Goal: Task Accomplishment & Management: Complete application form

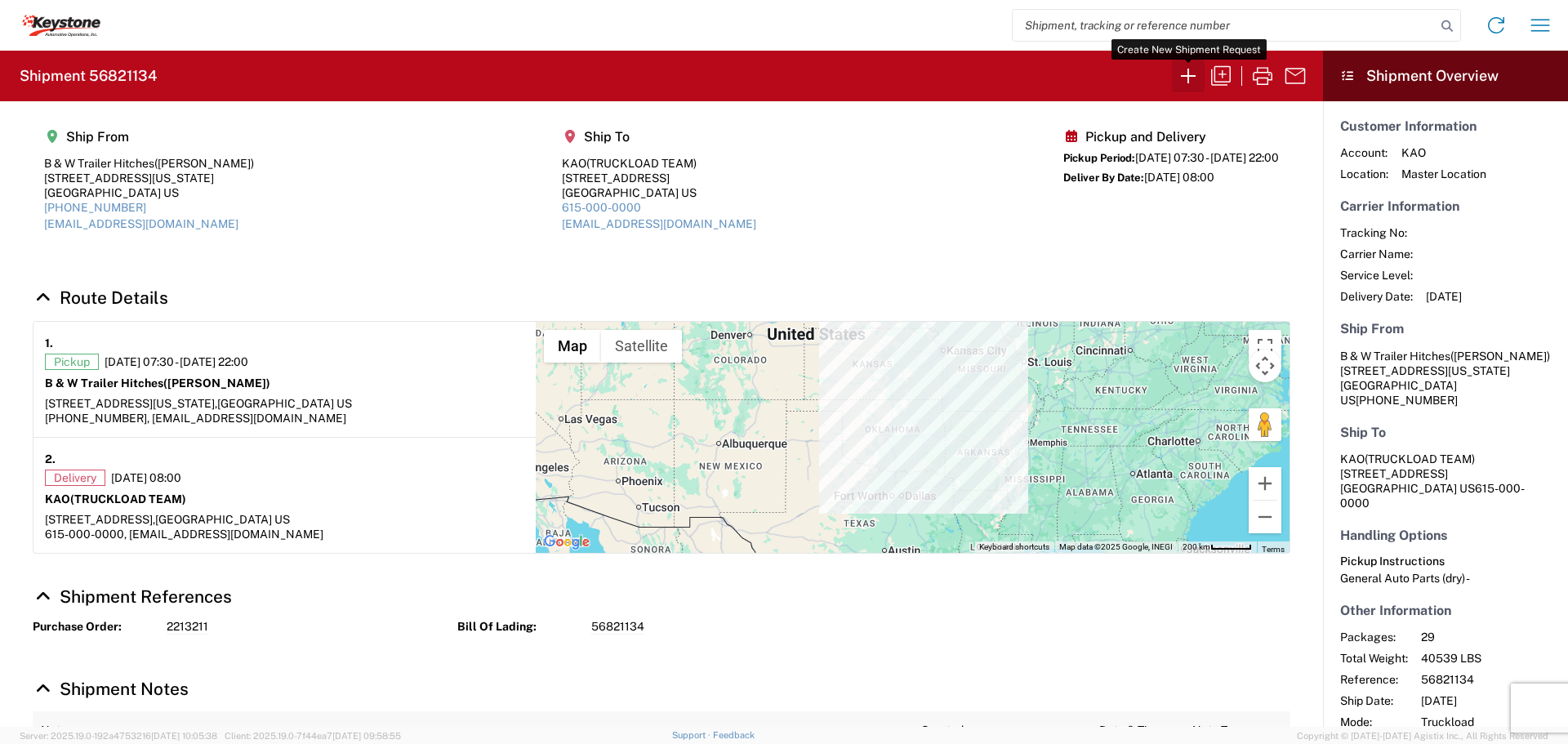
click at [1194, 73] on icon "button" at bounding box center [1188, 76] width 26 height 26
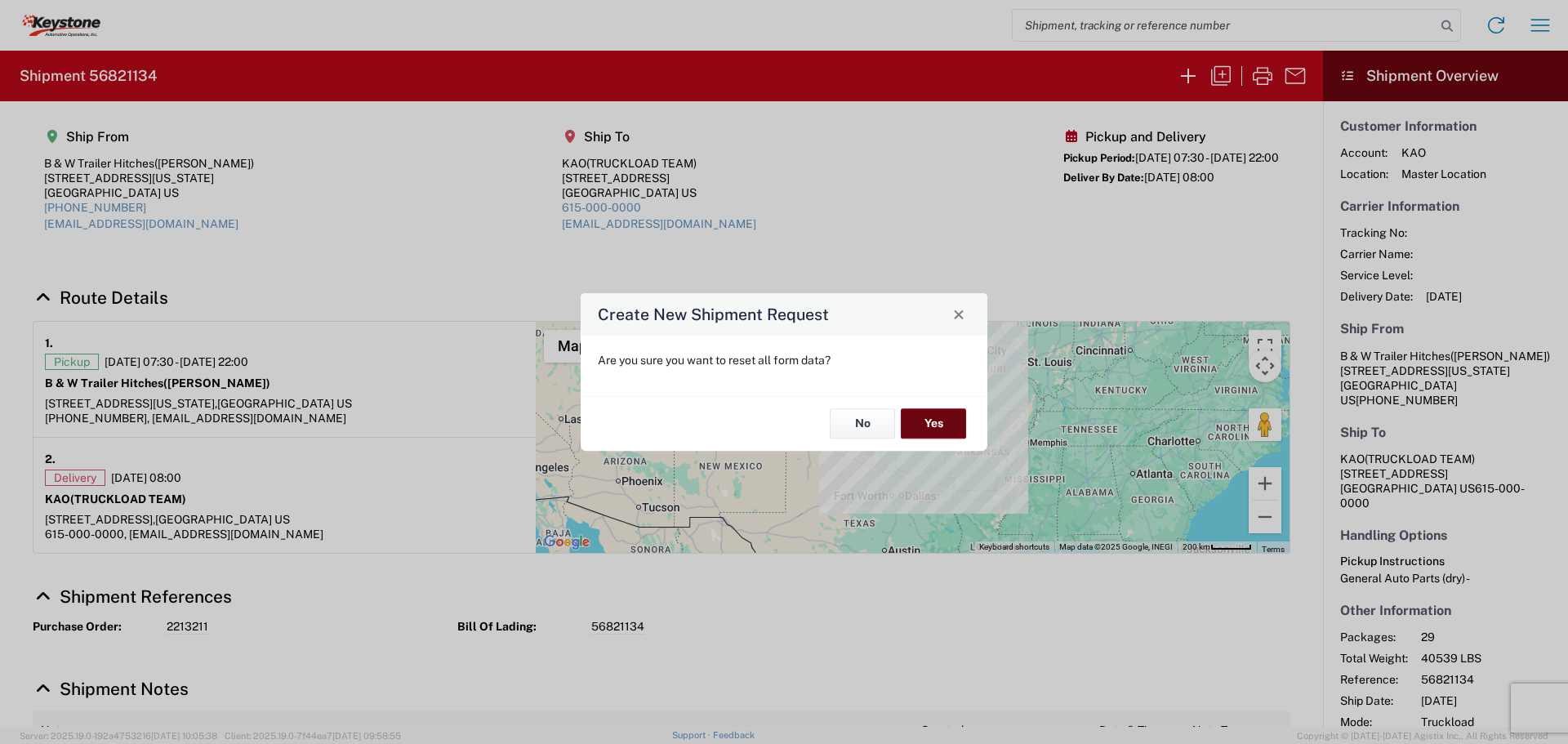
click at [934, 420] on button "Yes" at bounding box center [934, 425] width 66 height 30
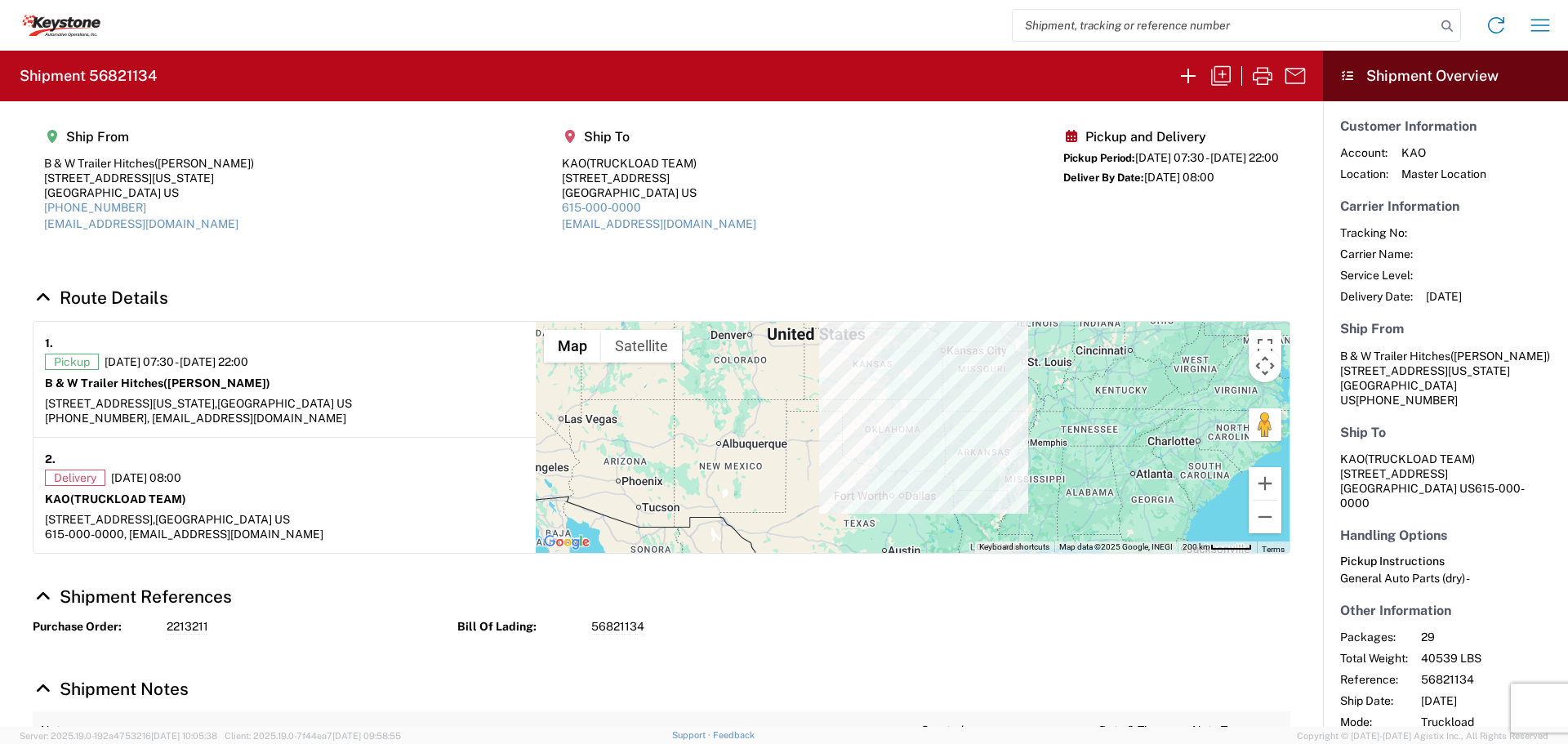
select select "FULL"
select select "US"
select select "LBS"
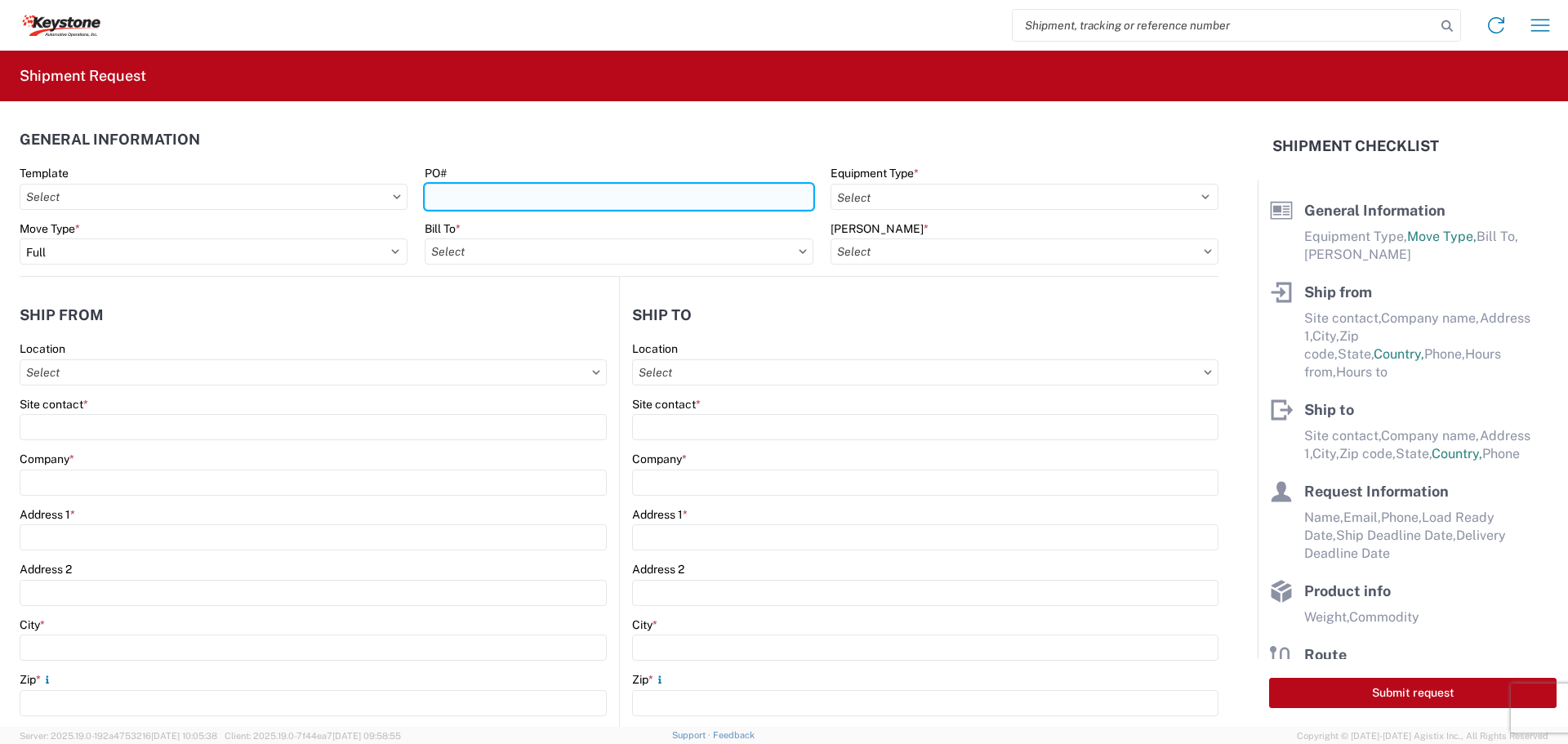
click at [484, 192] on input "PO#" at bounding box center [618, 197] width 388 height 26
type input "4496187"
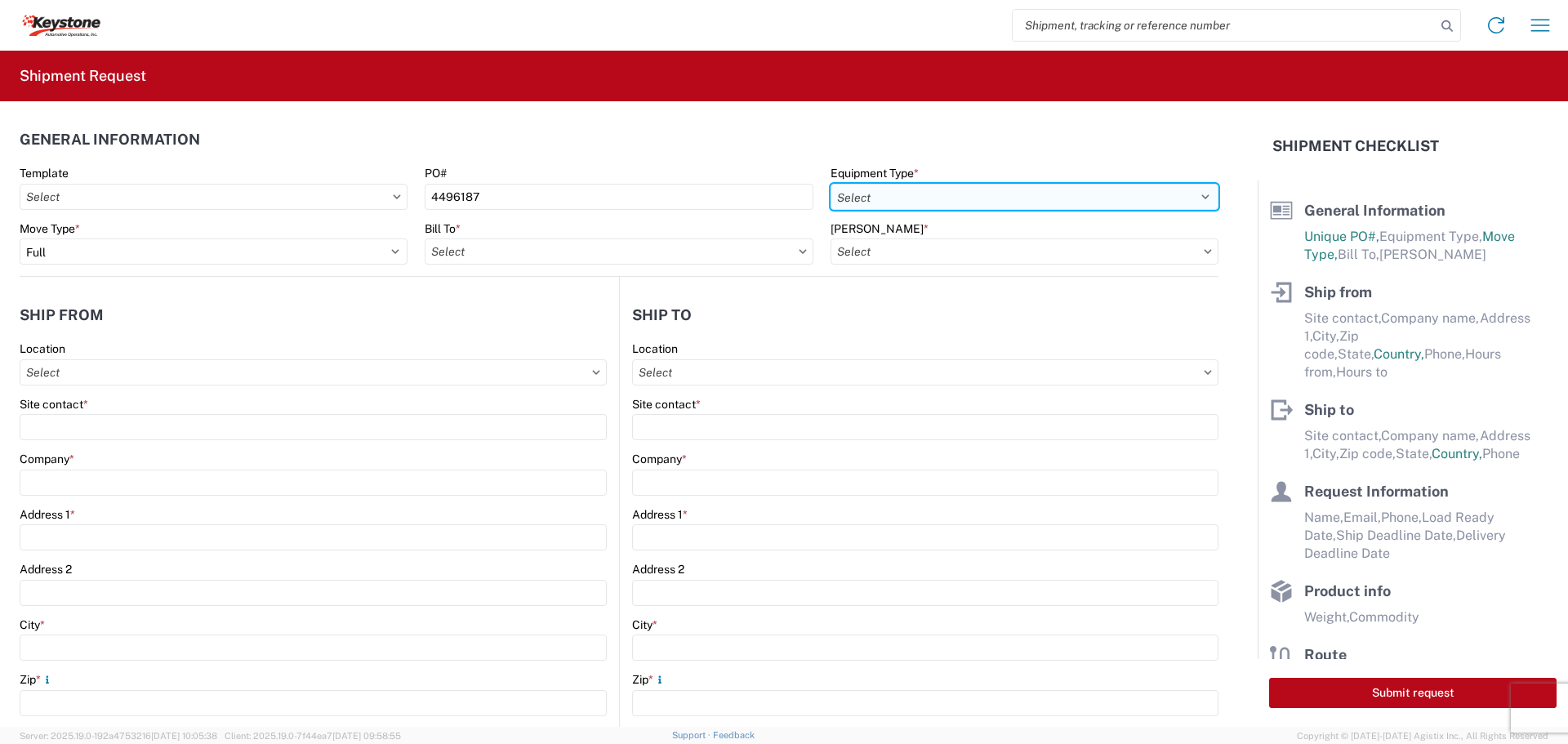
click at [1130, 191] on select "Select 53’ Dry Van Flatbed Dropdeck (van) Lowboy (flatbed) Rail" at bounding box center [1024, 197] width 388 height 26
select select "STDV"
click at [830, 184] on select "Select 53’ Dry Van Flatbed Dropdeck (van) Lowboy (flatbed) Rail" at bounding box center [1024, 197] width 388 height 26
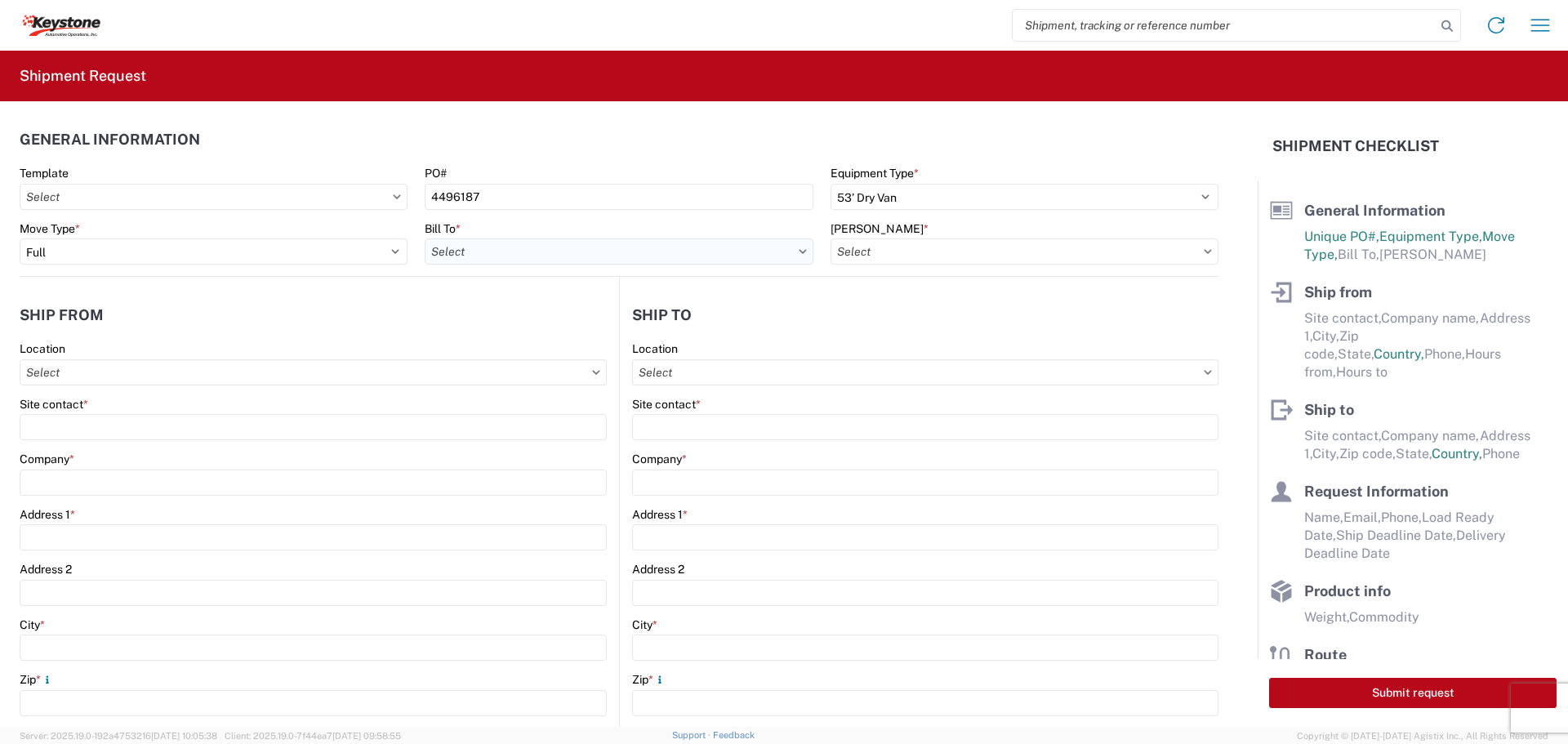
click at [718, 251] on input "text" at bounding box center [618, 251] width 388 height 26
type input "8538"
click at [607, 330] on div "8538 - [US_STATE][GEOGRAPHIC_DATA] - KAO Operations" at bounding box center [582, 324] width 317 height 26
type input "8538 - [US_STATE][GEOGRAPHIC_DATA] - KAO Operations"
click at [1144, 248] on input "text" at bounding box center [1024, 251] width 388 height 26
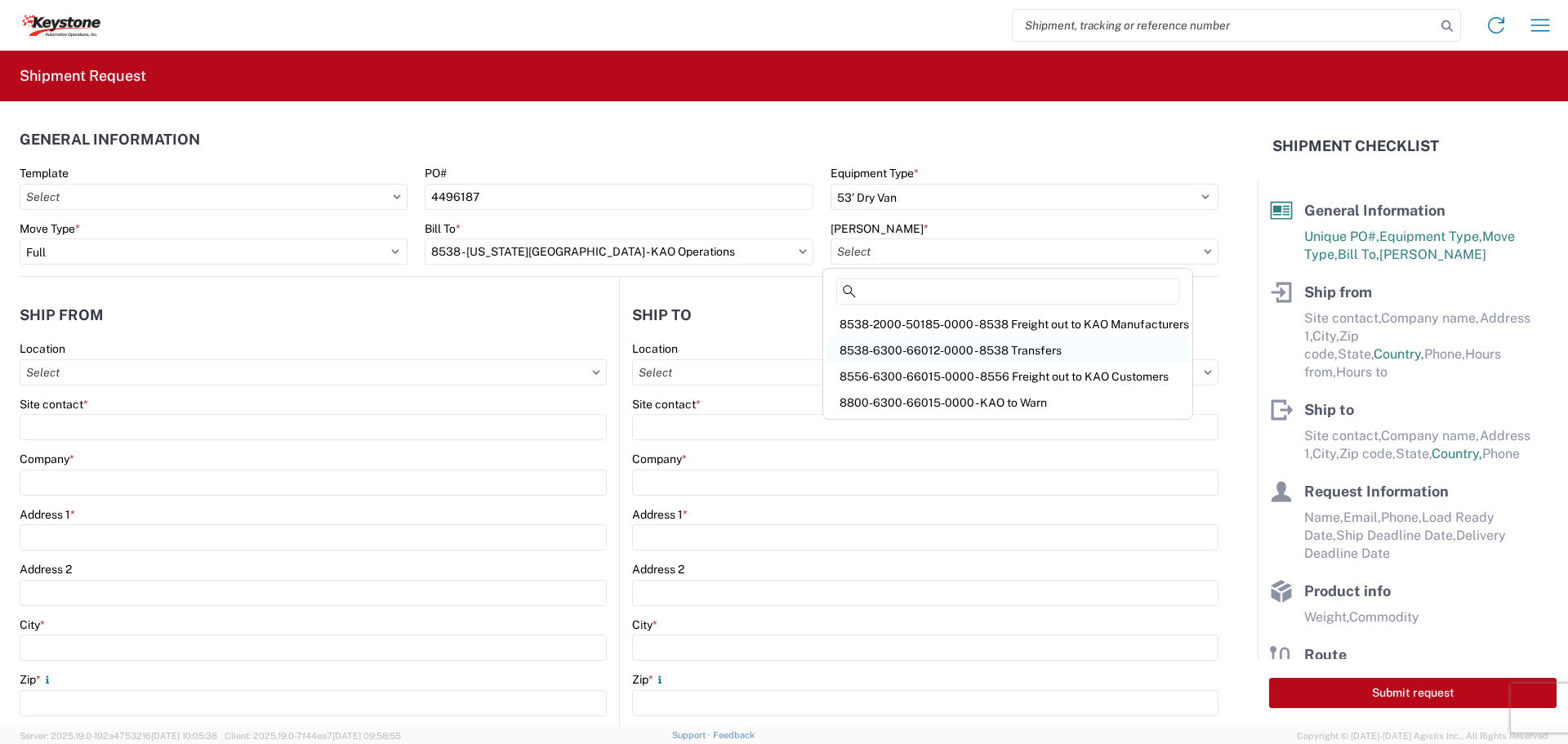
click at [1011, 348] on div "8538-6300-66012-0000 - 8538 Transfers" at bounding box center [1008, 350] width 363 height 26
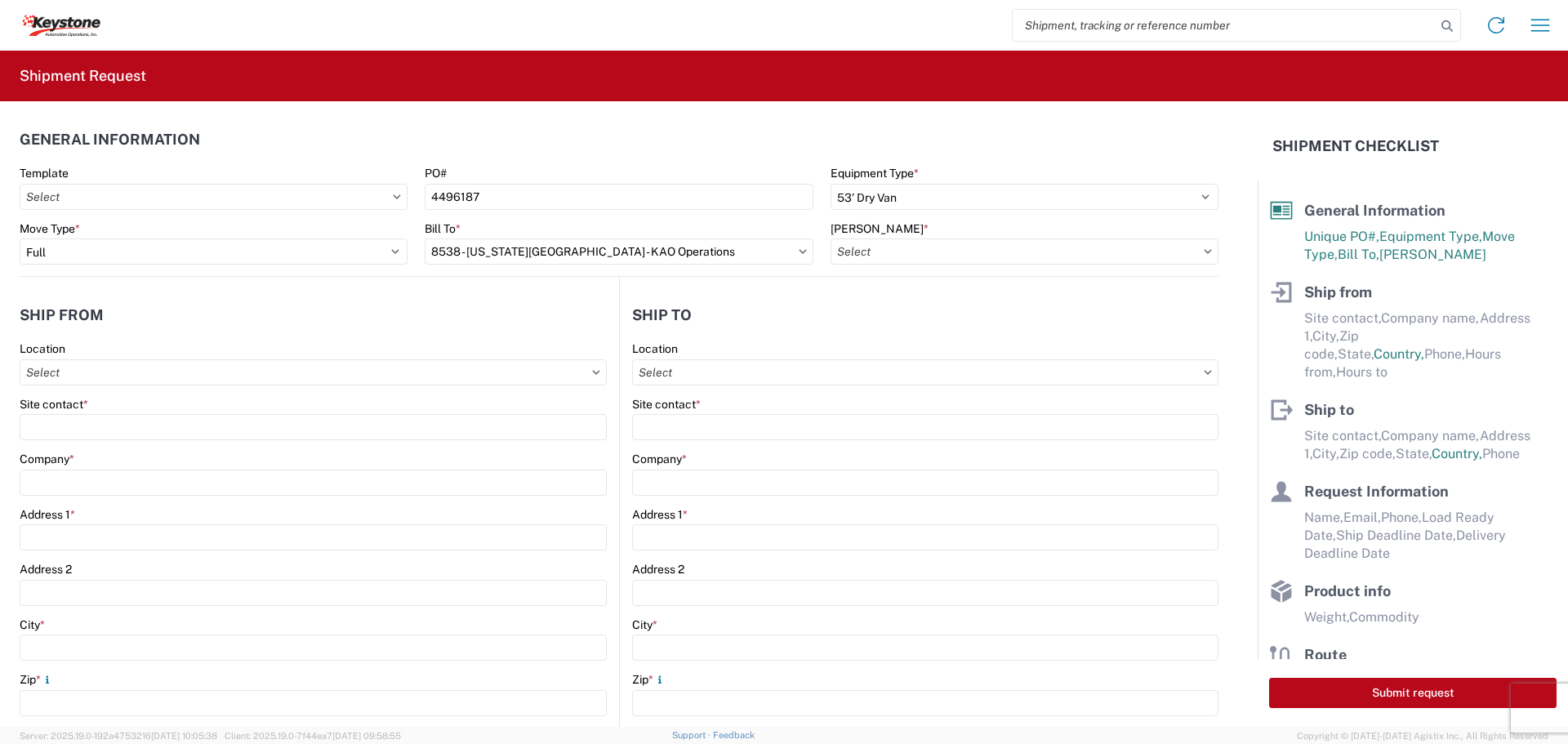
type input "8538-6300-66012-0000 - 8538 Transfers, 8538-6300-66012-0000 - 8538 Transfers"
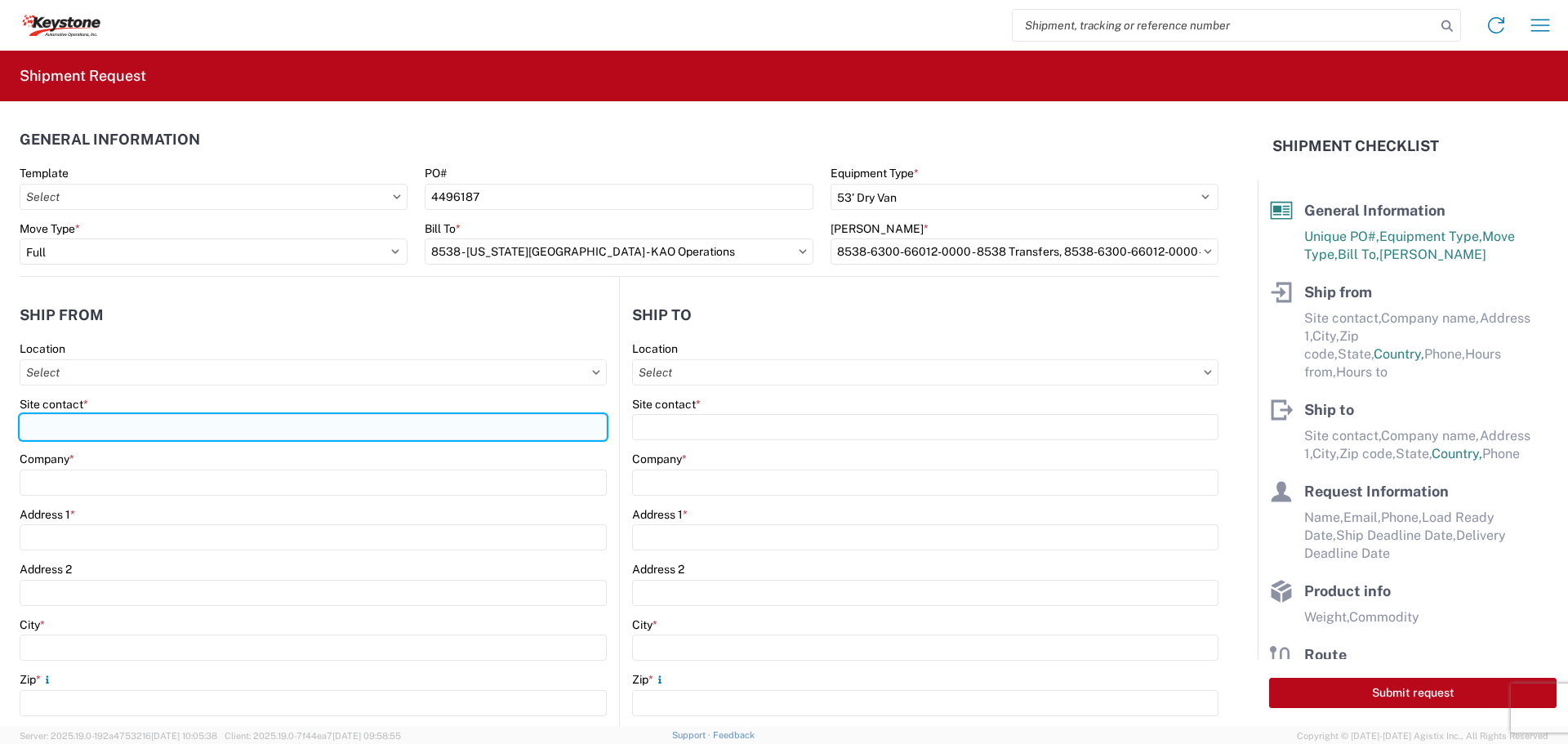
click at [154, 420] on input "Site contact *" at bounding box center [313, 427] width 587 height 26
type input "B"
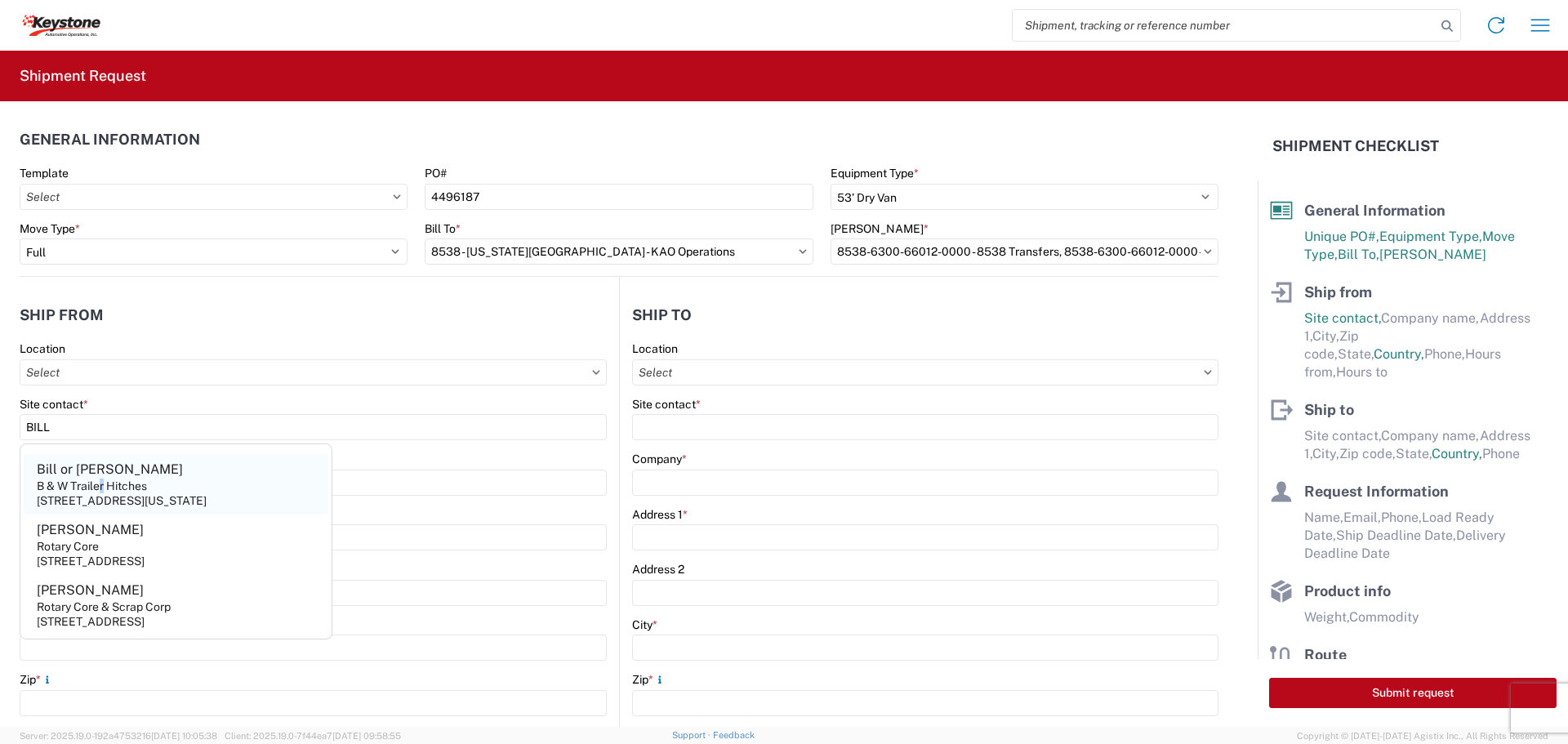
click at [103, 481] on div "B & W Trailer Hitches" at bounding box center [92, 486] width 110 height 14
type input "Bill or [PERSON_NAME]"
type input "B & W Trailer Hitches"
type input "[STREET_ADDRESS][US_STATE]"
type input "Humboldt"
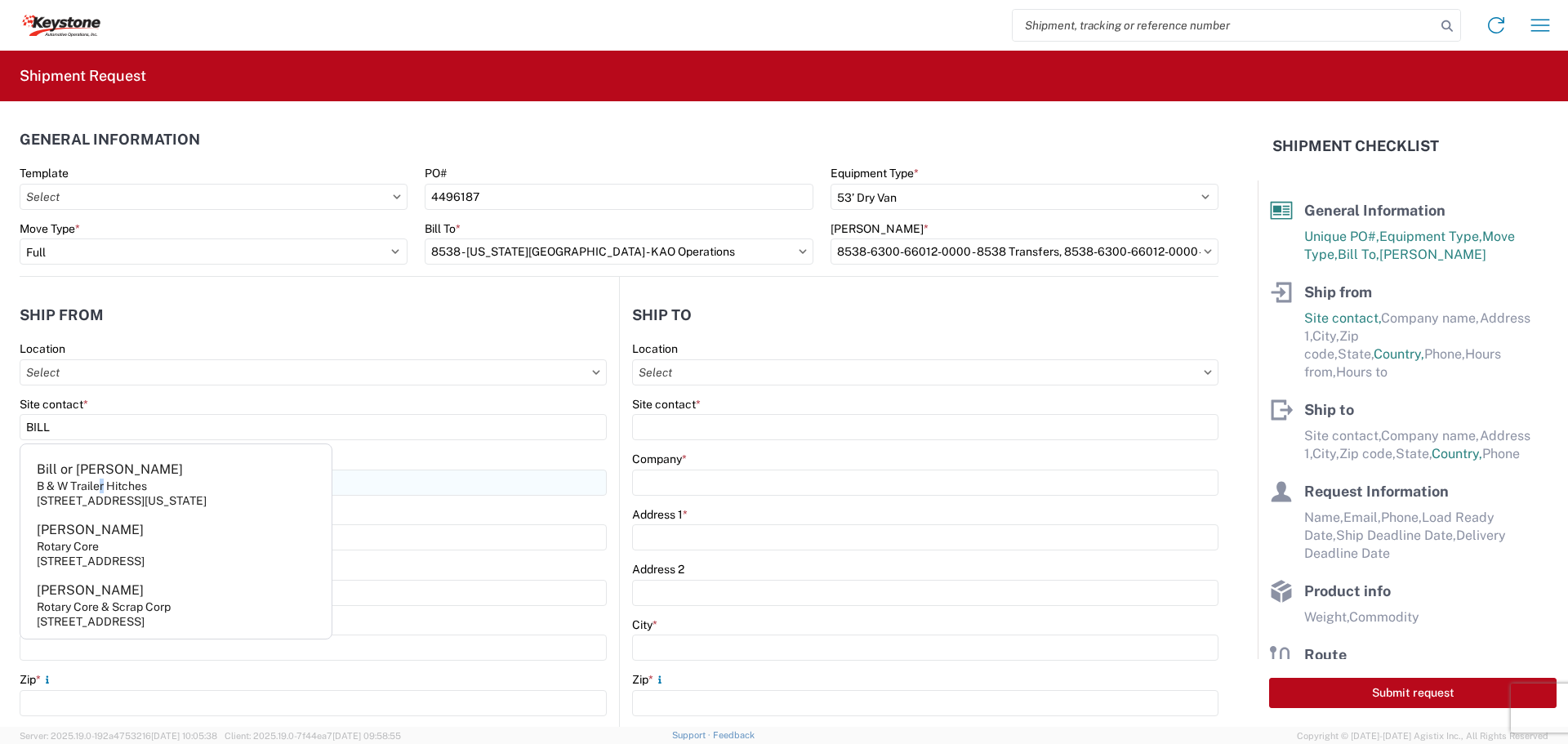
type input "66748"
select select "KS"
type input "[PHONE_NUMBER]"
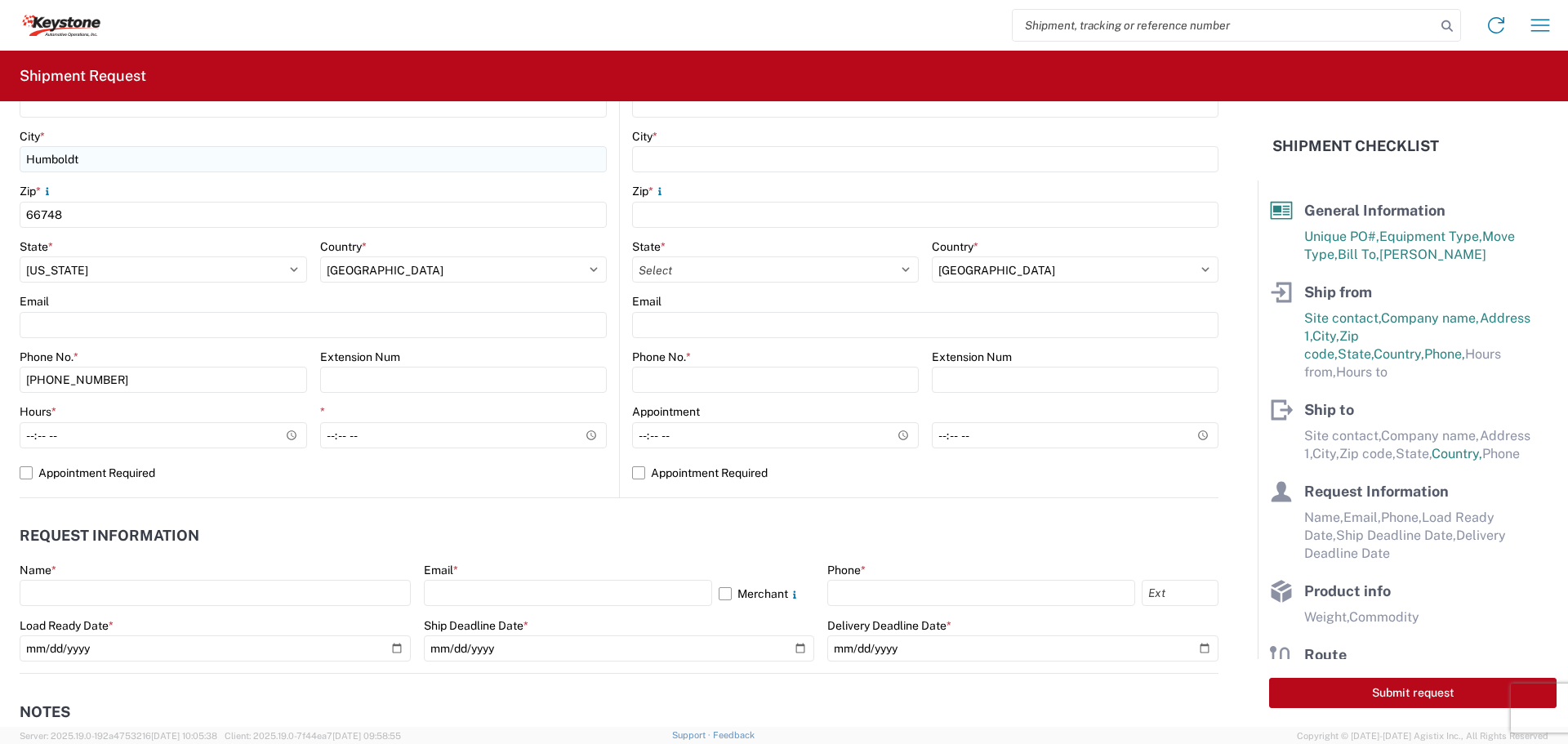
scroll to position [490, 0]
click at [287, 430] on input "Hours *" at bounding box center [163, 434] width 287 height 26
type input "07:30"
click at [473, 426] on input "*" at bounding box center [464, 434] width 287 height 26
click at [583, 429] on input "*" at bounding box center [464, 434] width 287 height 26
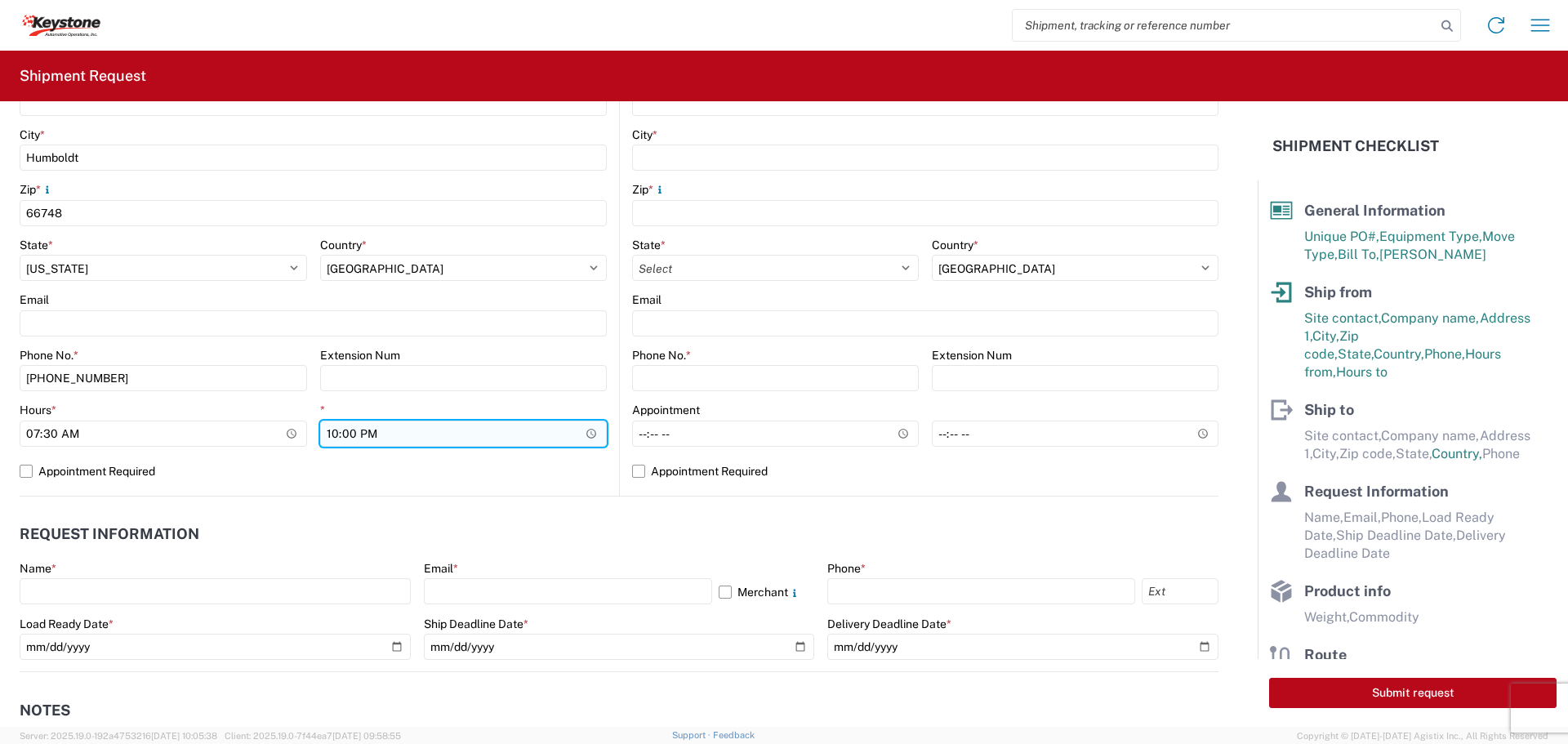
type input "22:00"
click at [478, 424] on input "22:00" at bounding box center [464, 434] width 287 height 26
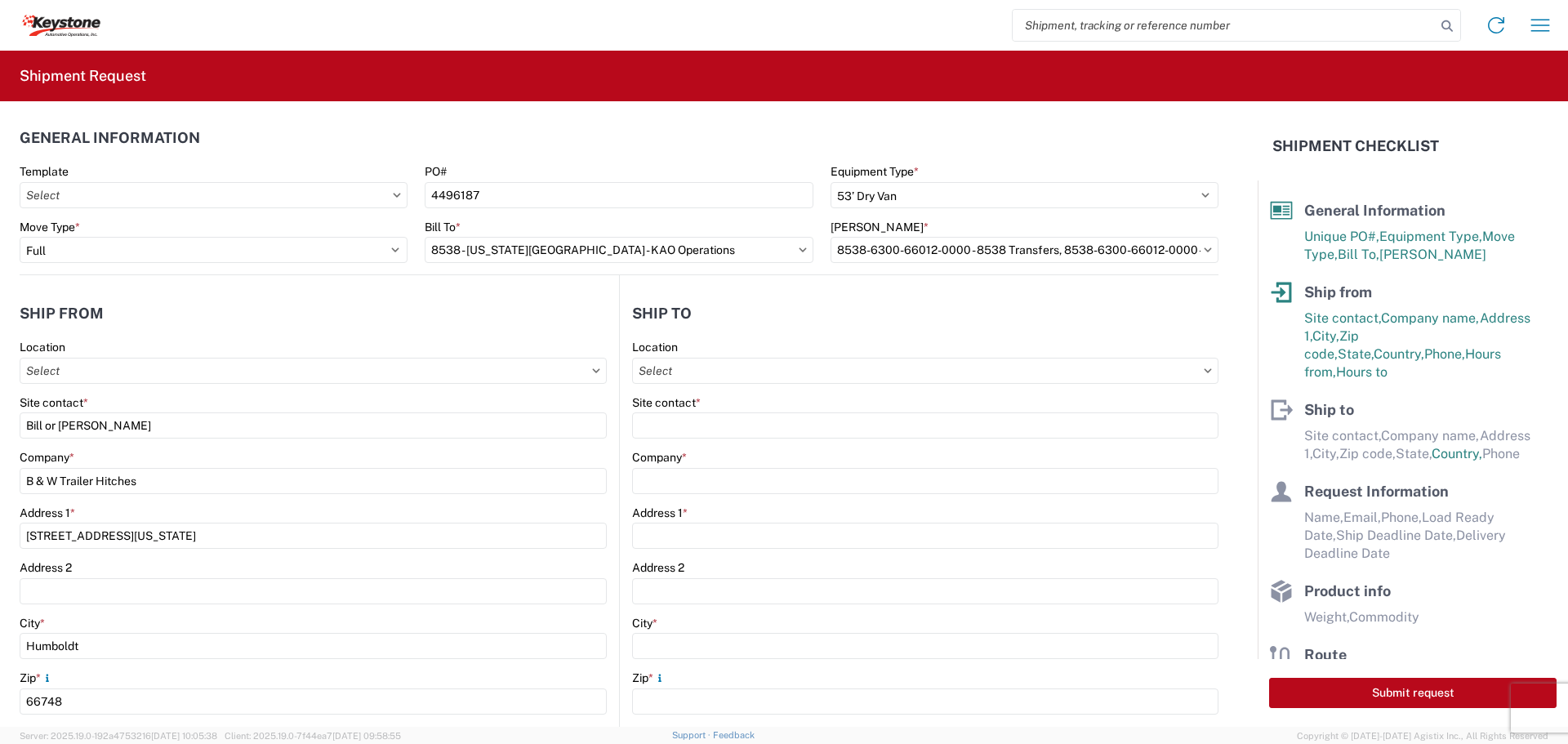
scroll to position [0, 0]
click at [895, 370] on input "text" at bounding box center [925, 372] width 587 height 26
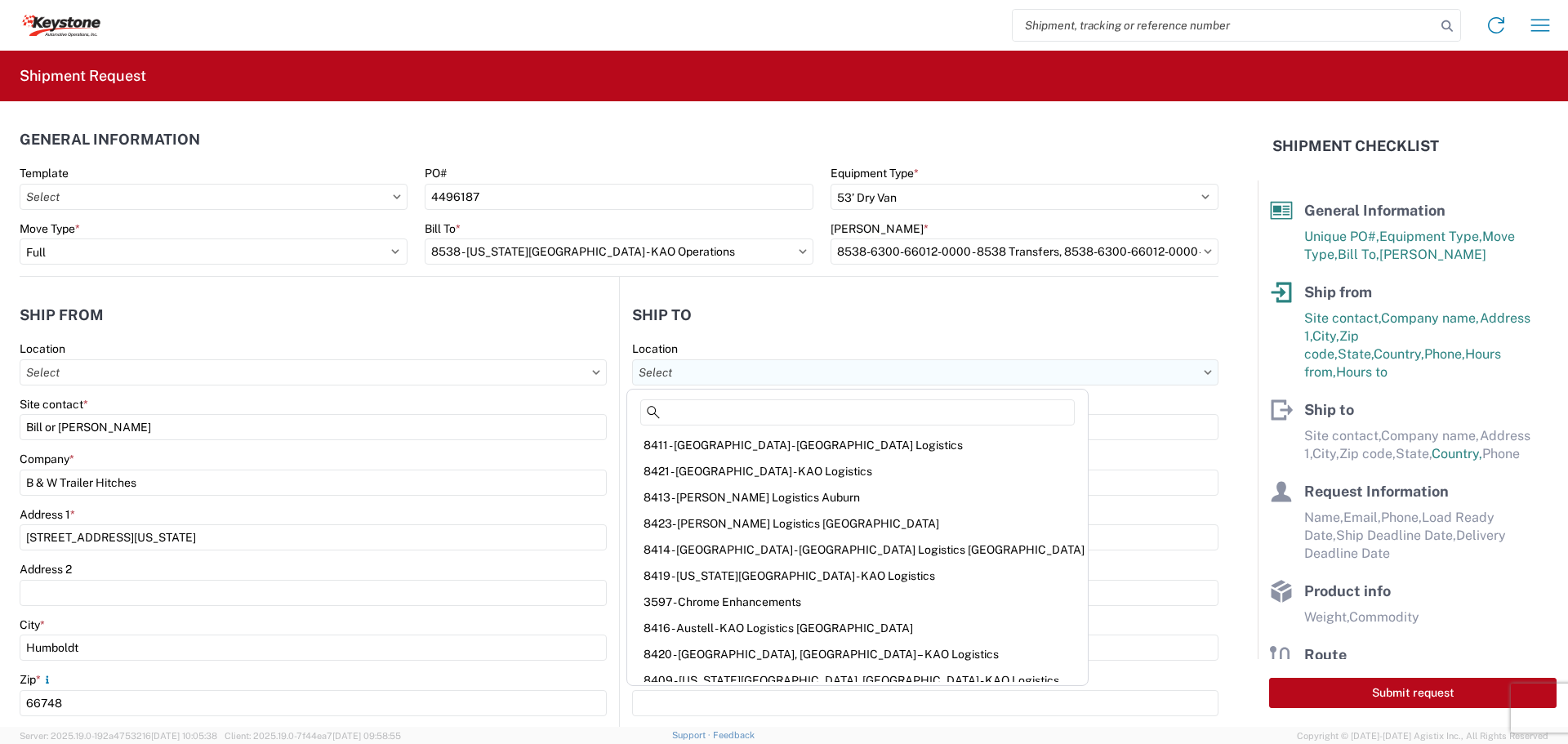
click at [1055, 375] on input "text" at bounding box center [925, 372] width 587 height 26
click at [857, 372] on input "text" at bounding box center [925, 372] width 587 height 26
click at [1191, 374] on input "text" at bounding box center [925, 372] width 587 height 26
click at [1130, 408] on div "Site contact *" at bounding box center [925, 404] width 587 height 14
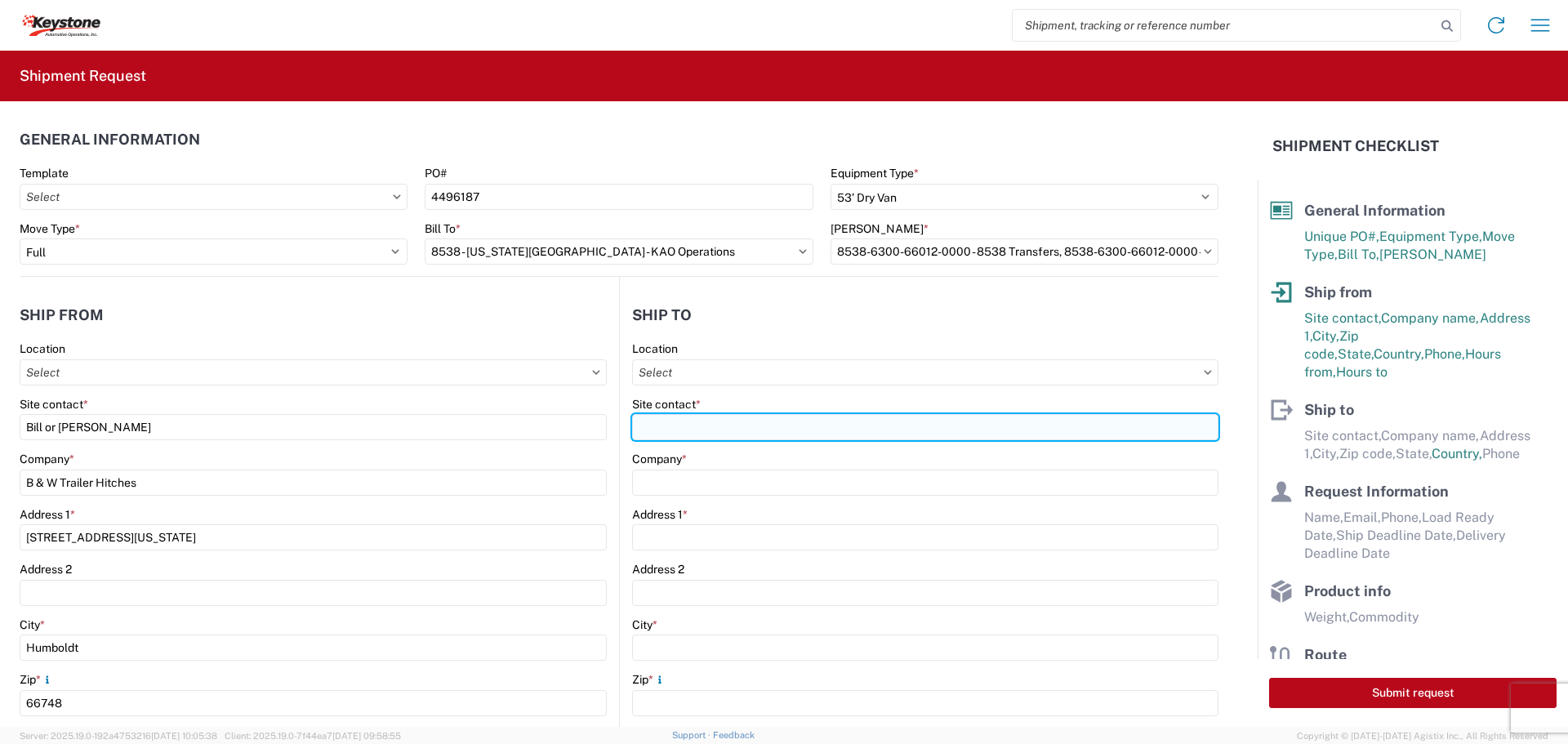
click at [967, 436] on input "Site contact *" at bounding box center [925, 427] width 587 height 26
type input "8"
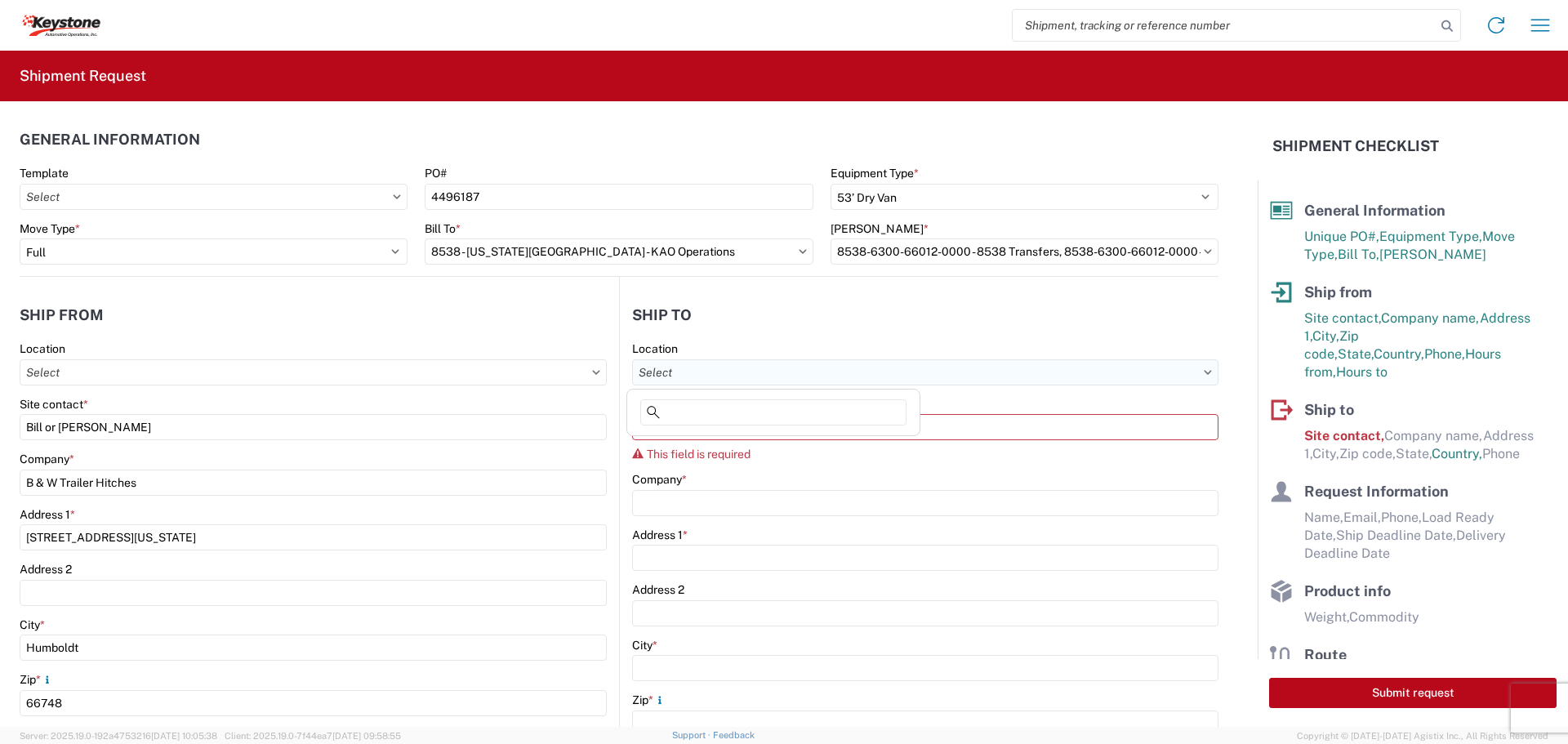
click at [888, 376] on input "text" at bounding box center [925, 372] width 587 height 26
click at [682, 409] on input "85338" at bounding box center [773, 412] width 266 height 26
click at [685, 410] on input "85338" at bounding box center [773, 412] width 266 height 26
type input "8538"
click at [708, 440] on div "8538 - [US_STATE][GEOGRAPHIC_DATA] - KAO Operations" at bounding box center [788, 445] width 317 height 26
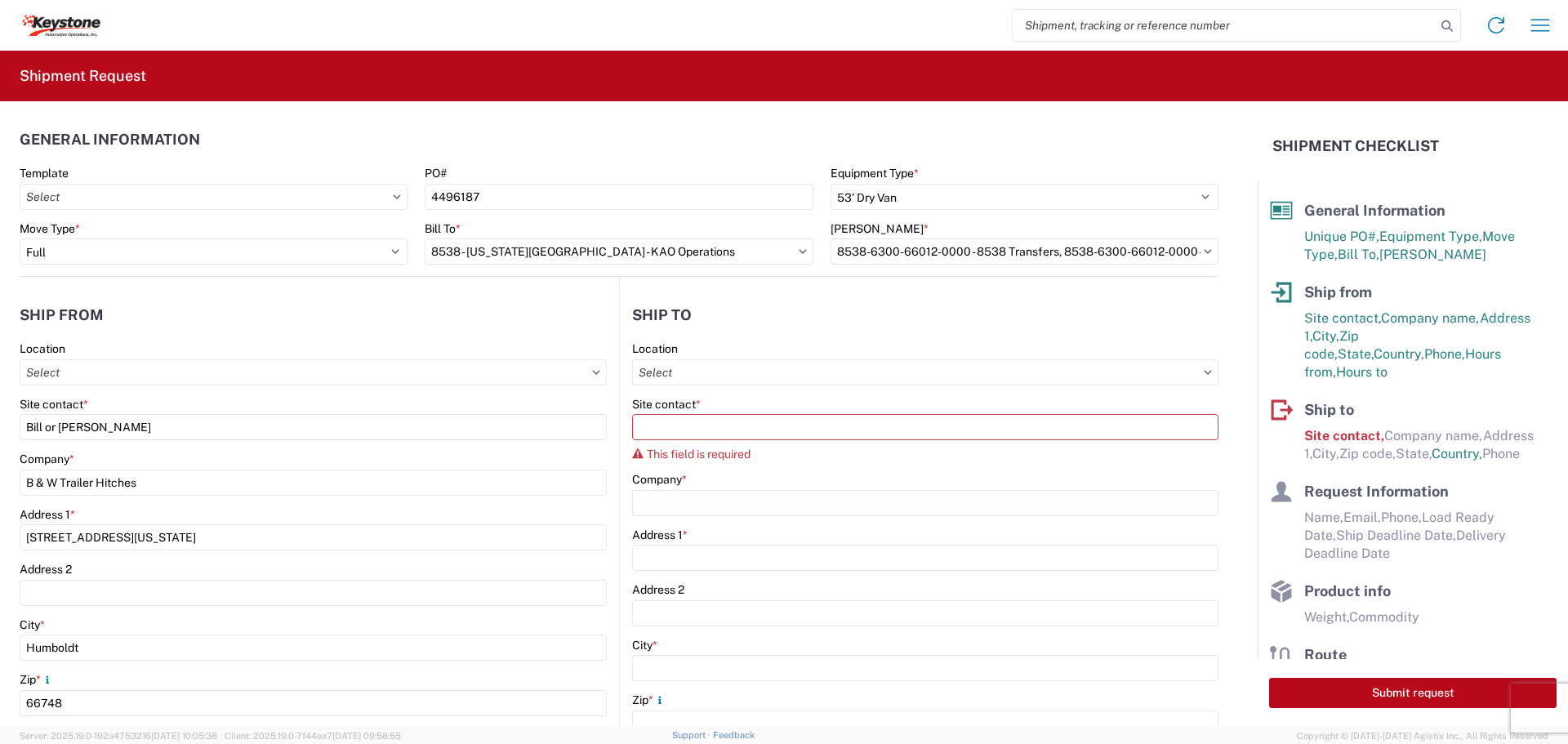
type input "8538 - [US_STATE][GEOGRAPHIC_DATA] - KAO Operations"
type input "KAO"
type input "[STREET_ADDRESS]"
type input "[US_STATE][GEOGRAPHIC_DATA]"
type input "66105"
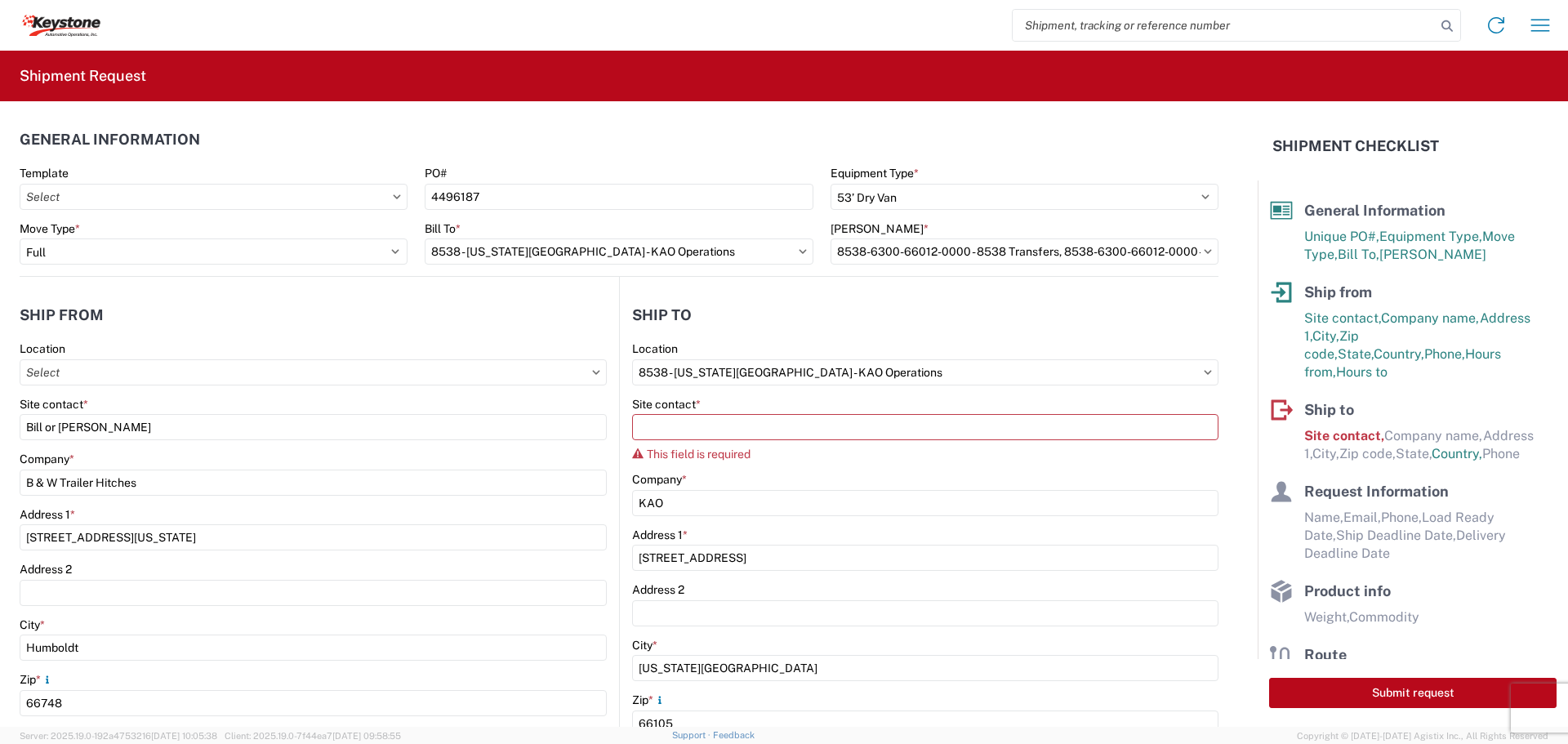
select select "KS"
select select "US"
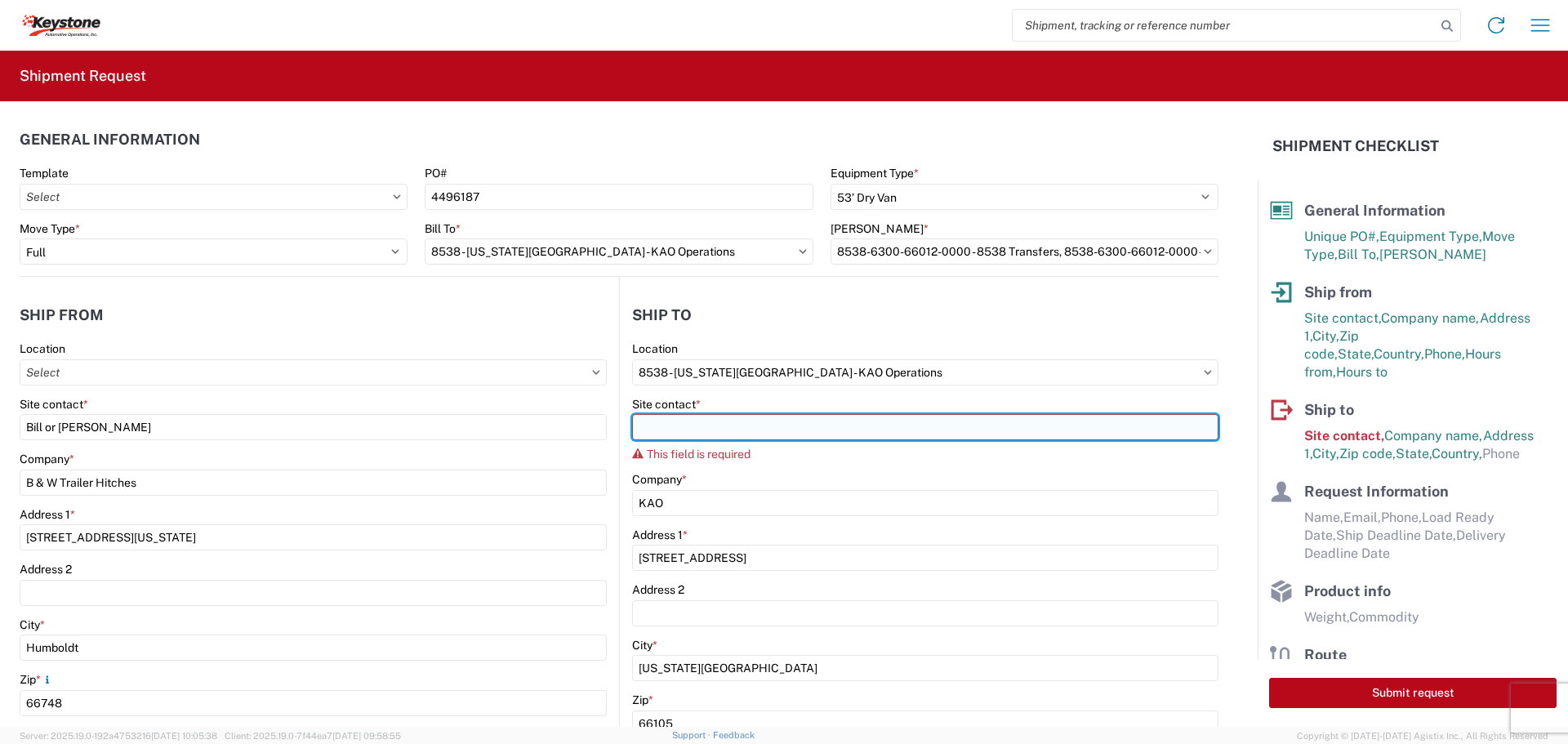
click at [712, 425] on input "Site contact *" at bounding box center [925, 427] width 587 height 26
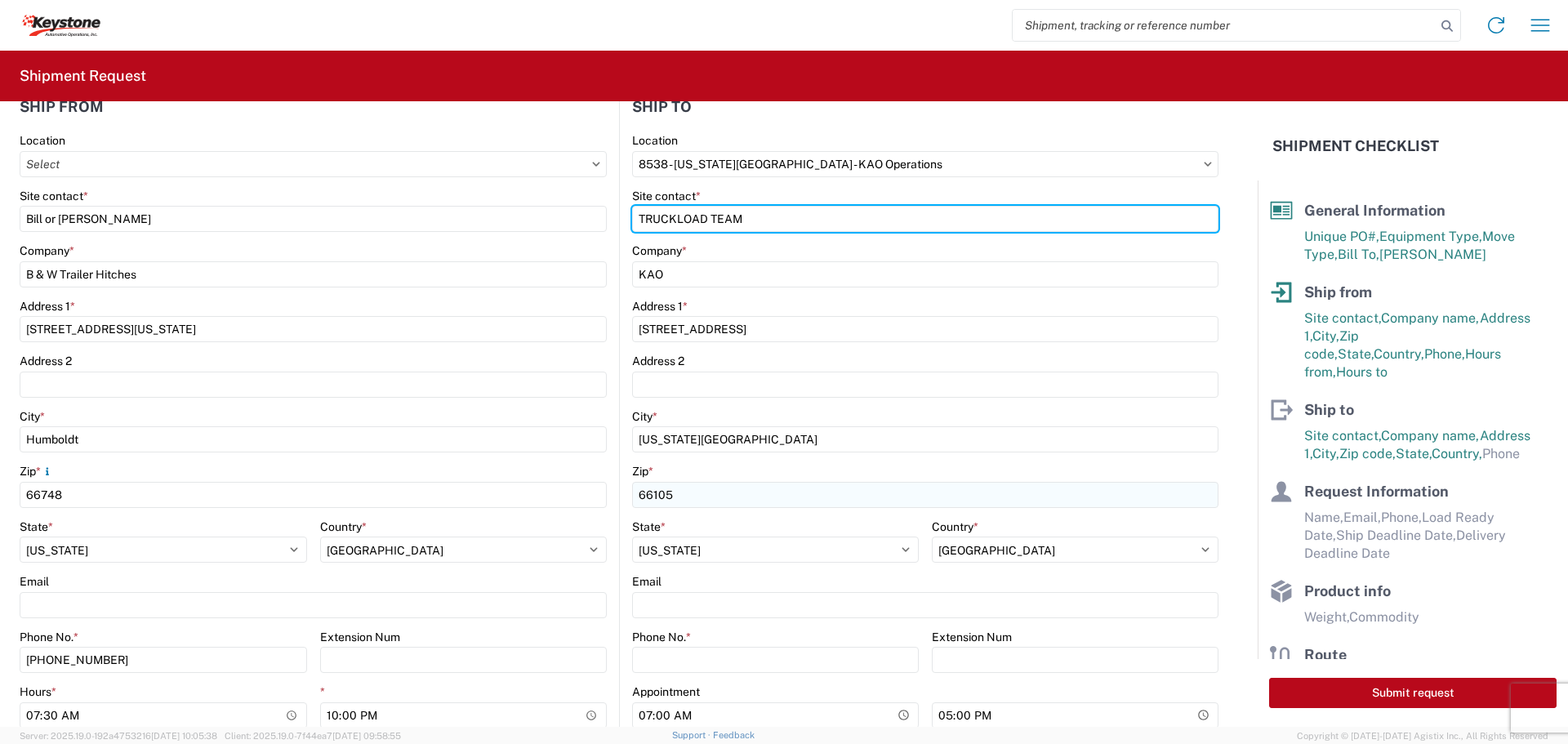
scroll to position [245, 0]
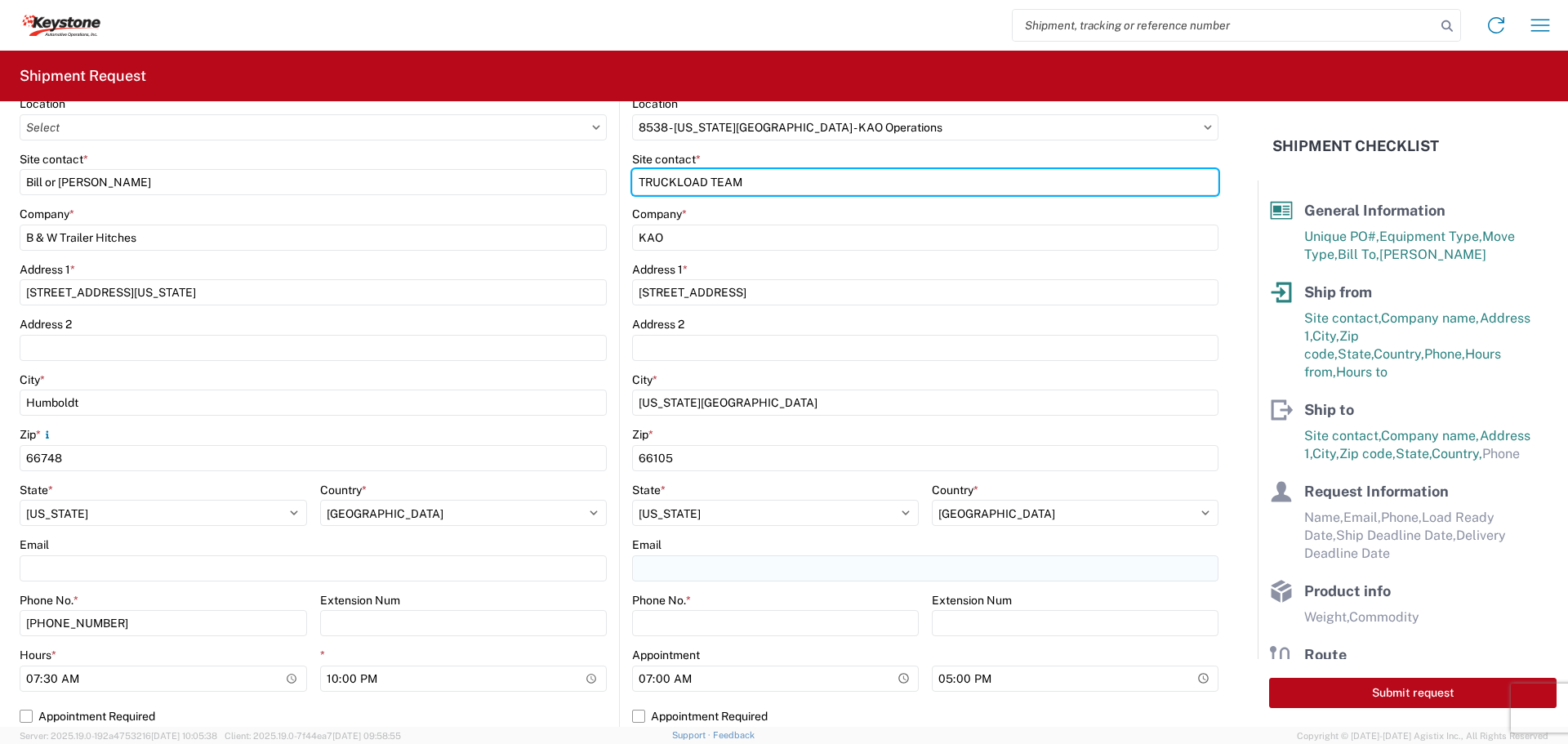
type input "TRUCKLOAD TEAM"
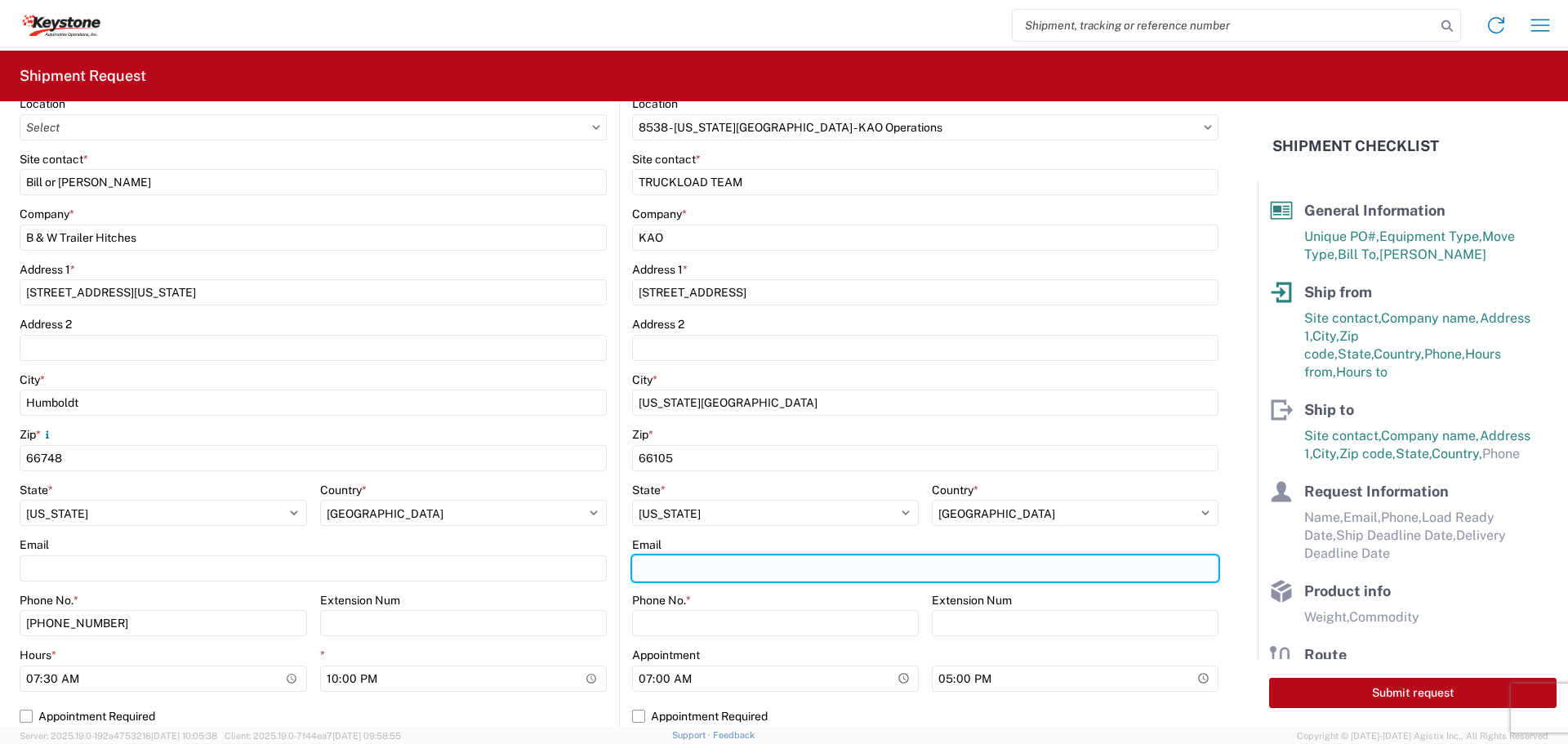
click at [692, 562] on input "Email" at bounding box center [925, 568] width 587 height 26
type input "[EMAIL_ADDRESS][DOMAIN_NAME]"
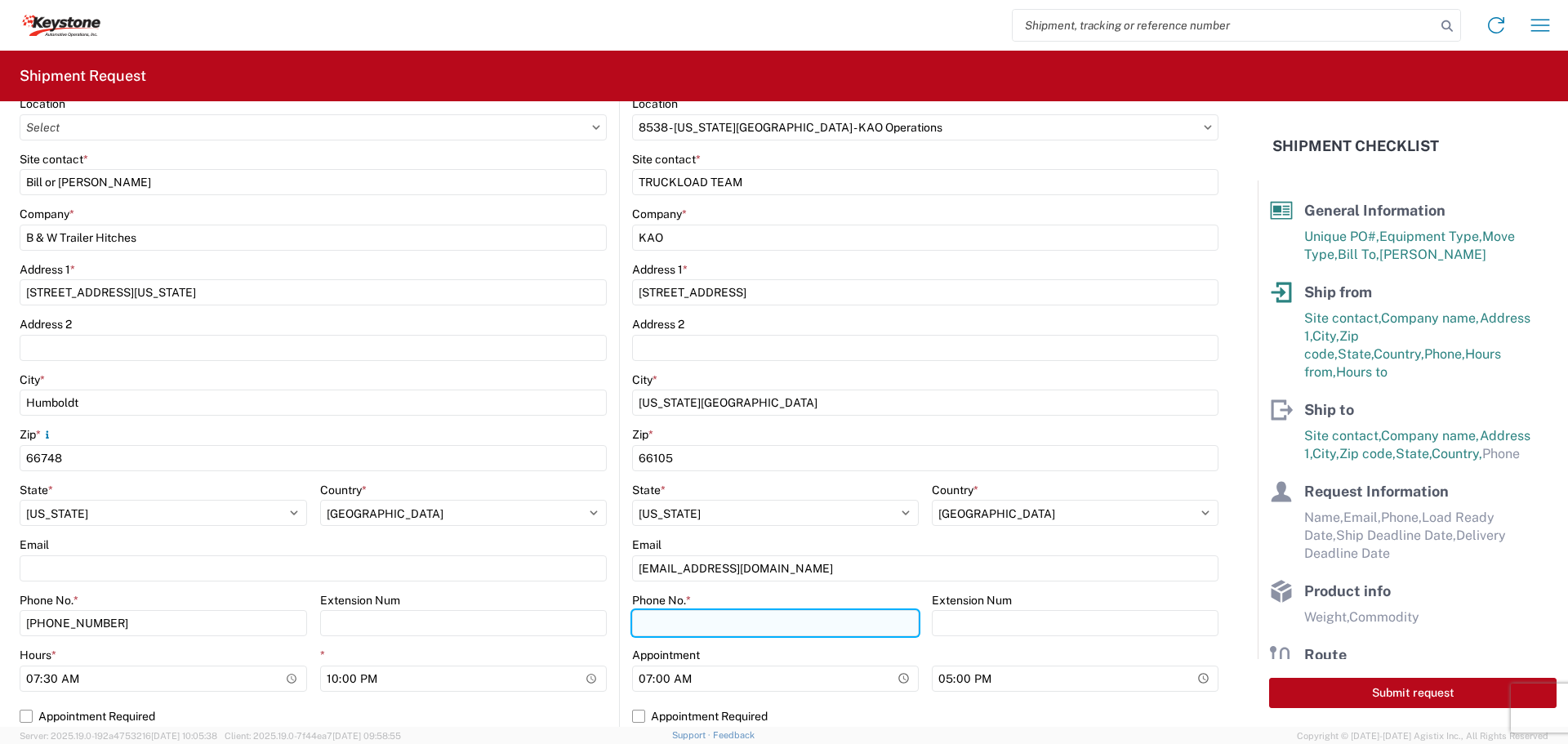
click at [680, 622] on input "Phone No. *" at bounding box center [775, 623] width 287 height 26
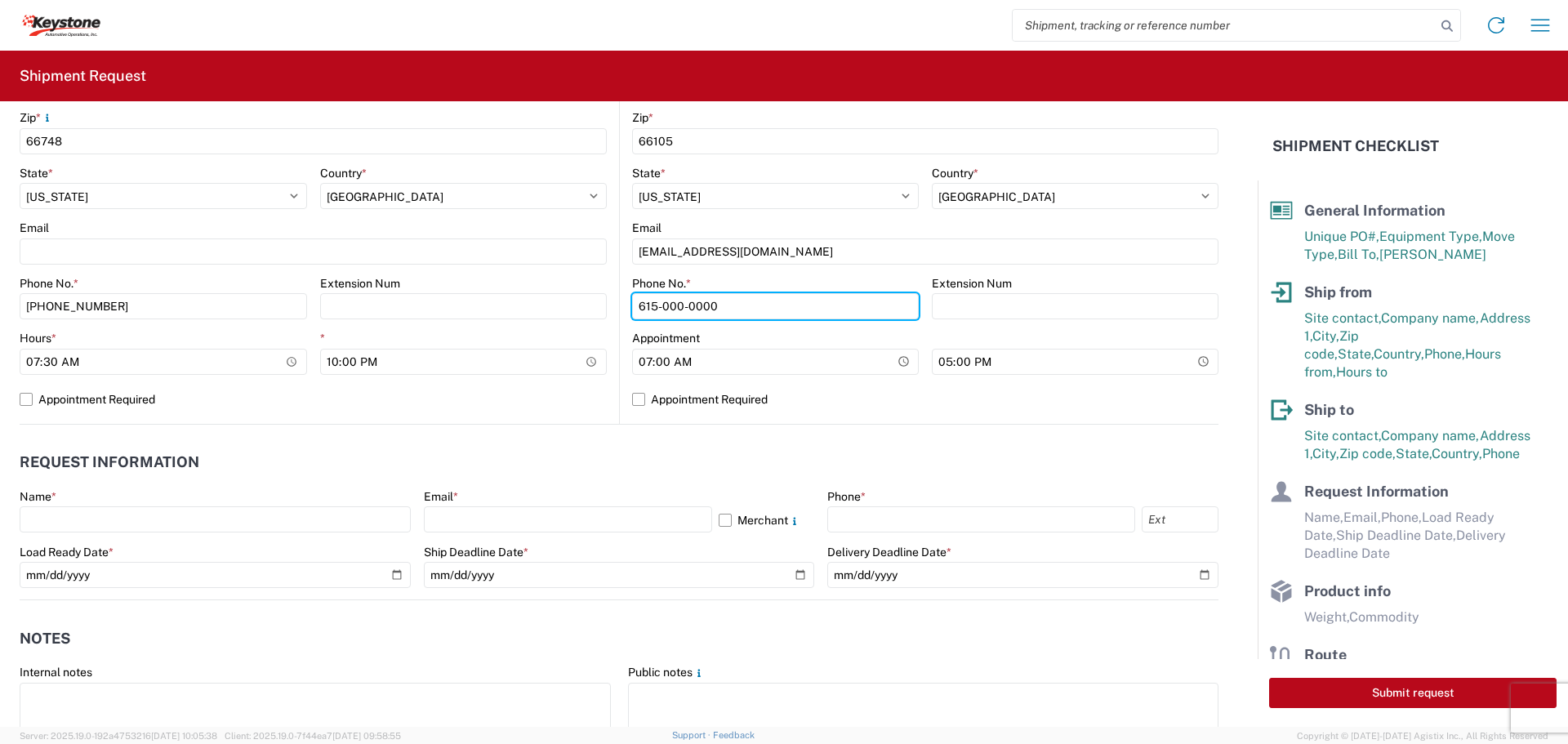
scroll to position [572, 0]
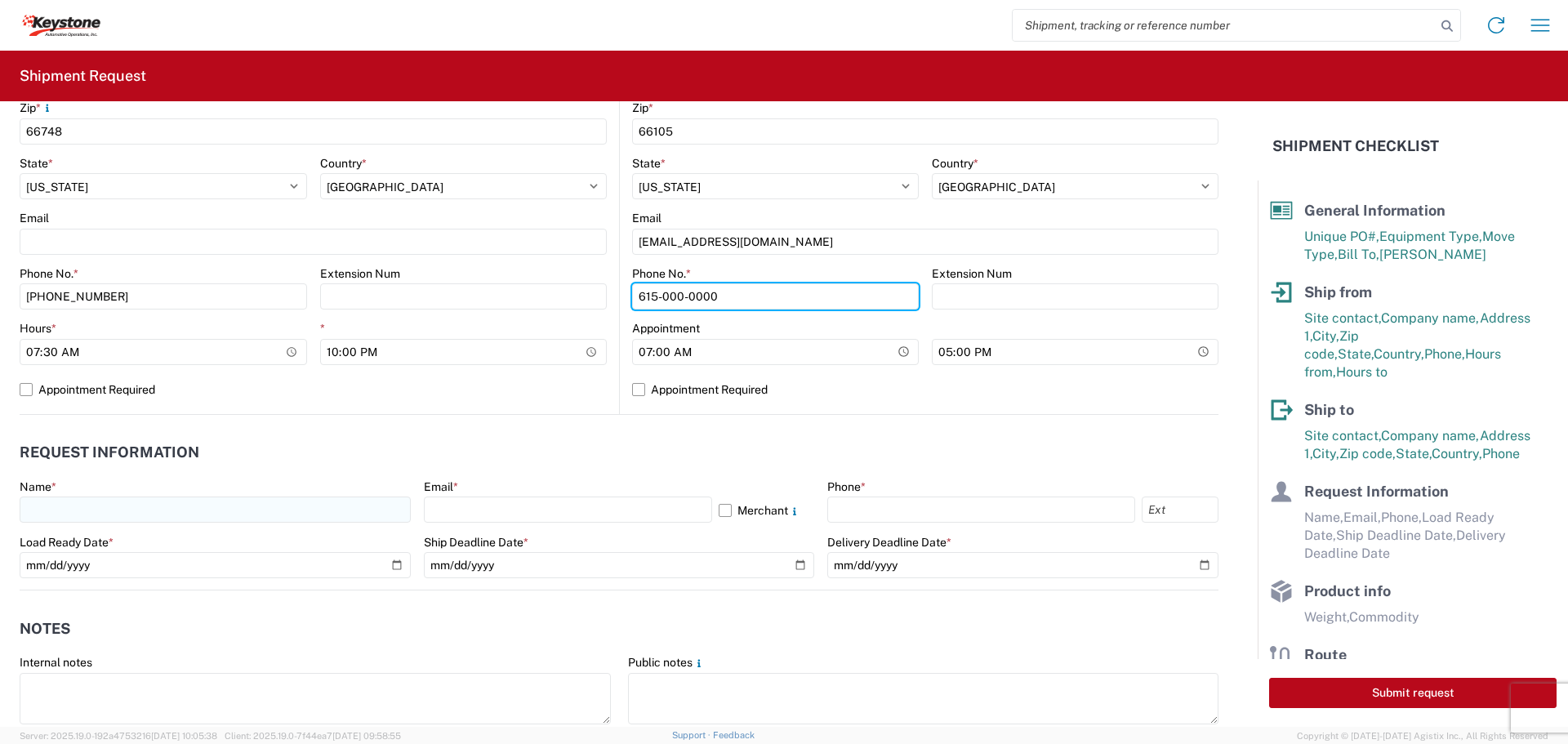
type input "615-000-0000"
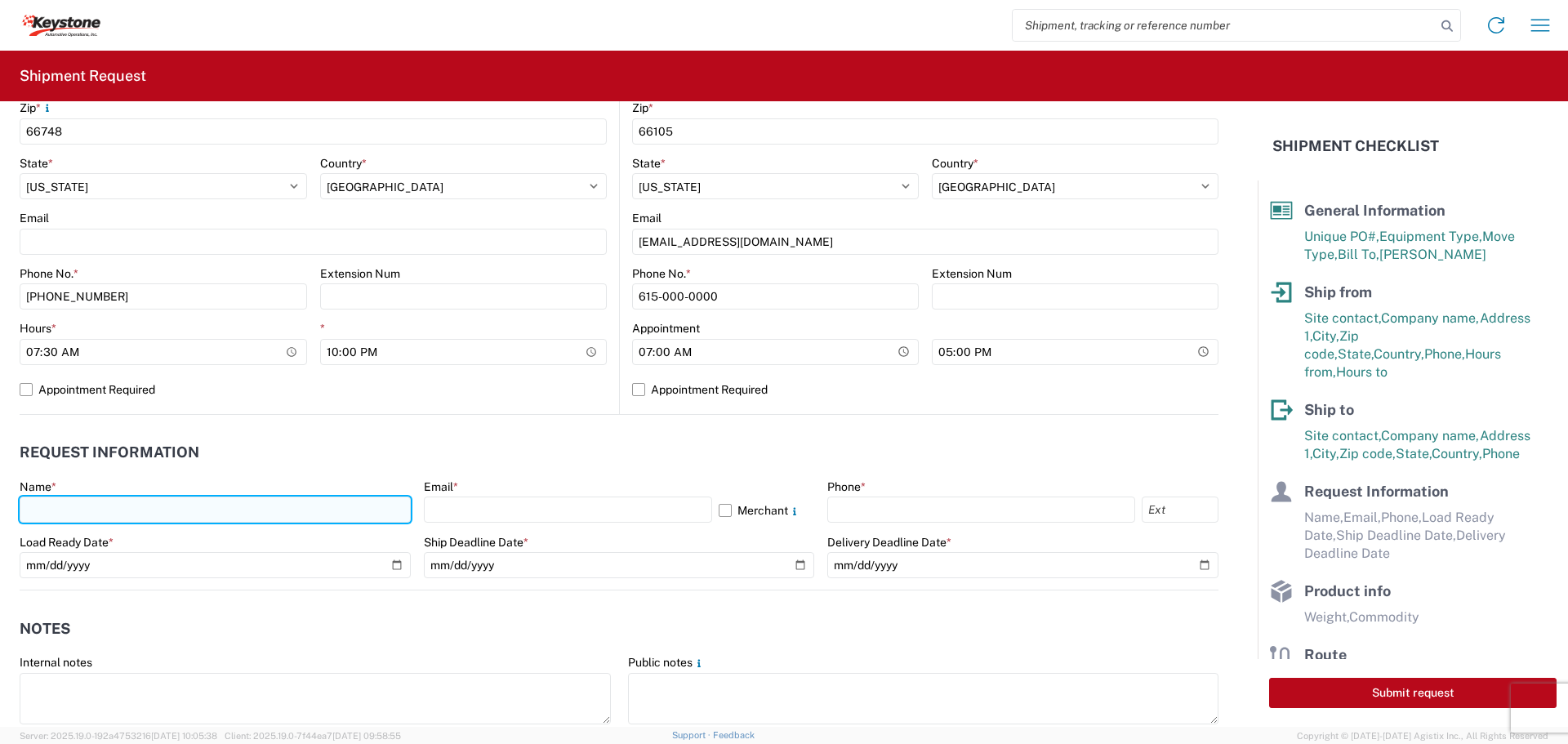
click at [97, 505] on input "text" at bounding box center [215, 509] width 392 height 26
type input "[PERSON_NAME]"
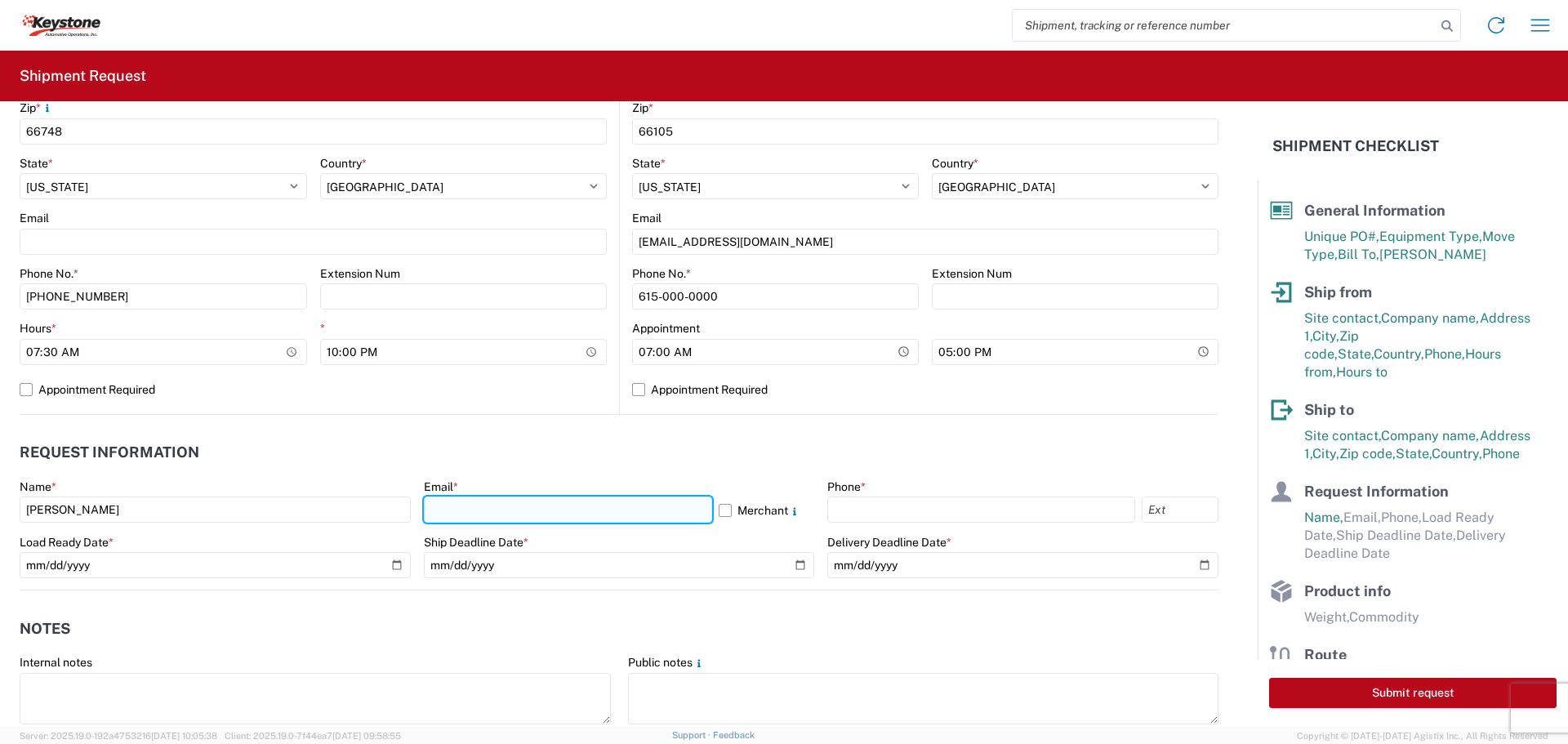
click at [549, 511] on input "text" at bounding box center [567, 509] width 288 height 26
type input "[EMAIL_ADDRESS][DOMAIN_NAME]"
click at [721, 509] on label "Merchant" at bounding box center [766, 509] width 97 height 26
click at [0, 0] on input "Merchant" at bounding box center [0, 0] width 0 height 0
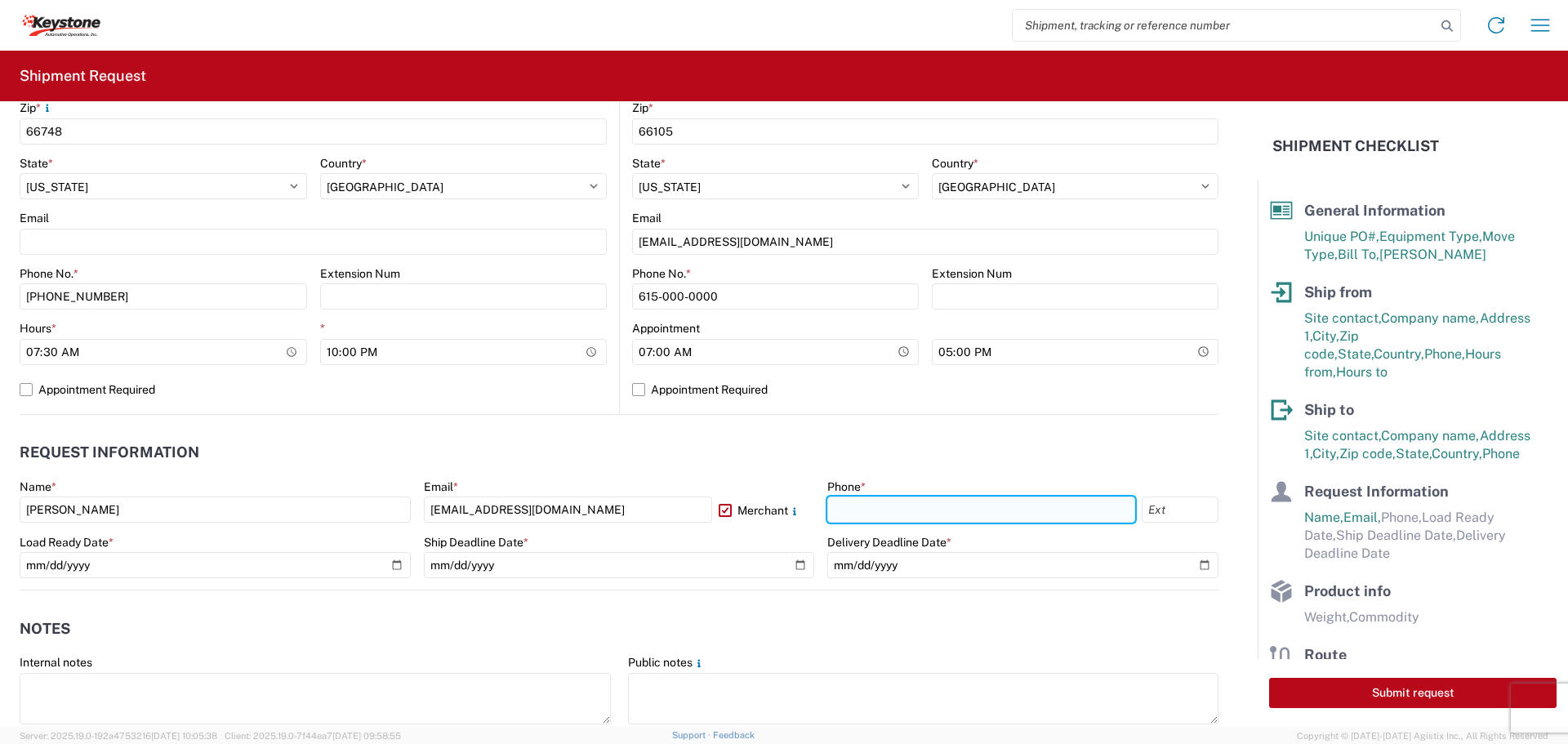
click at [891, 513] on input "text" at bounding box center [981, 509] width 308 height 26
type input "[PHONE_NUMBER]"
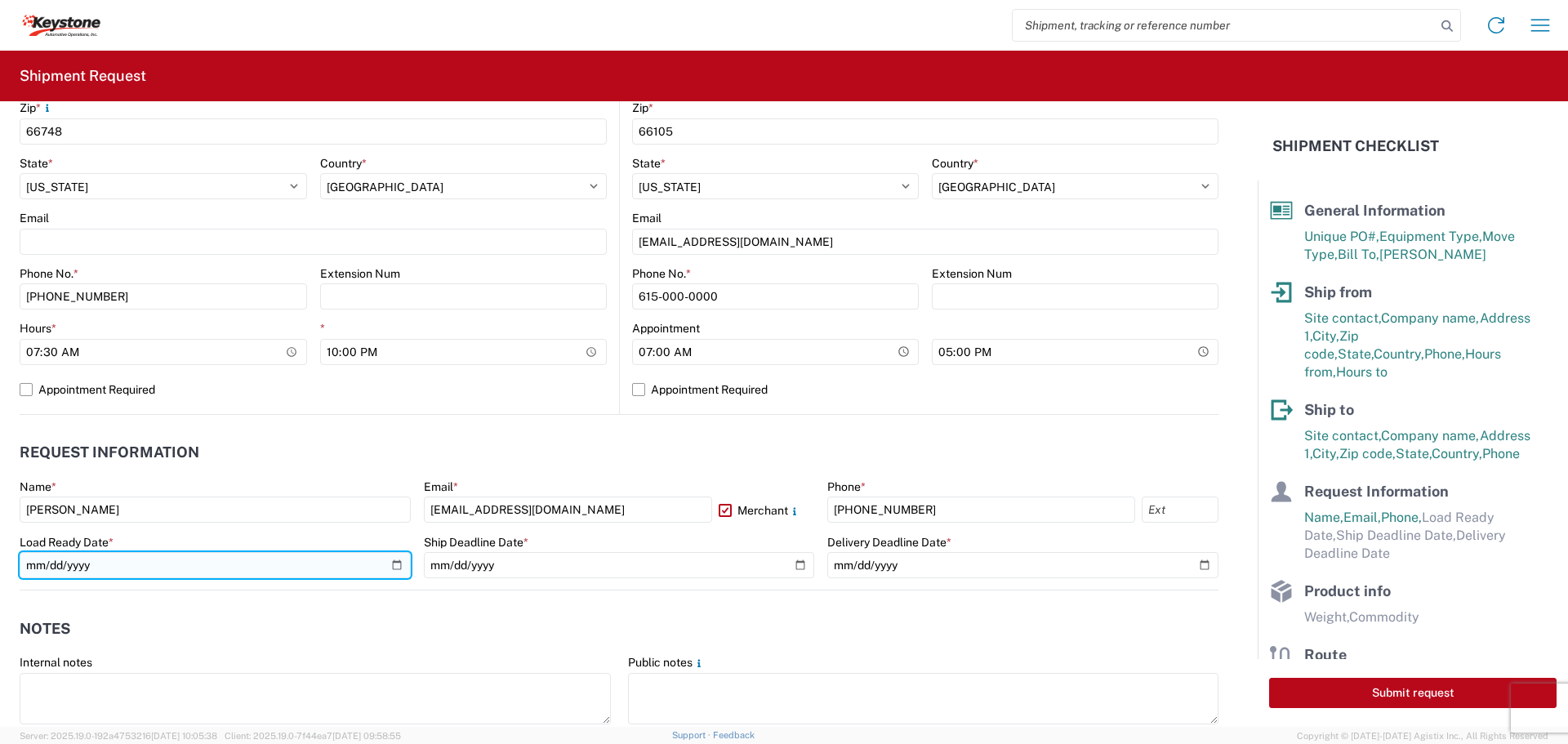
click at [390, 562] on input "date" at bounding box center [215, 565] width 392 height 26
type input "[DATE]"
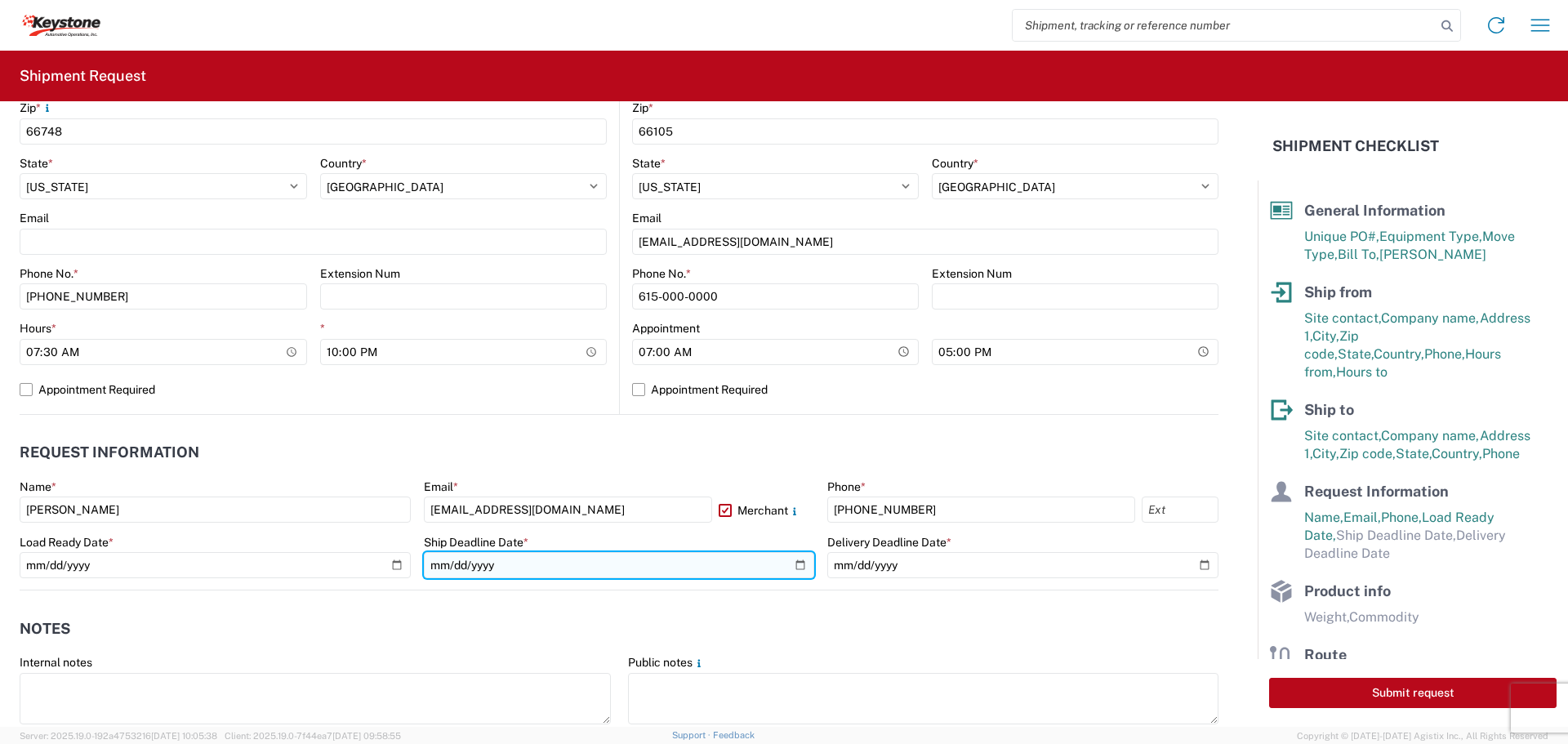
click at [793, 562] on input "date" at bounding box center [619, 565] width 392 height 26
type input "[DATE]"
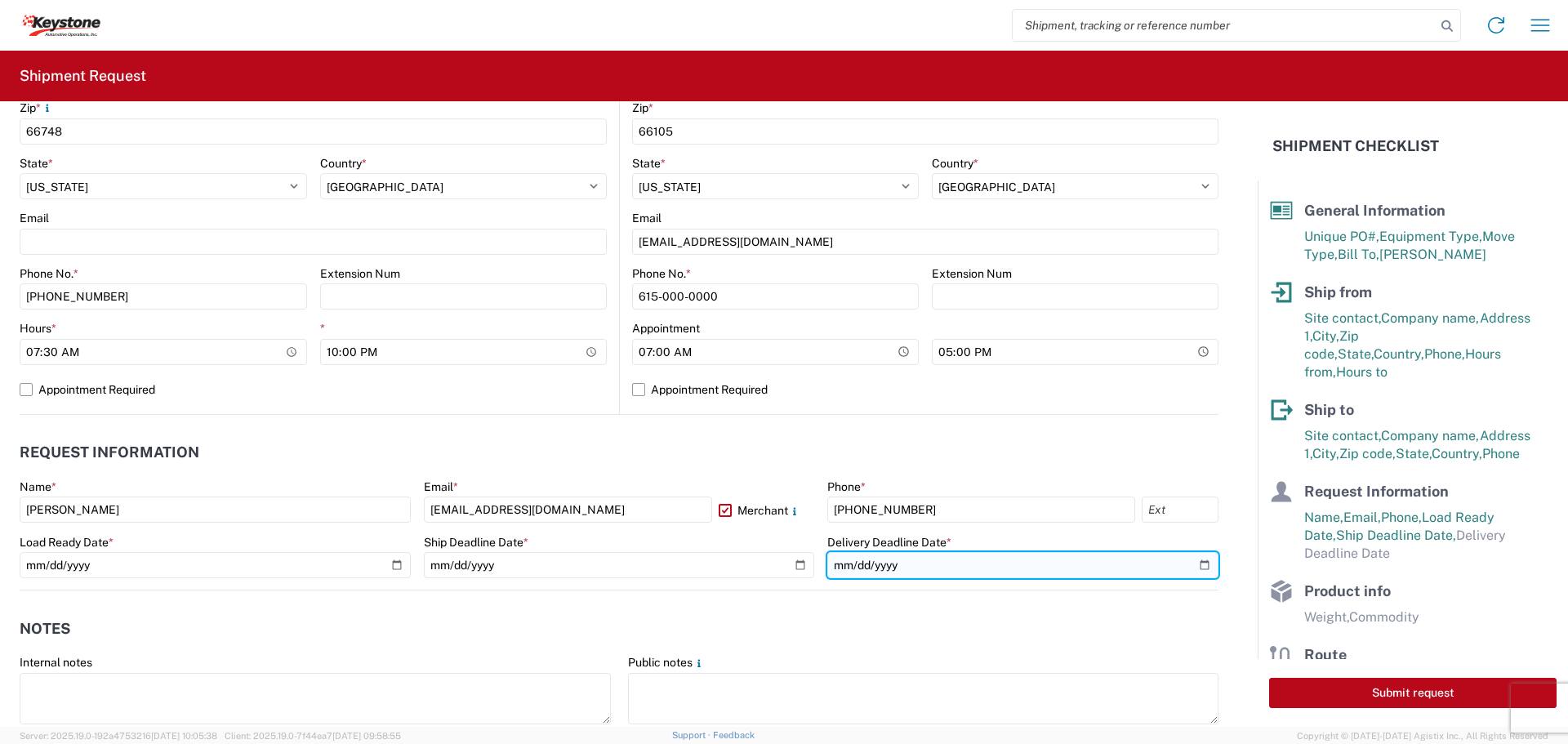
click at [1196, 560] on input "date" at bounding box center [1023, 565] width 392 height 26
type input "[DATE]"
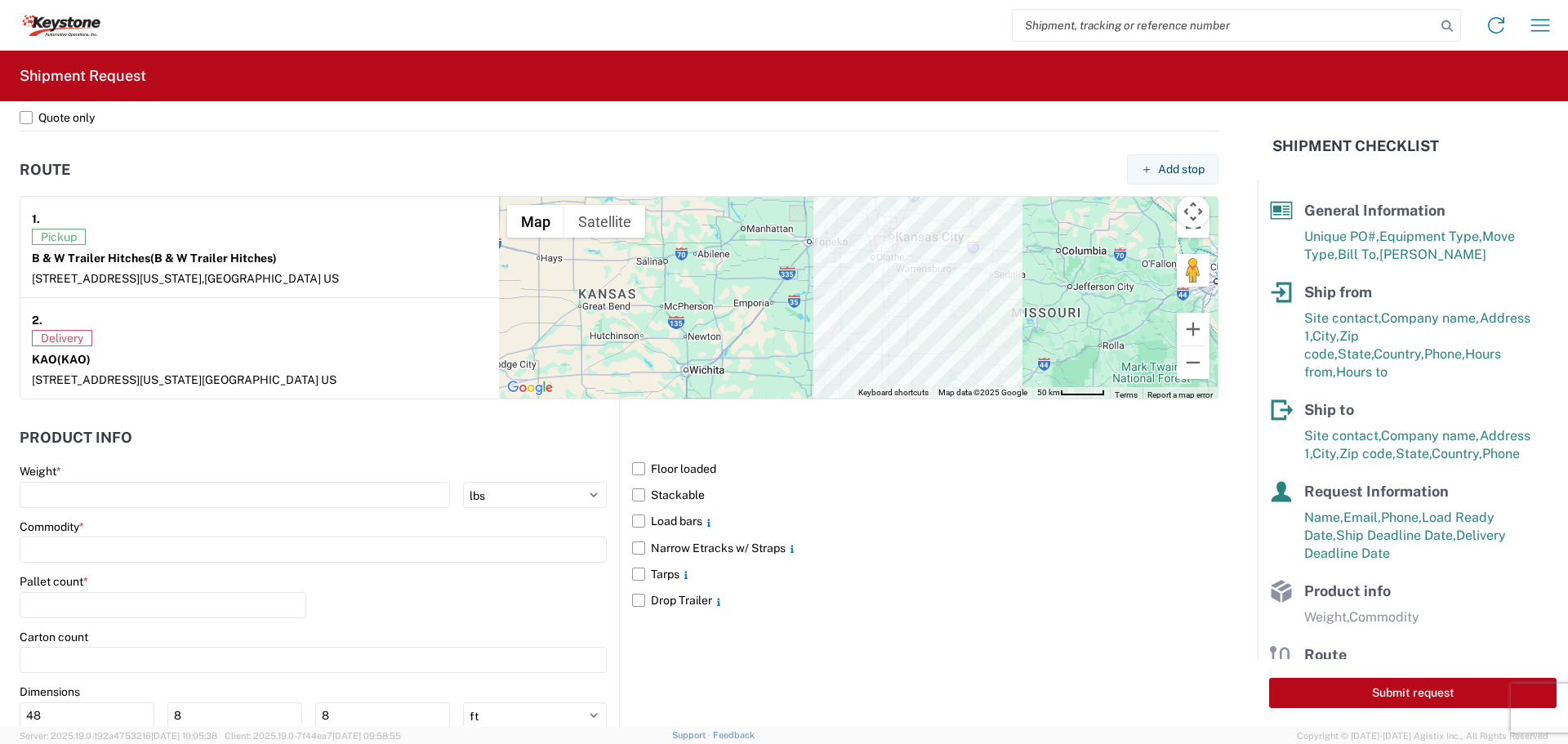
scroll to position [1226, 0]
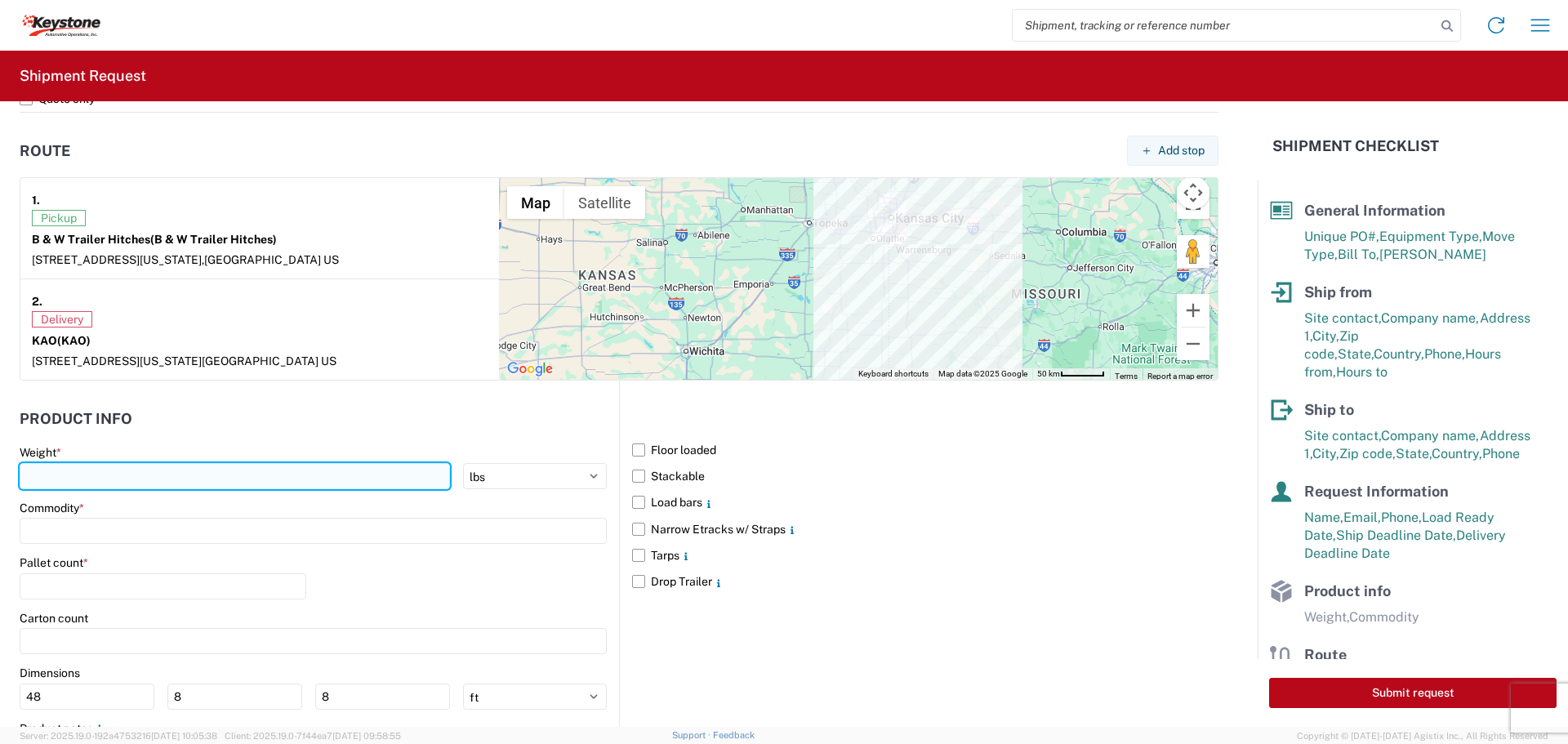
click at [97, 472] on input "number" at bounding box center [234, 476] width 430 height 26
type input "33426"
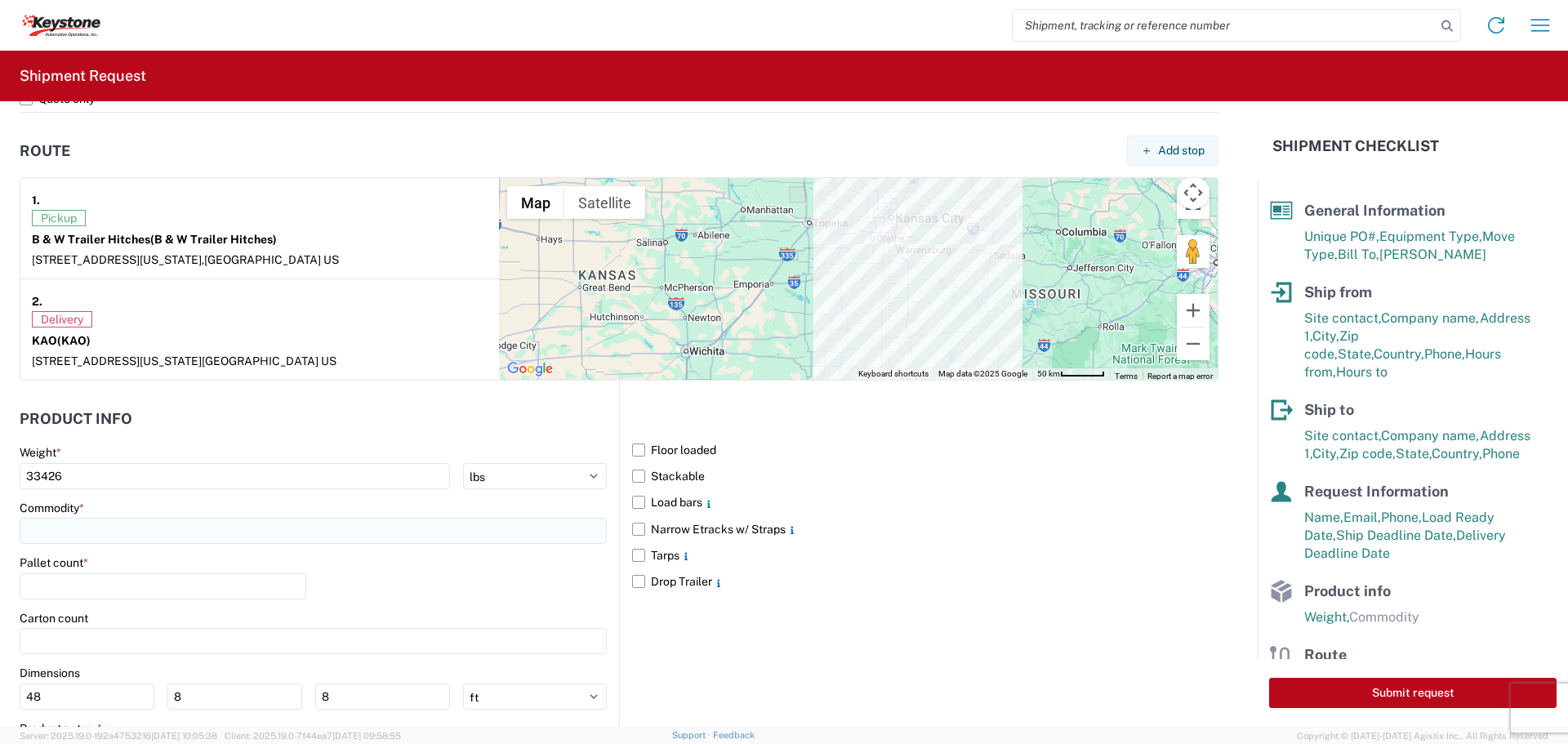
click at [56, 530] on input at bounding box center [313, 530] width 587 height 26
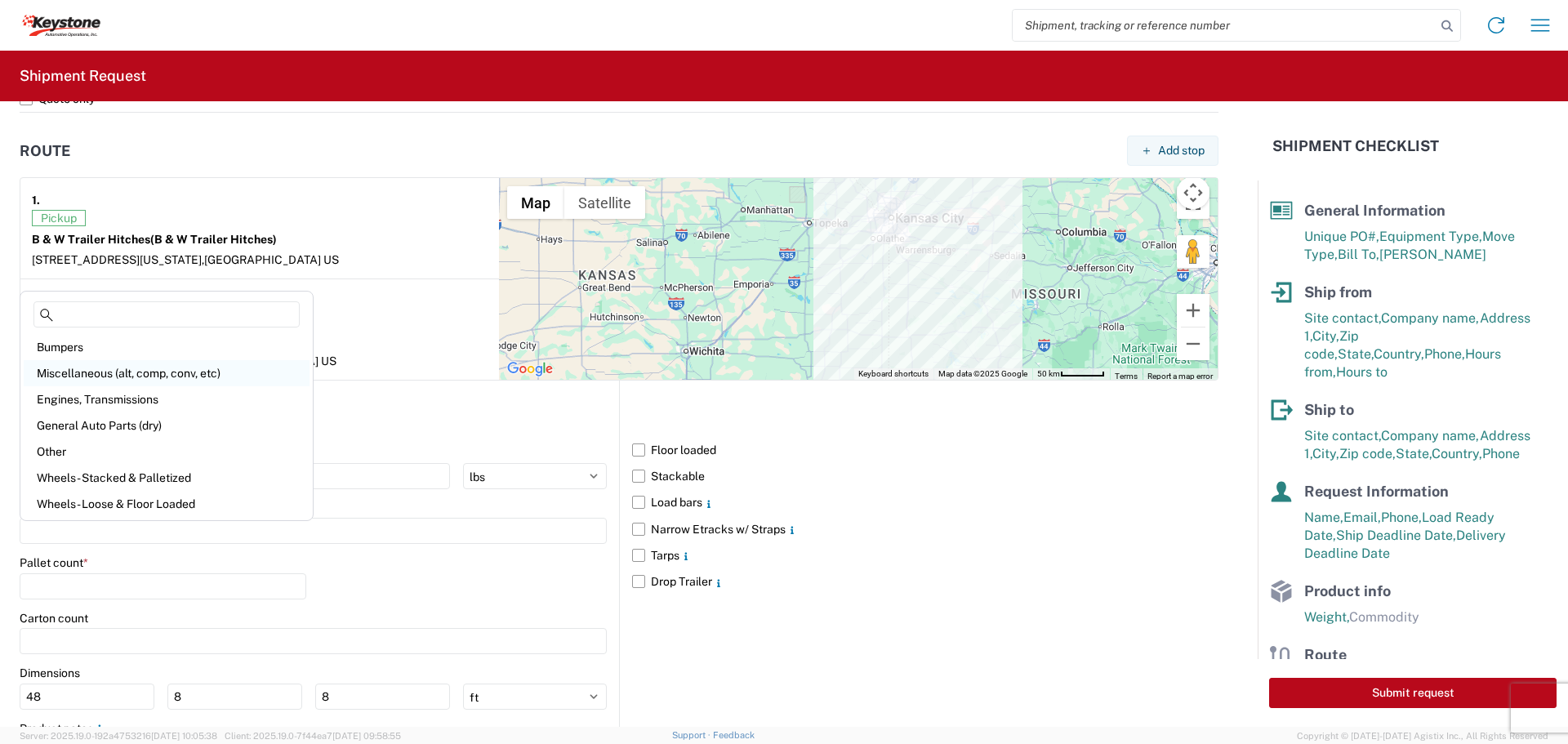
click at [103, 368] on div "Miscellaneous (alt, comp, conv, etc)" at bounding box center [166, 373] width 286 height 26
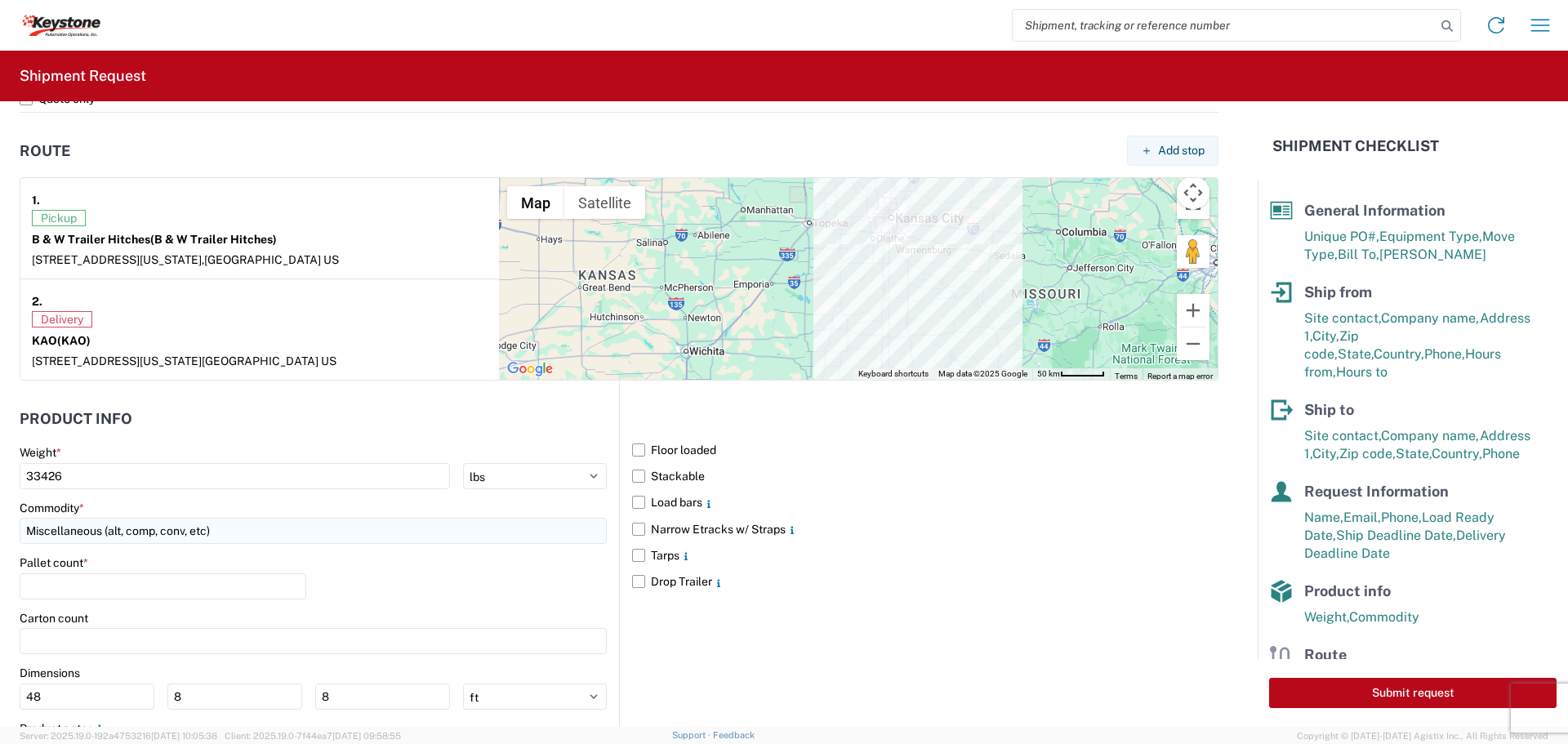
click at [232, 531] on input "Miscellaneous (alt, comp, conv, etc)" at bounding box center [313, 530] width 587 height 26
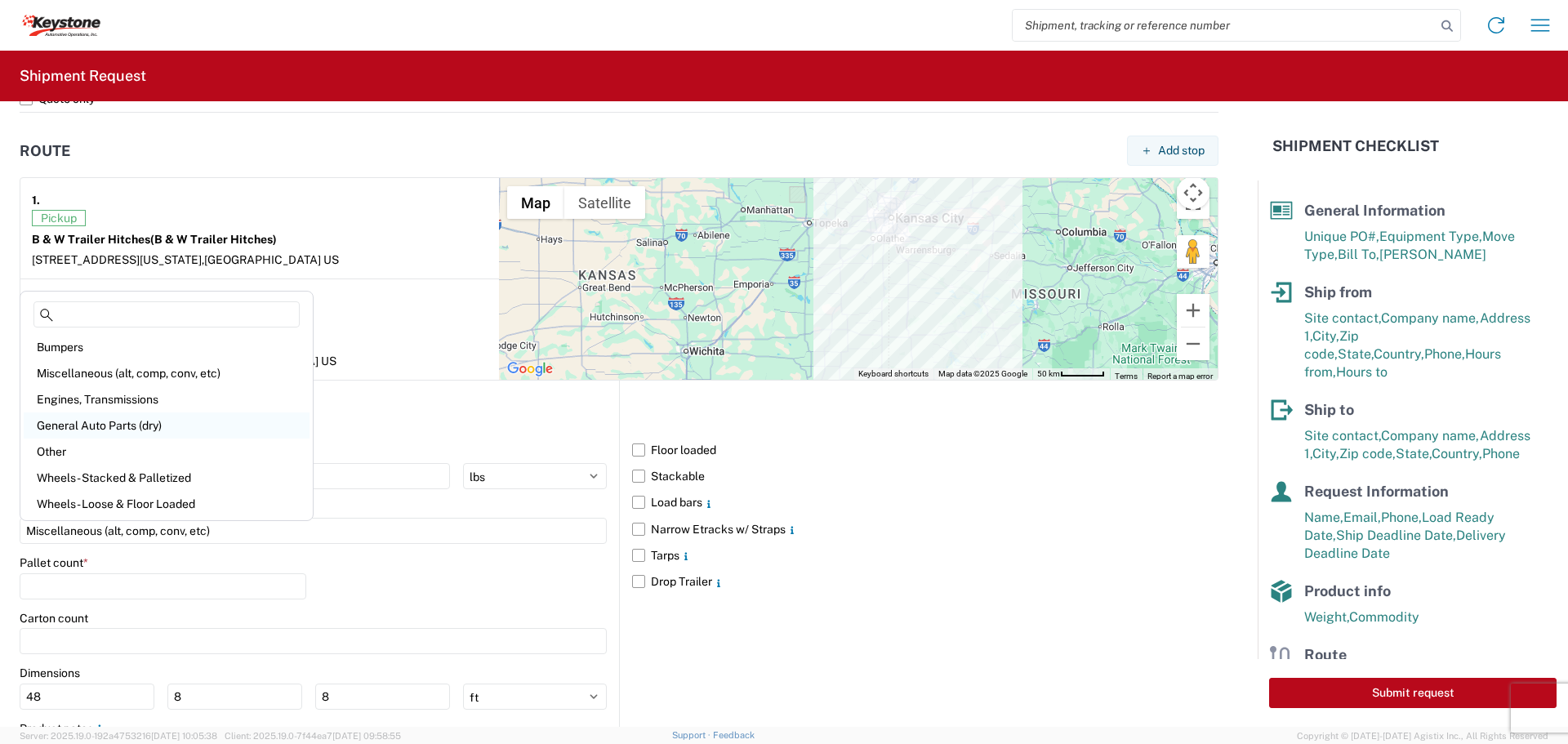
click at [92, 419] on div "General Auto Parts (dry)" at bounding box center [166, 425] width 286 height 26
type input "General Auto Parts (dry)"
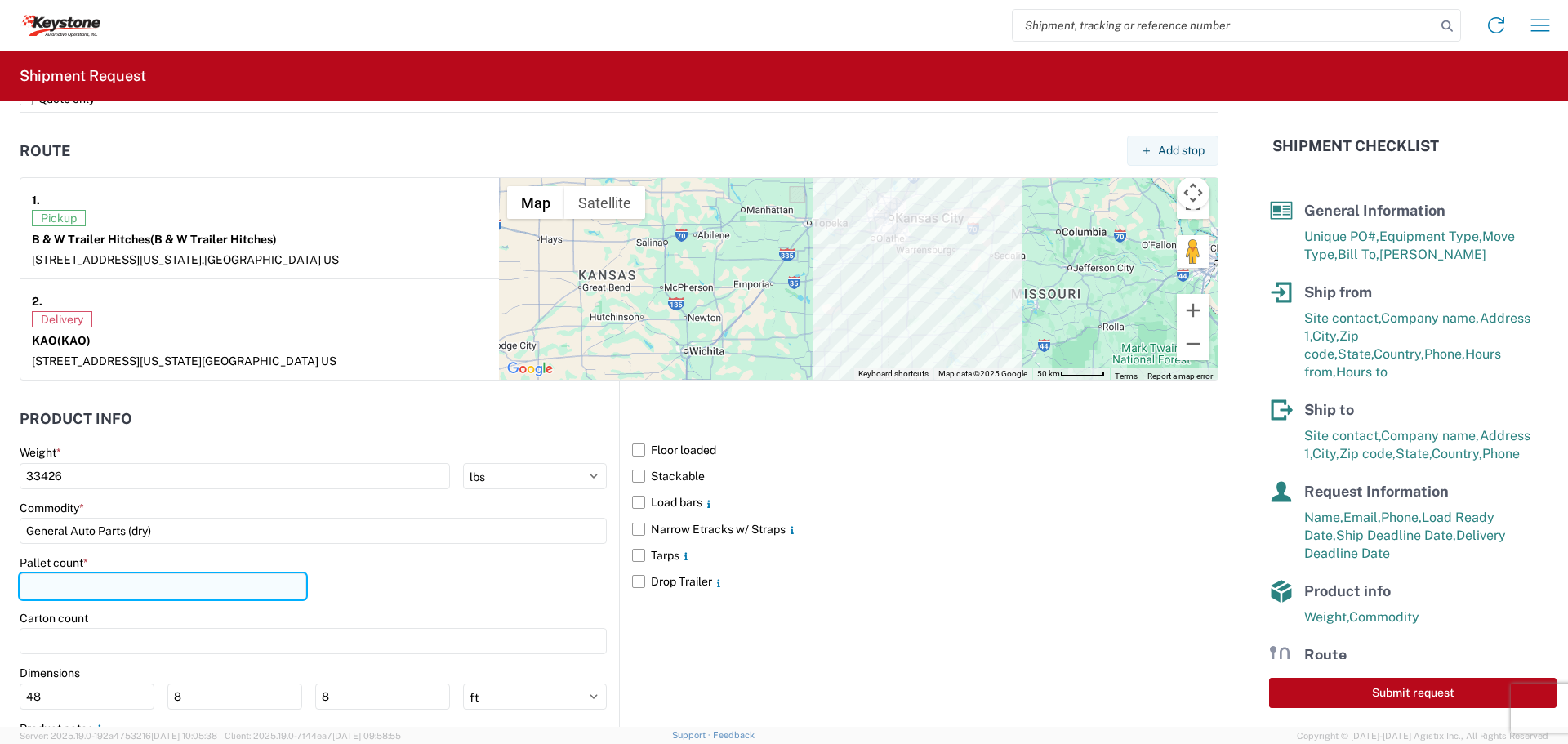
click at [72, 589] on input "number" at bounding box center [162, 586] width 287 height 26
type input "26"
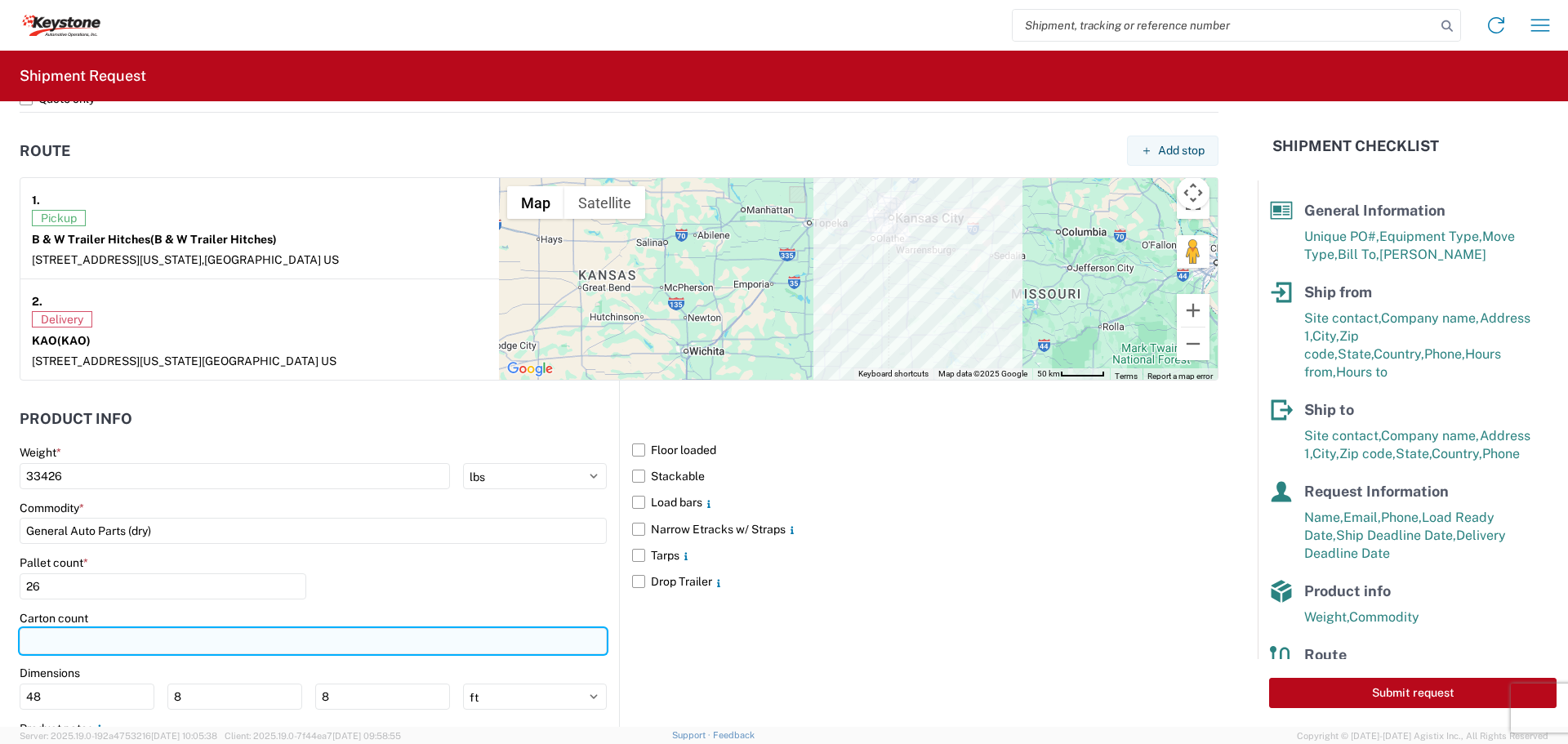
click at [60, 635] on input "number" at bounding box center [313, 641] width 587 height 26
type input "647"
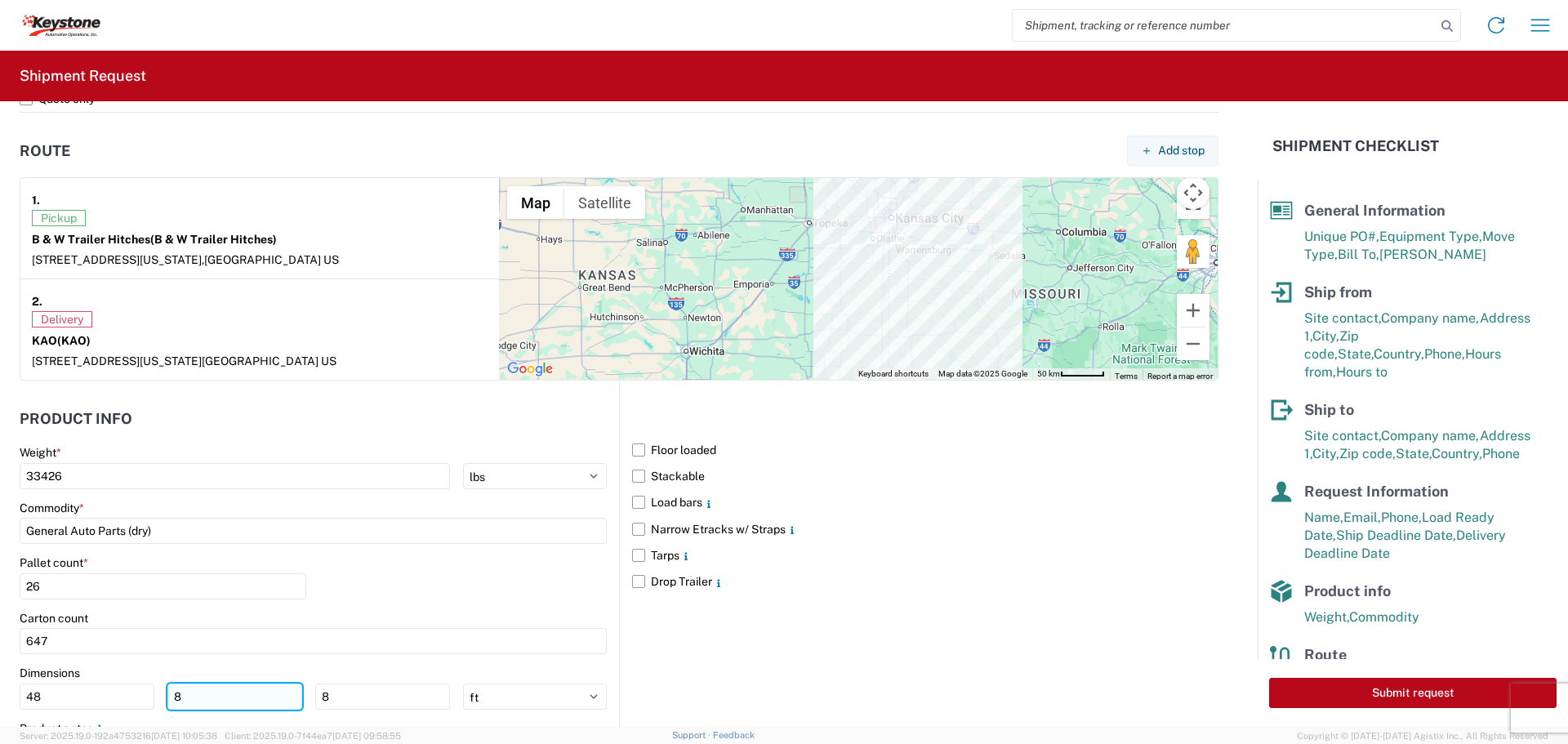
click at [218, 694] on input "8" at bounding box center [234, 697] width 134 height 26
type input "40"
click at [335, 699] on input "8" at bounding box center [382, 697] width 134 height 26
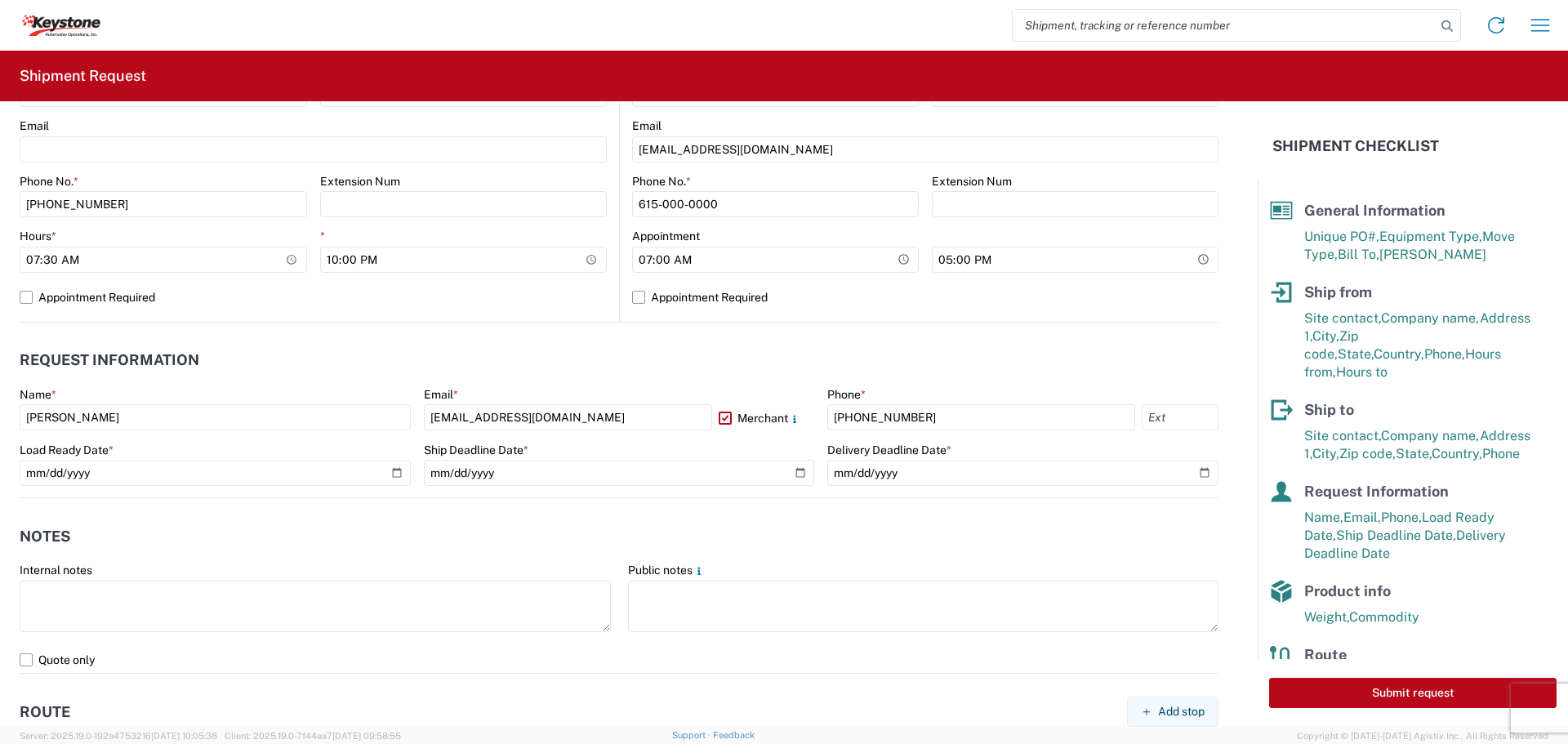
scroll to position [926, 0]
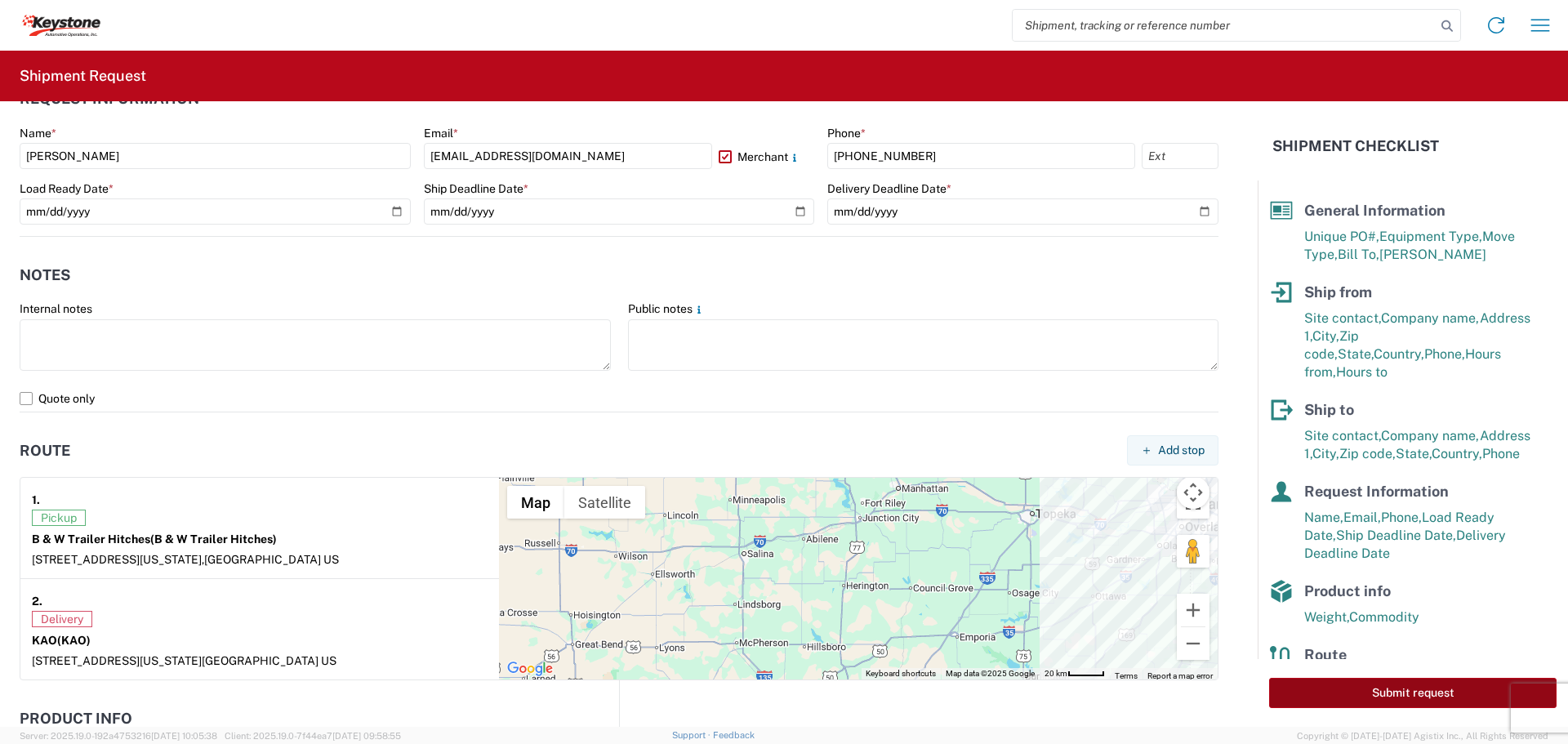
type input "48"
click at [1410, 683] on button "Submit request" at bounding box center [1413, 694] width 287 height 30
select select "US"
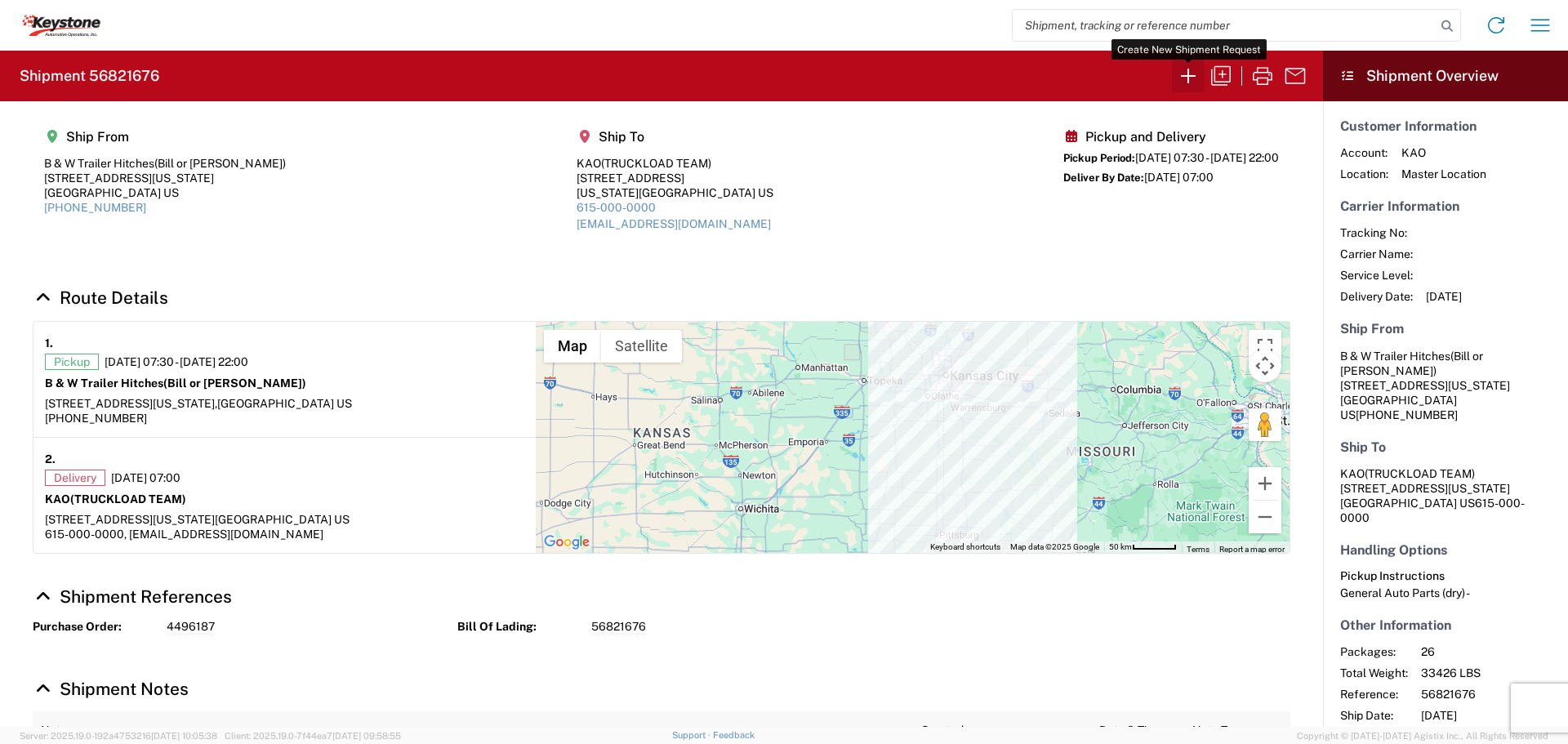
click at [1189, 71] on icon "button" at bounding box center [1188, 76] width 26 height 26
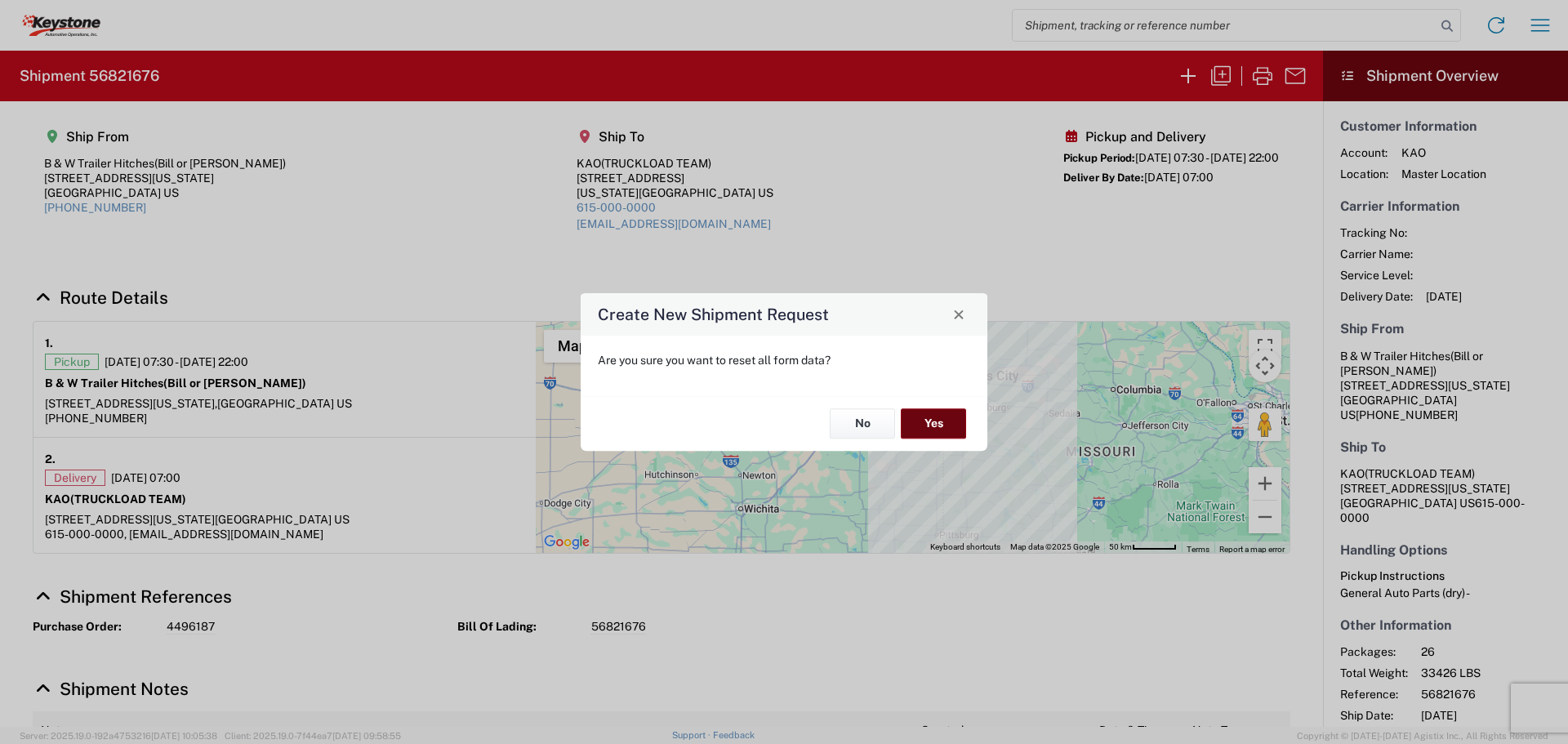
click at [929, 422] on button "Yes" at bounding box center [934, 425] width 66 height 30
select select "FULL"
select select "US"
select select "LBS"
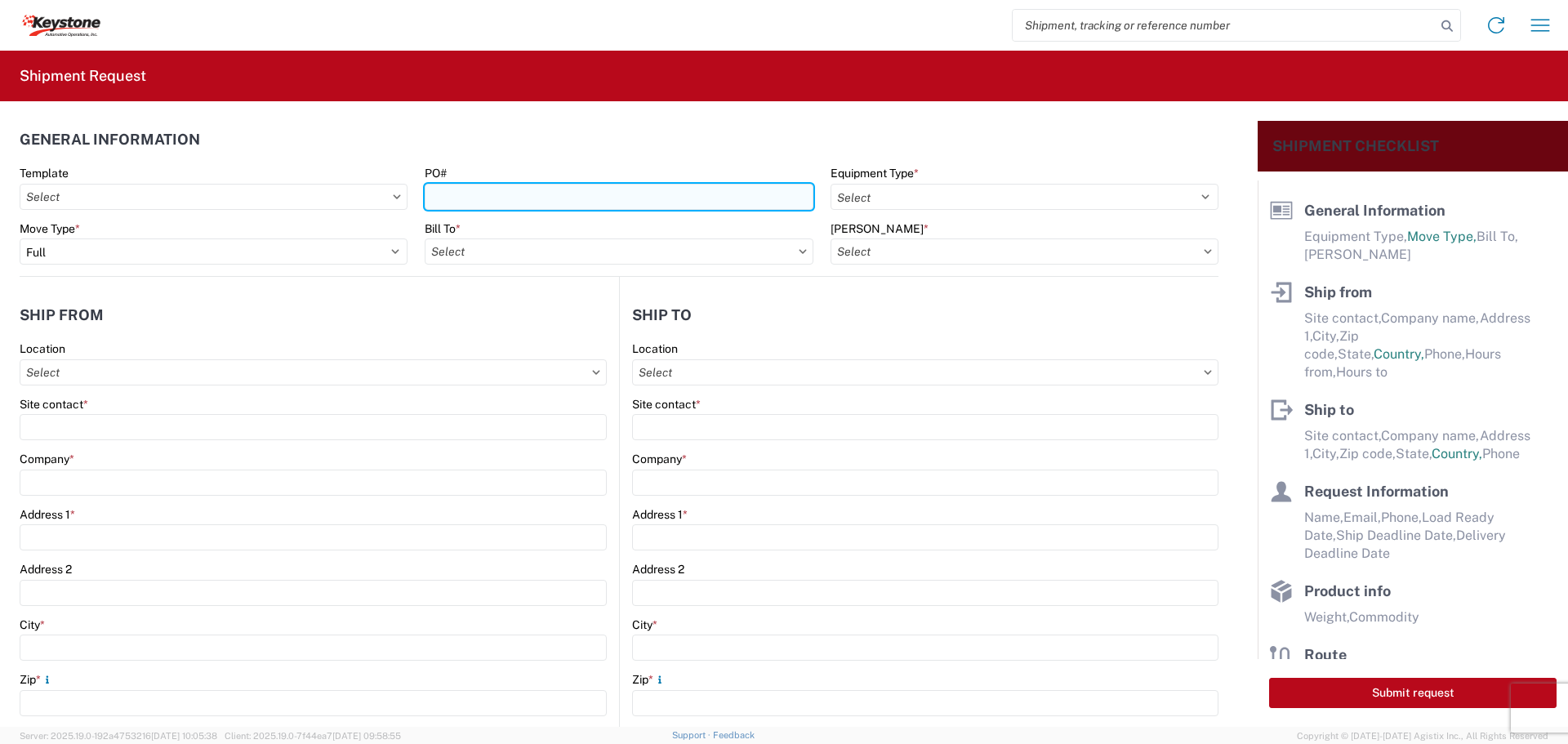
click at [519, 192] on input "PO#" at bounding box center [618, 197] width 388 height 26
type input "4496590"
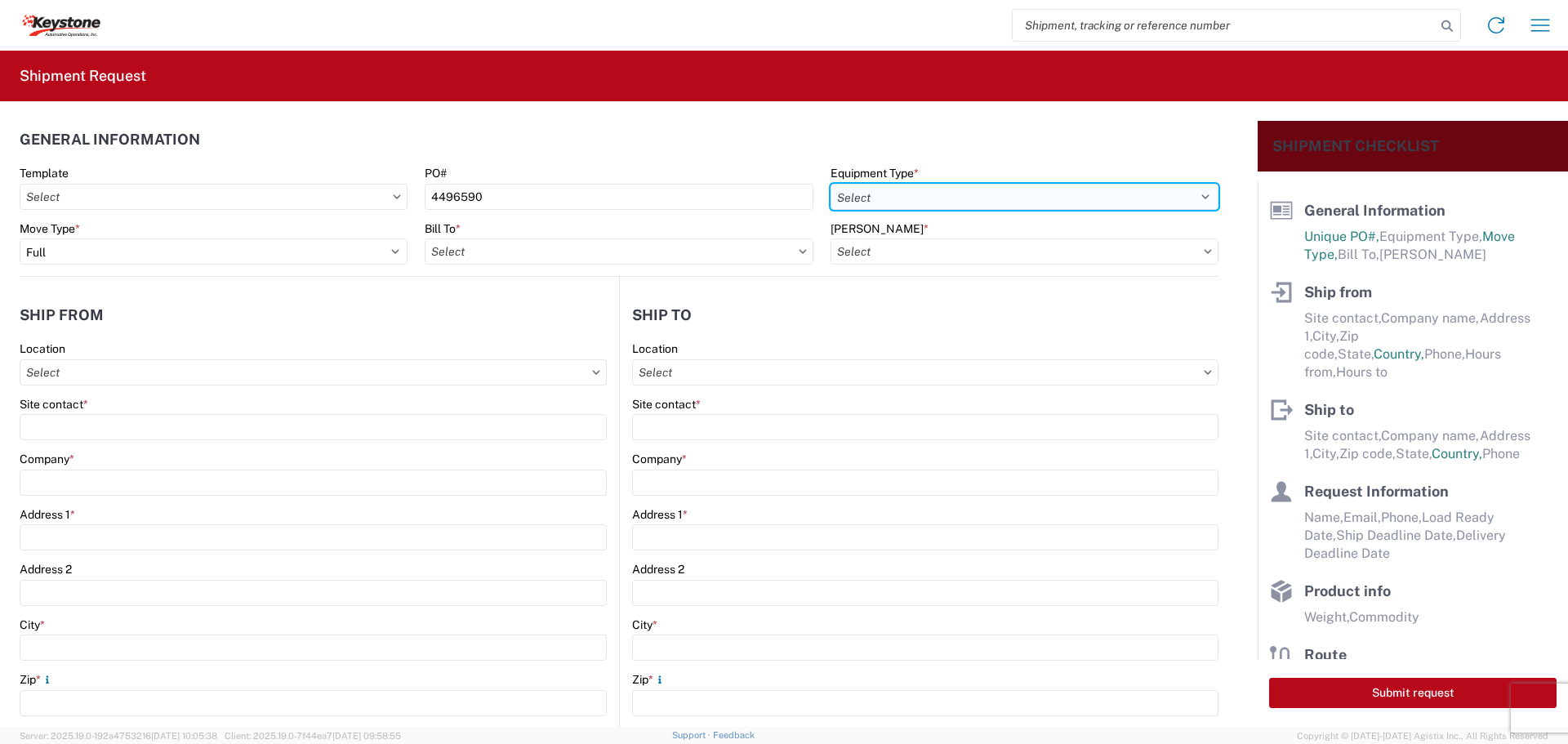
click at [950, 199] on select "Select 53’ Dry Van Flatbed Dropdeck (van) Lowboy (flatbed) Rail" at bounding box center [1024, 197] width 388 height 26
select select "STDV"
click at [830, 184] on select "Select 53’ Dry Van Flatbed Dropdeck (van) Lowboy (flatbed) Rail" at bounding box center [1024, 197] width 388 height 26
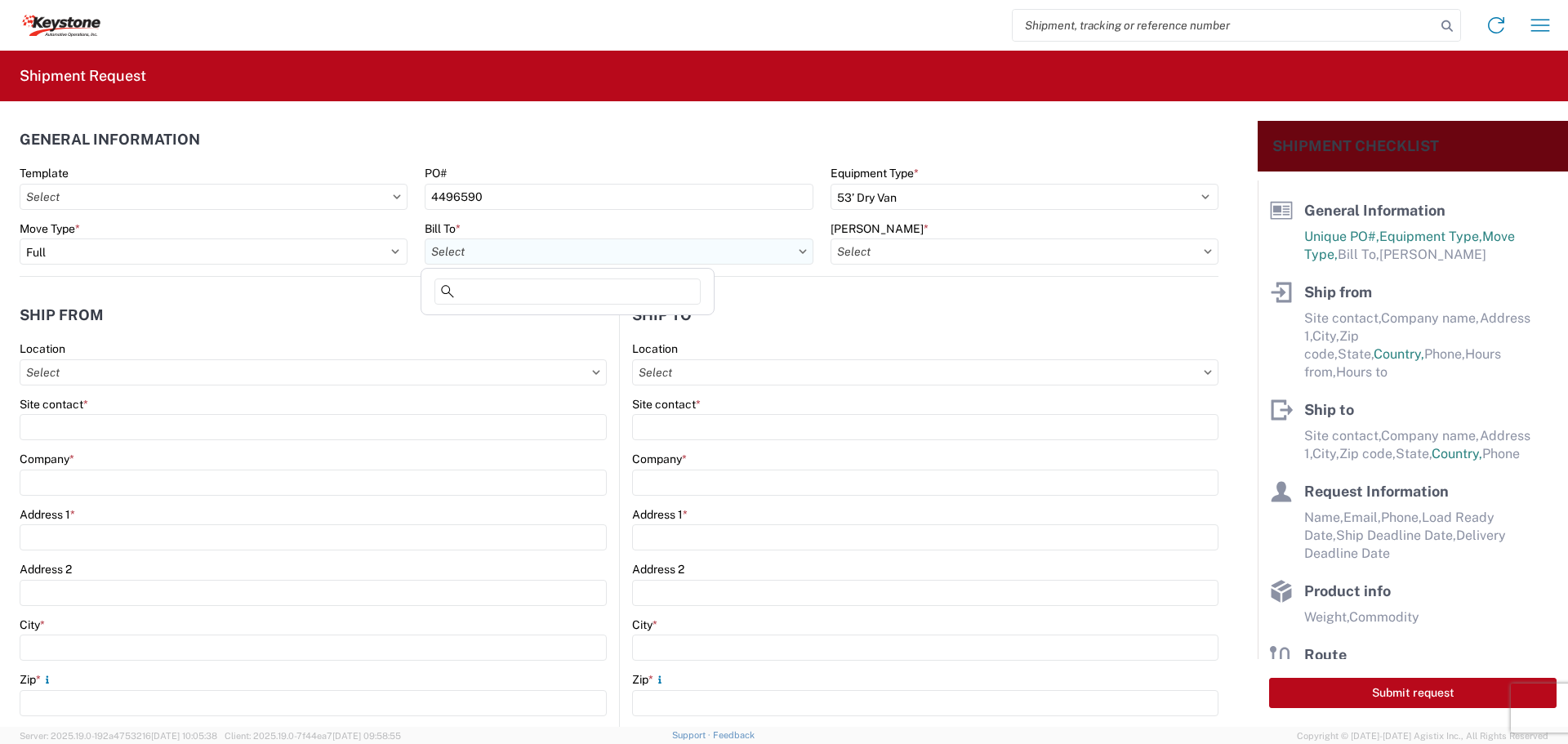
click at [756, 261] on input "text" at bounding box center [618, 251] width 388 height 26
type input "8538"
click at [587, 328] on div "8538 - [US_STATE][GEOGRAPHIC_DATA] - KAO Operations" at bounding box center [582, 324] width 317 height 26
type input "8538 - [US_STATE][GEOGRAPHIC_DATA] - KAO Operations"
click at [986, 251] on input "text" at bounding box center [1024, 251] width 388 height 26
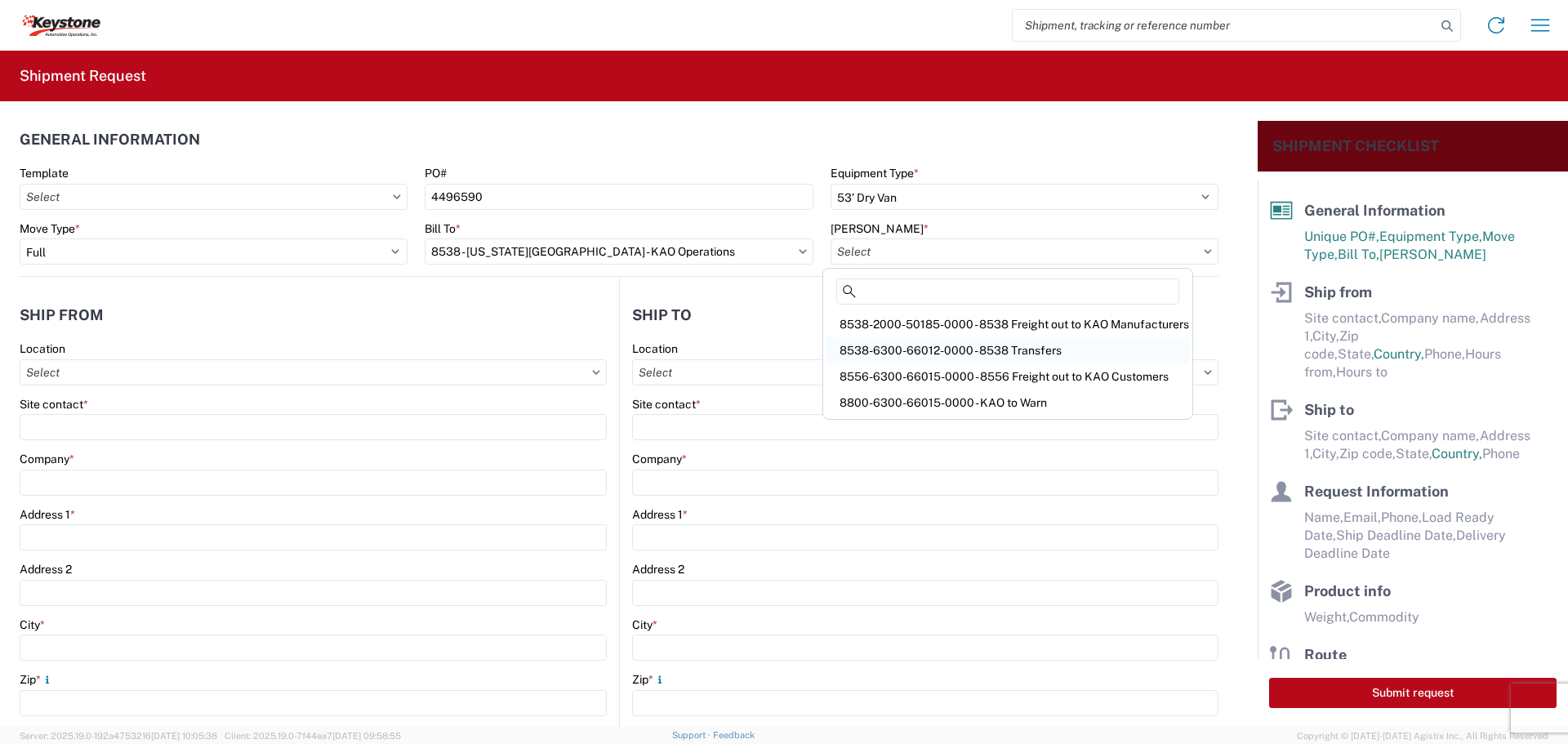
click at [954, 356] on div "8538-6300-66012-0000 - 8538 Transfers" at bounding box center [1008, 350] width 363 height 26
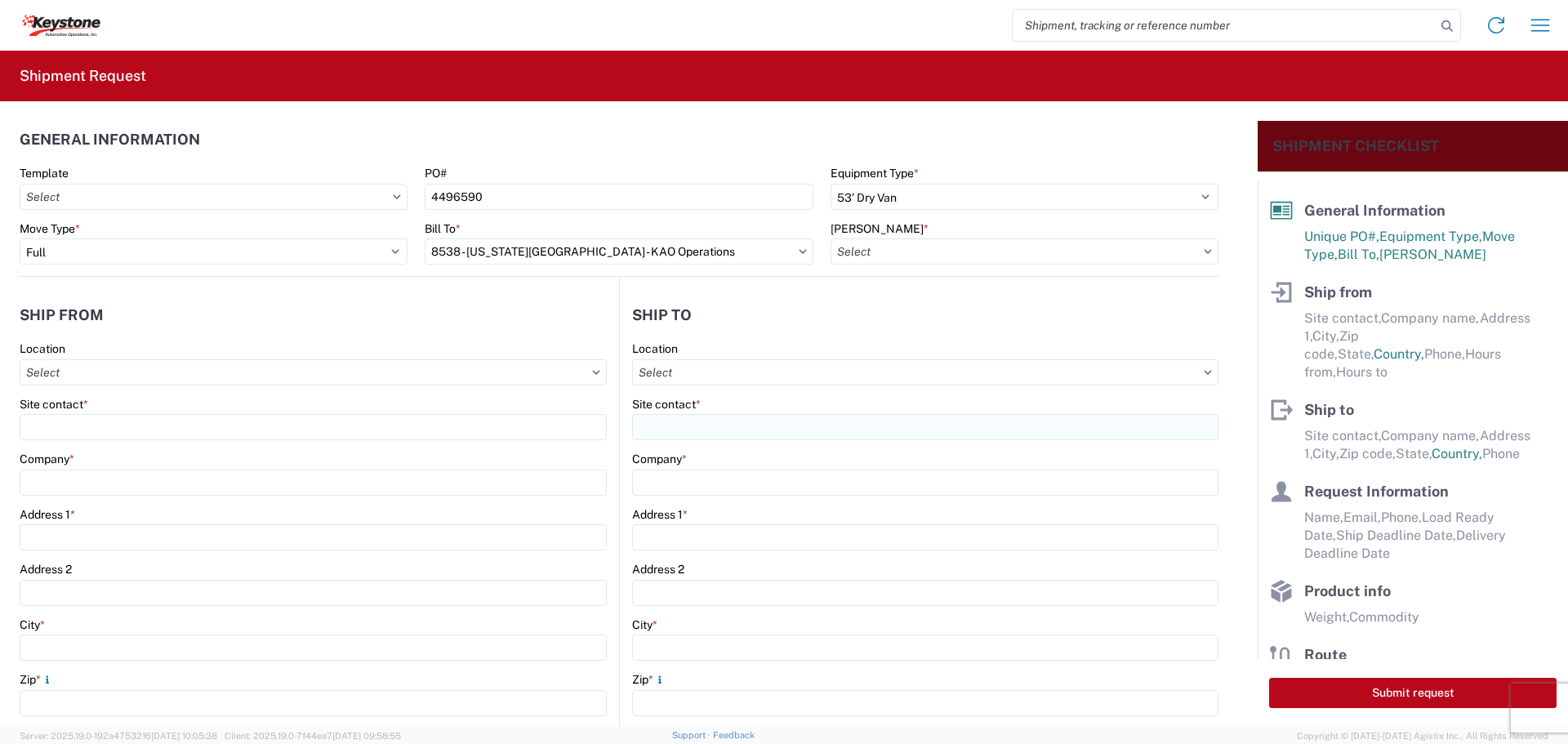
type input "8538-6300-66012-0000 - 8538 Transfers, 8538-6300-66012-0000 - 8538 Transfers"
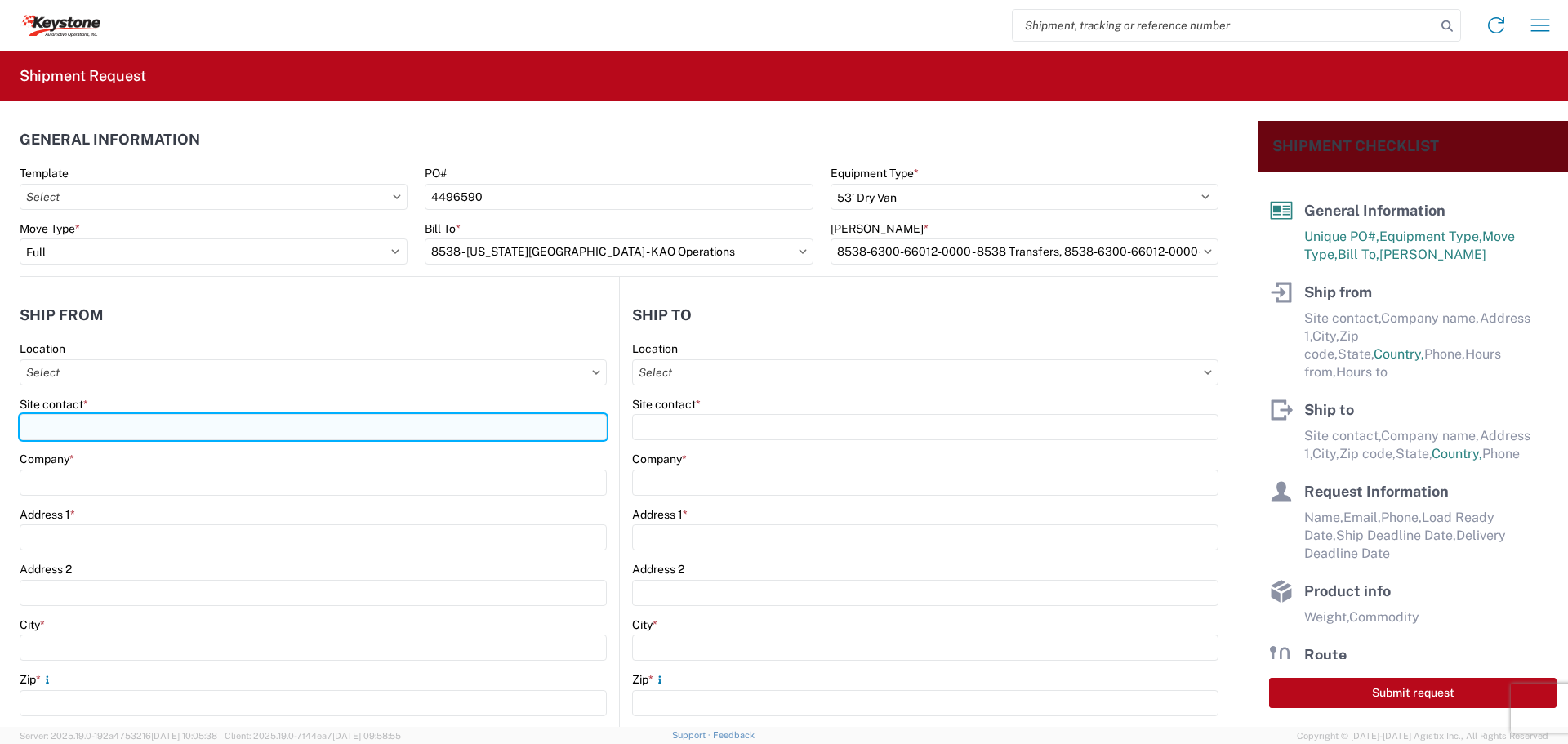
click at [165, 422] on input "Site contact *" at bounding box center [313, 427] width 587 height 26
click at [171, 422] on input "Site contact *" at bounding box center [313, 427] width 587 height 26
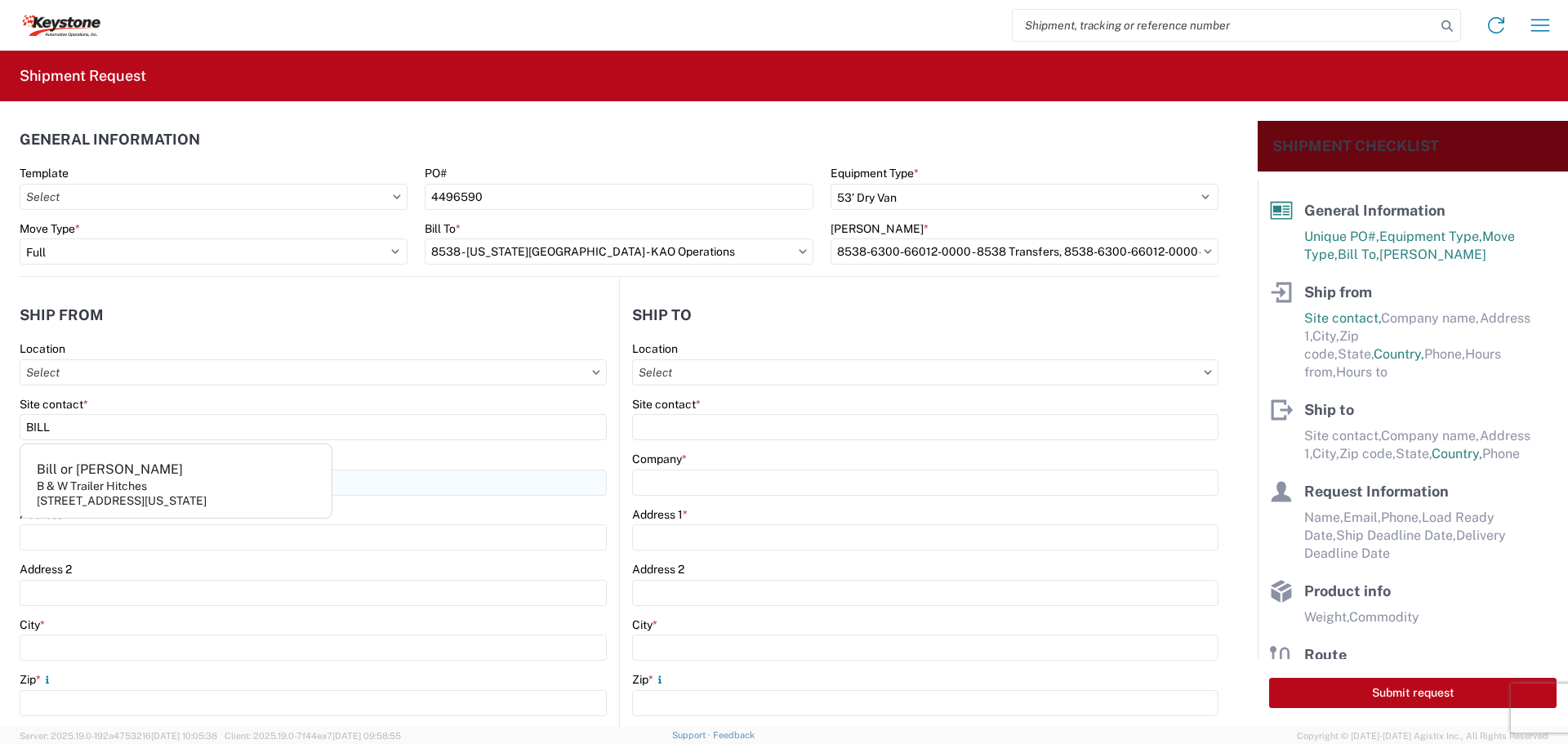
click at [145, 481] on agx-address-suggestion-item "[PERSON_NAME] or [PERSON_NAME] & W Trailer Hitches [STREET_ADDRESS][US_STATE]" at bounding box center [176, 484] width 305 height 61
type input "Bill or [PERSON_NAME]"
type input "B & W Trailer Hitches"
type input "[STREET_ADDRESS][US_STATE]"
type input "Humboldt"
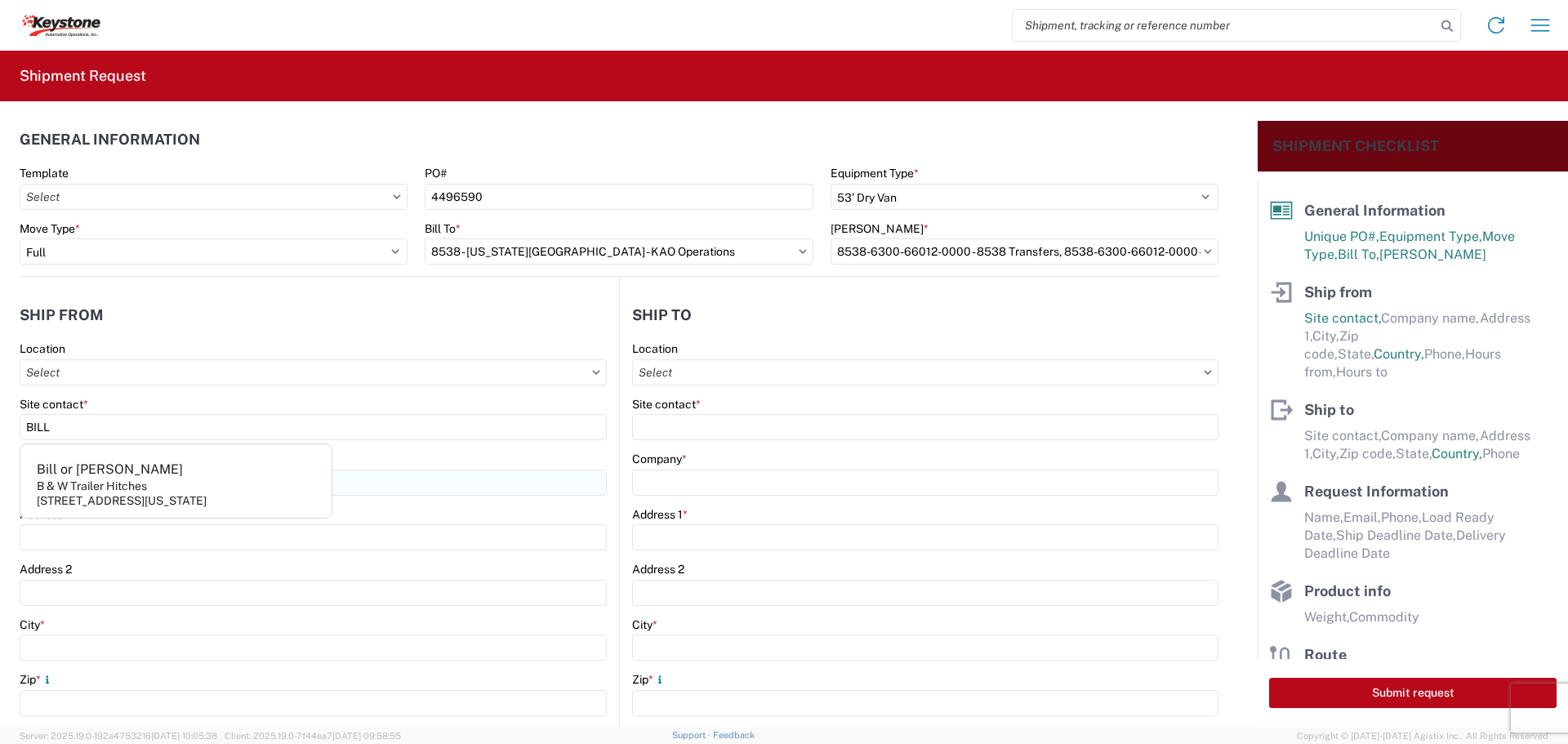
type input "66748"
select select "KS"
type input "[PHONE_NUMBER]"
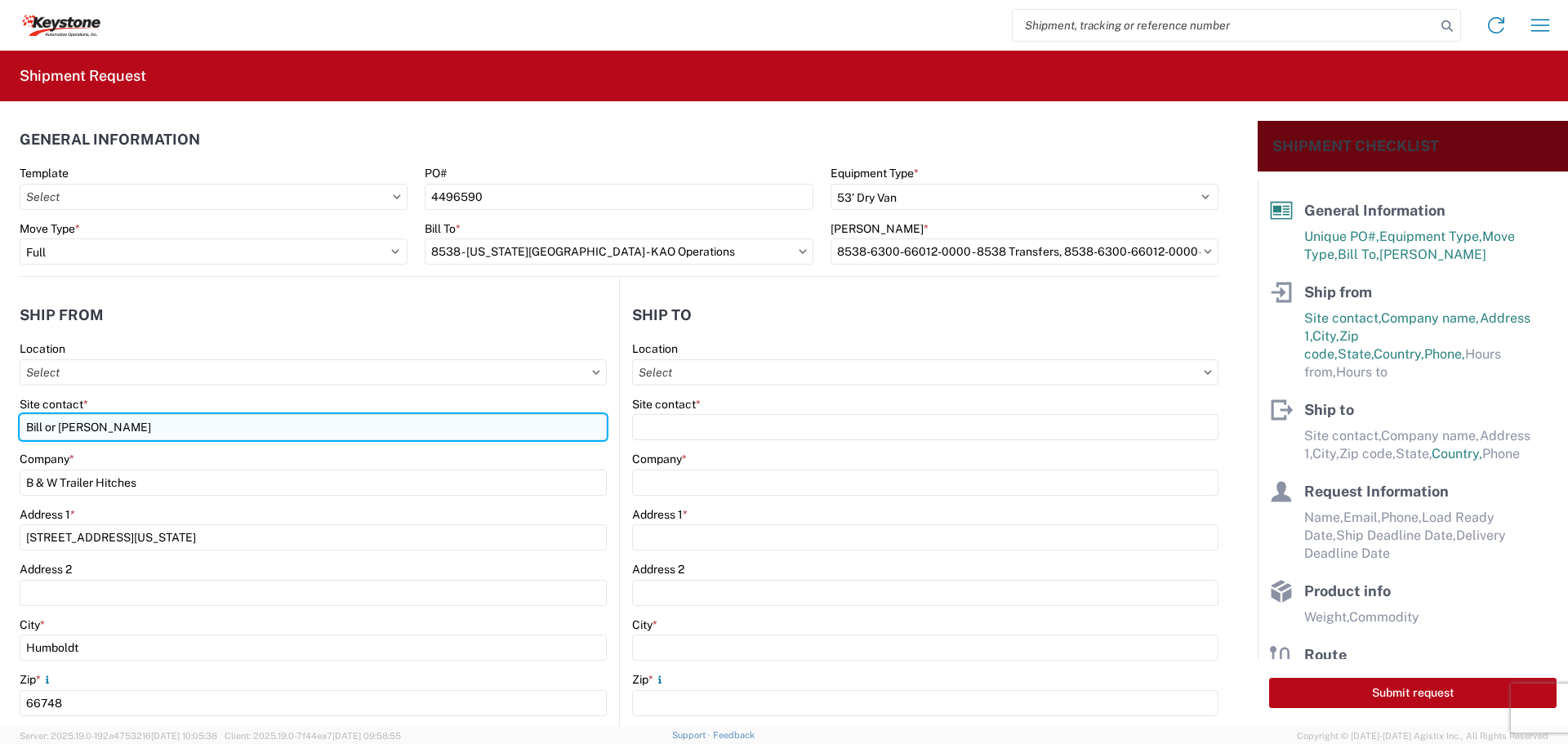
click at [155, 433] on input "Bill or [PERSON_NAME]" at bounding box center [313, 427] width 587 height 26
type input "B"
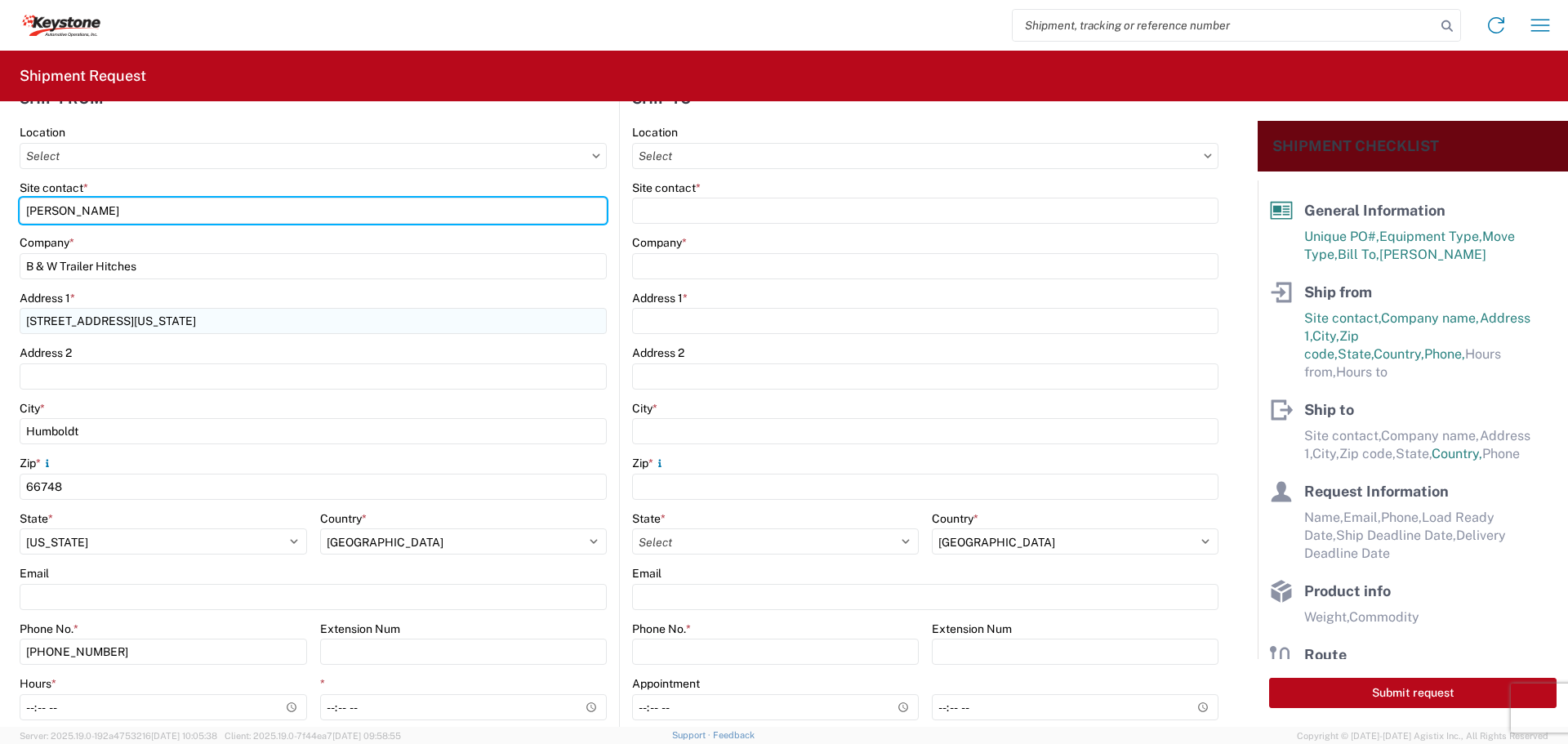
scroll to position [245, 0]
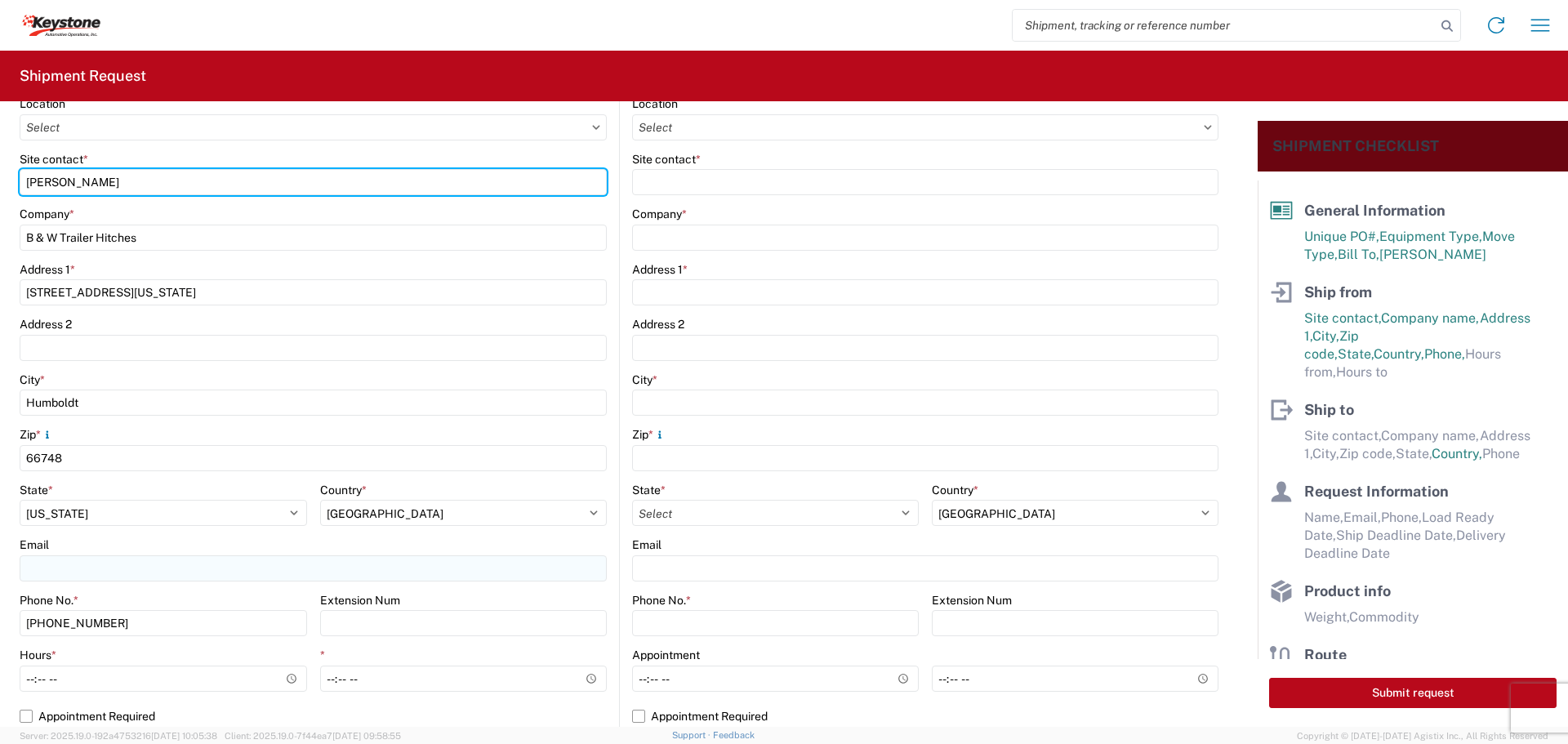
type input "[PERSON_NAME]"
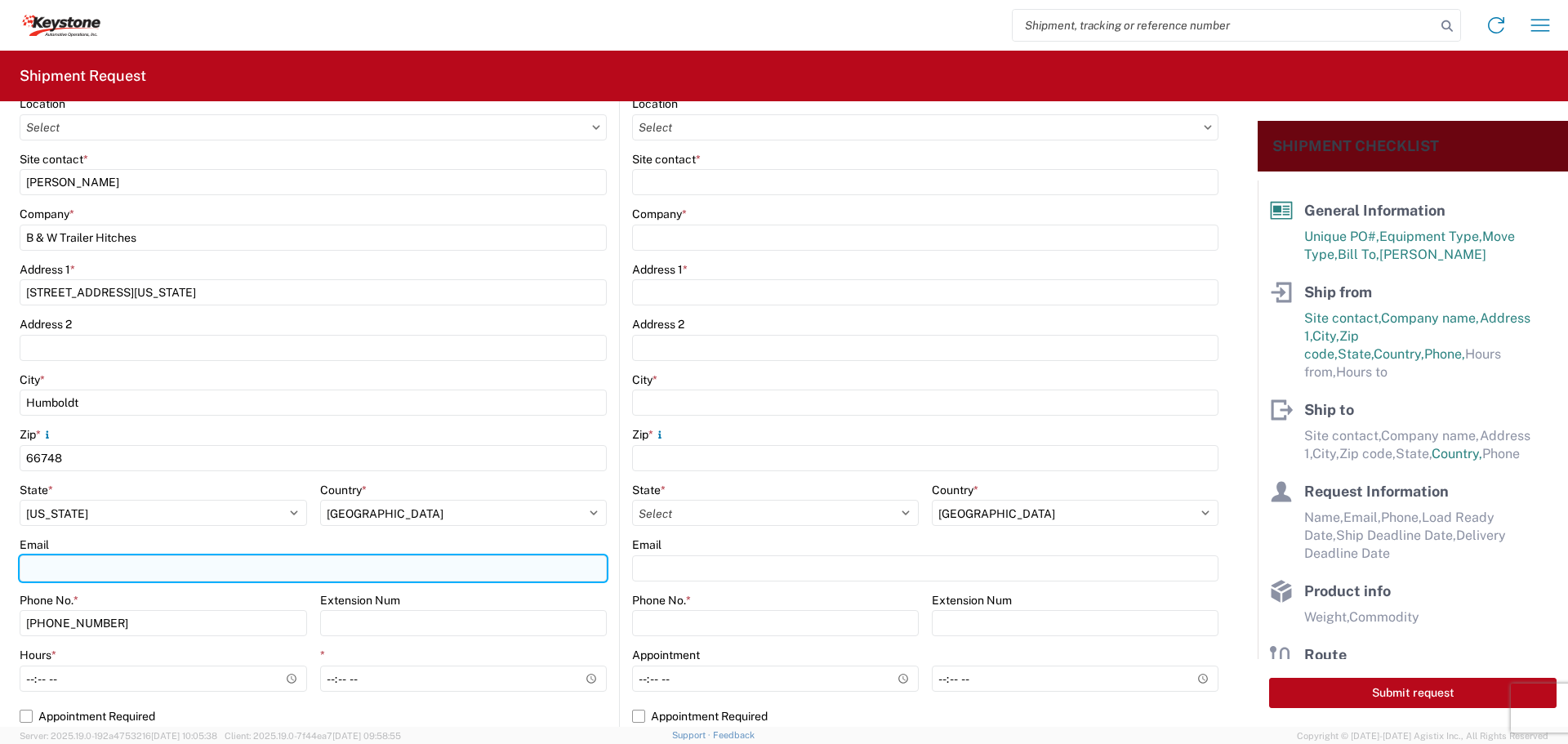
click at [111, 560] on input "Email" at bounding box center [313, 568] width 587 height 26
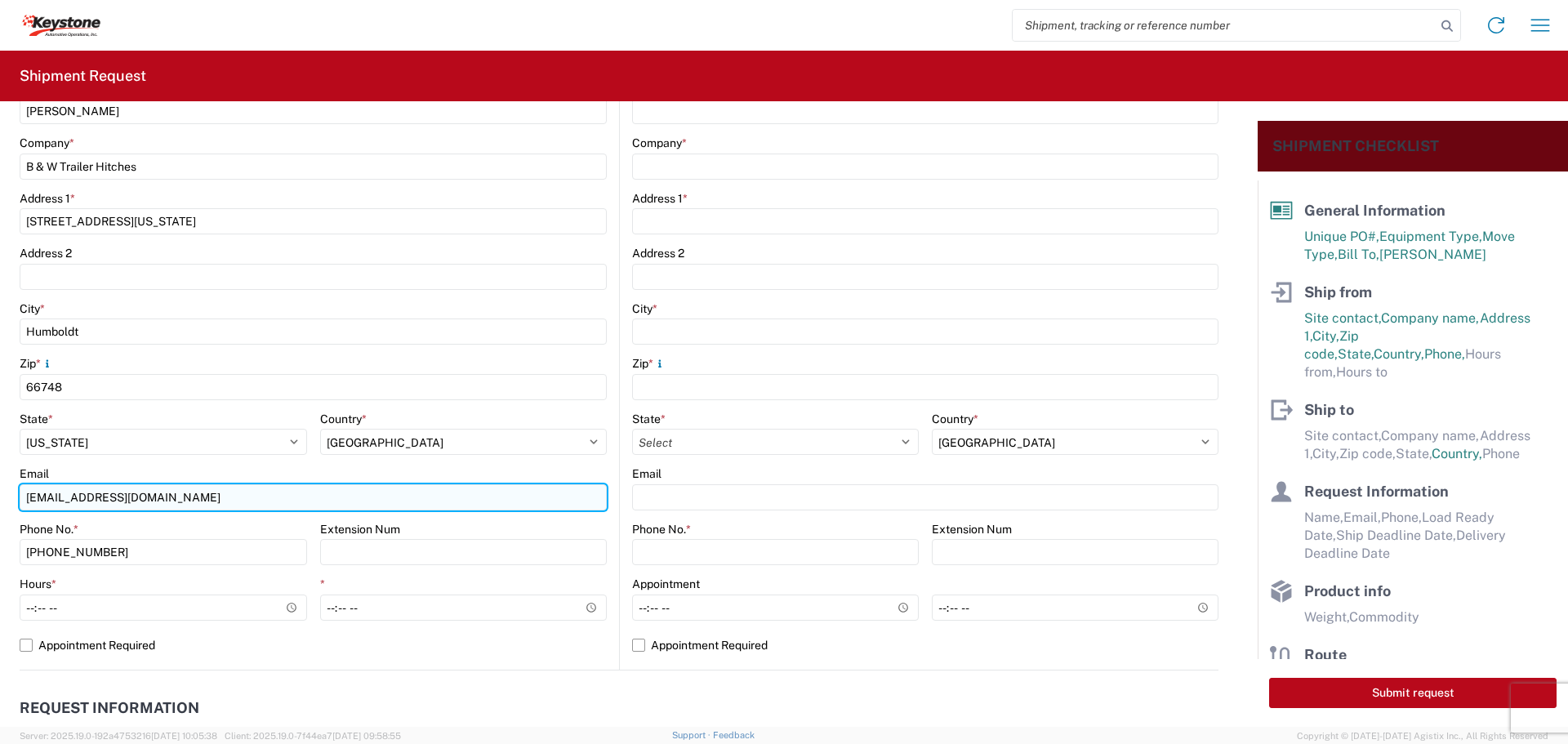
scroll to position [572, 0]
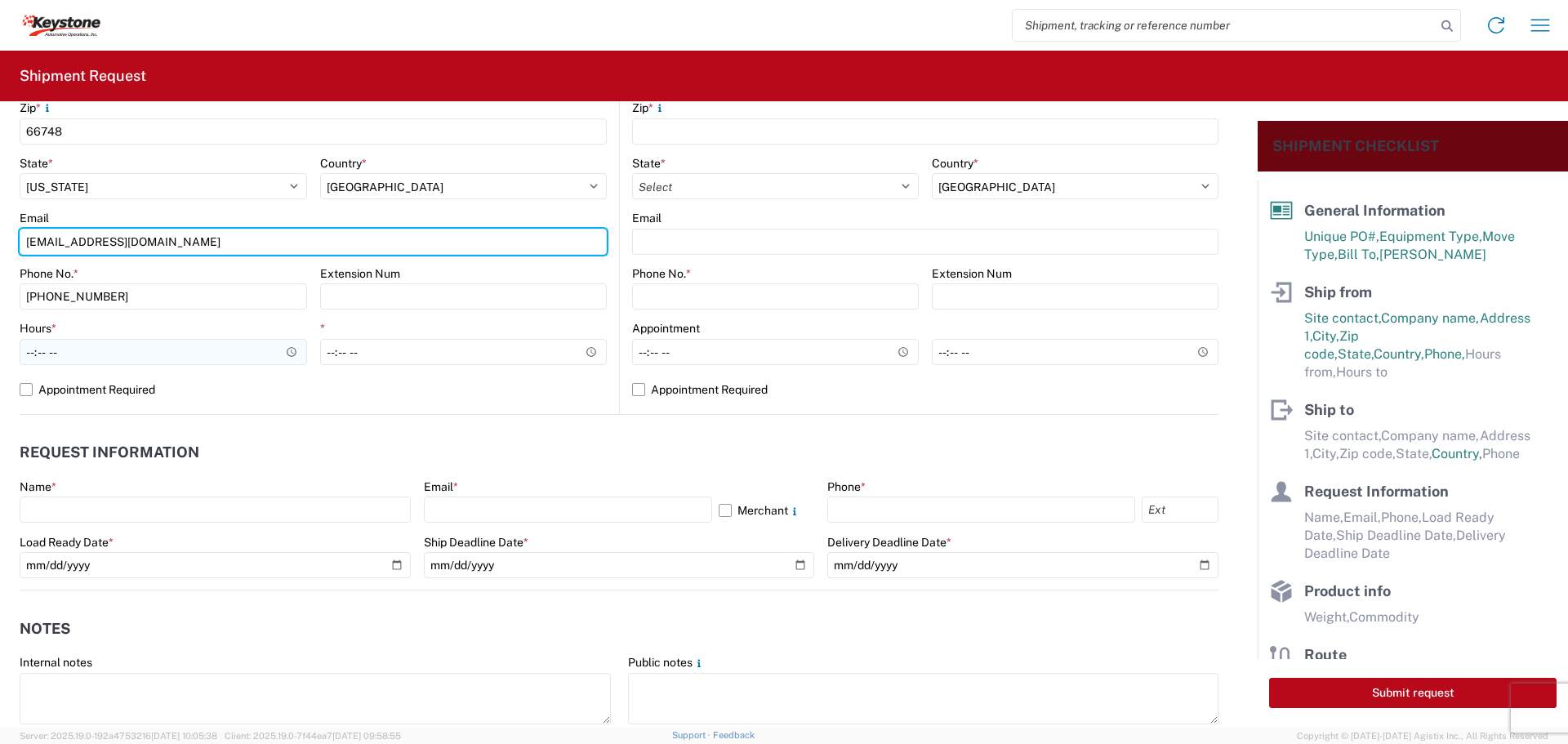
type input "[EMAIL_ADDRESS][DOMAIN_NAME]"
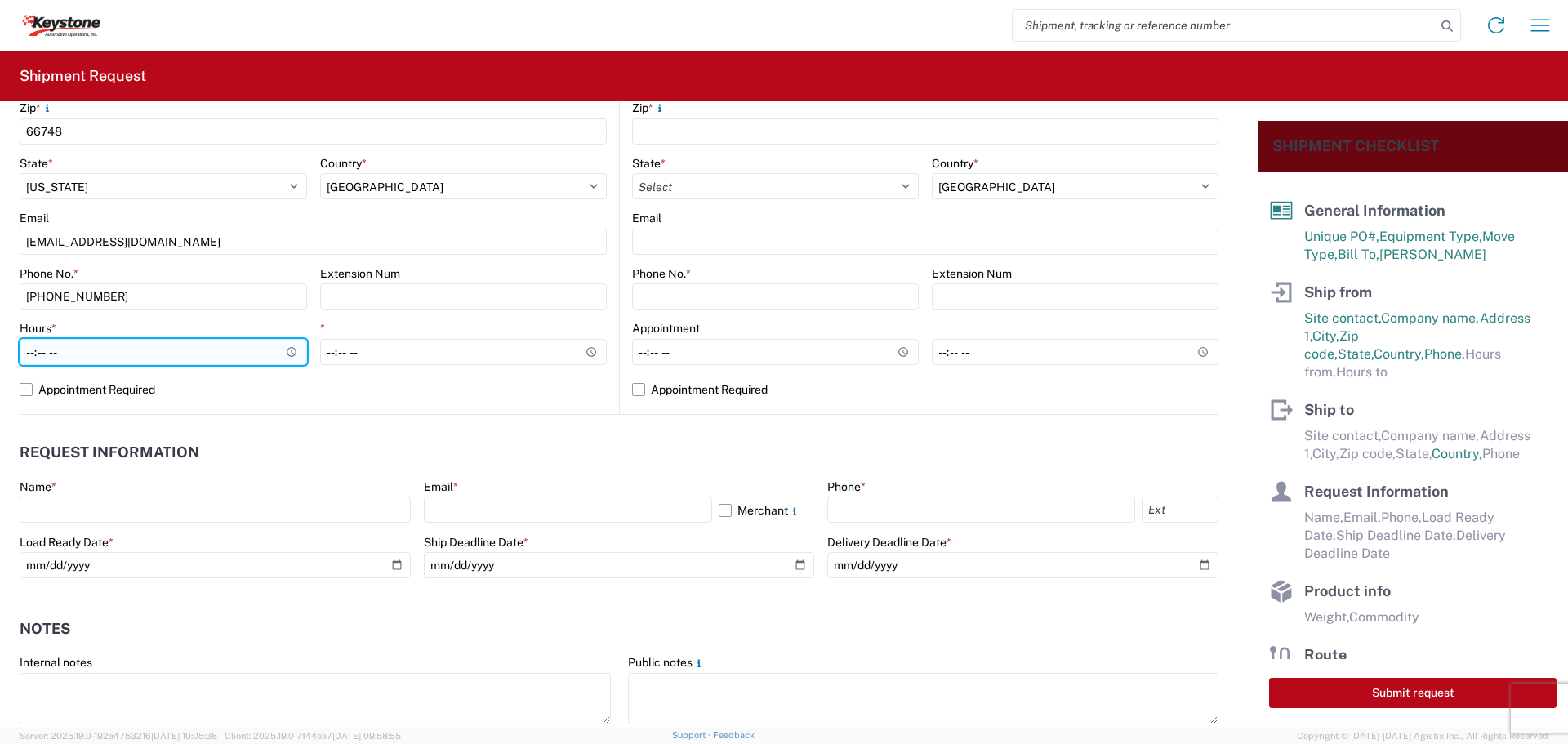
click at [288, 355] on input "Hours *" at bounding box center [163, 351] width 287 height 26
type input "07:30"
click at [576, 551] on div "Ship Deadline Date *" at bounding box center [619, 557] width 392 height 44
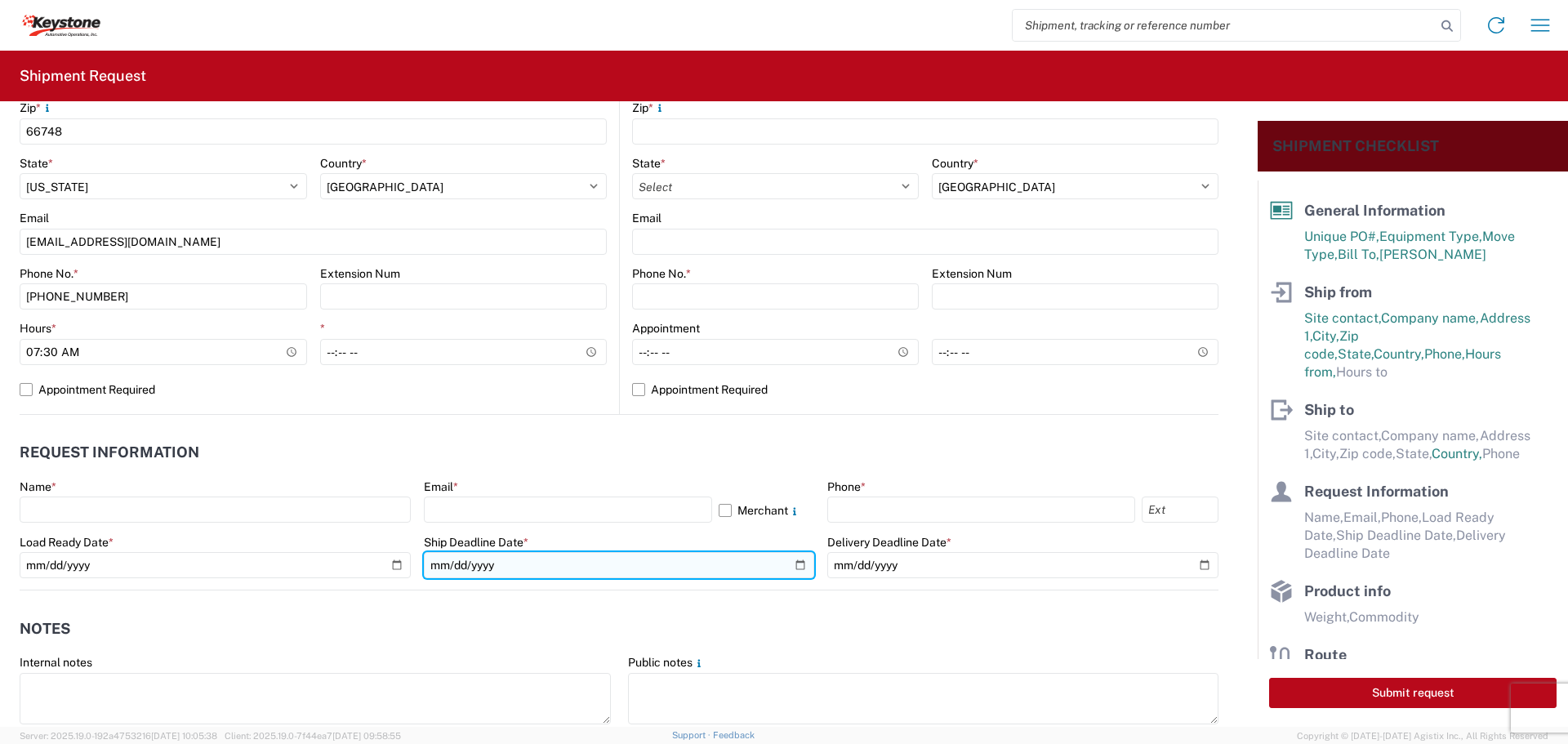
click at [571, 561] on input "date" at bounding box center [619, 565] width 392 height 26
click at [792, 562] on input "date" at bounding box center [619, 565] width 392 height 26
type input "[DATE]"
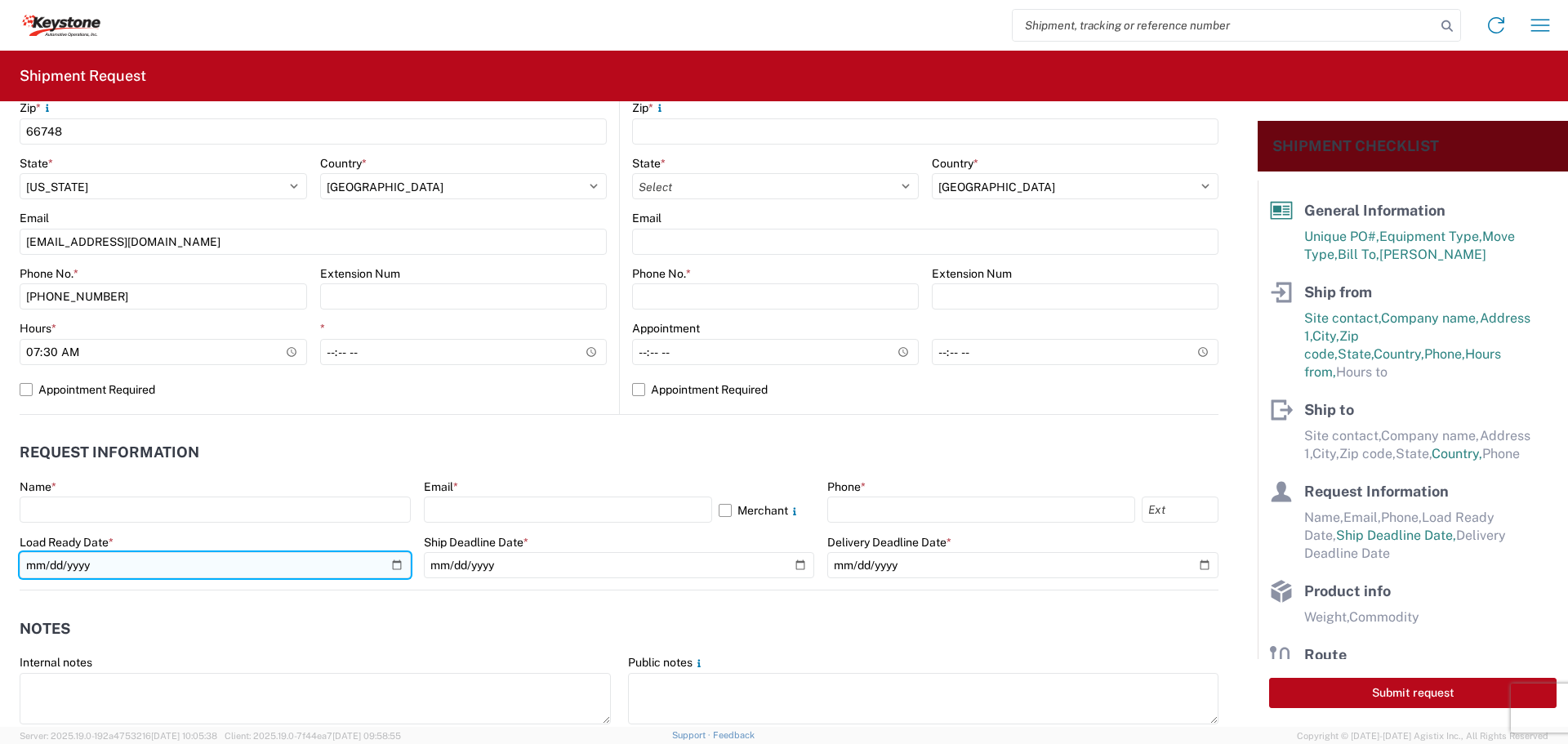
click at [391, 564] on input "date" at bounding box center [215, 565] width 392 height 26
type input "[DATE]"
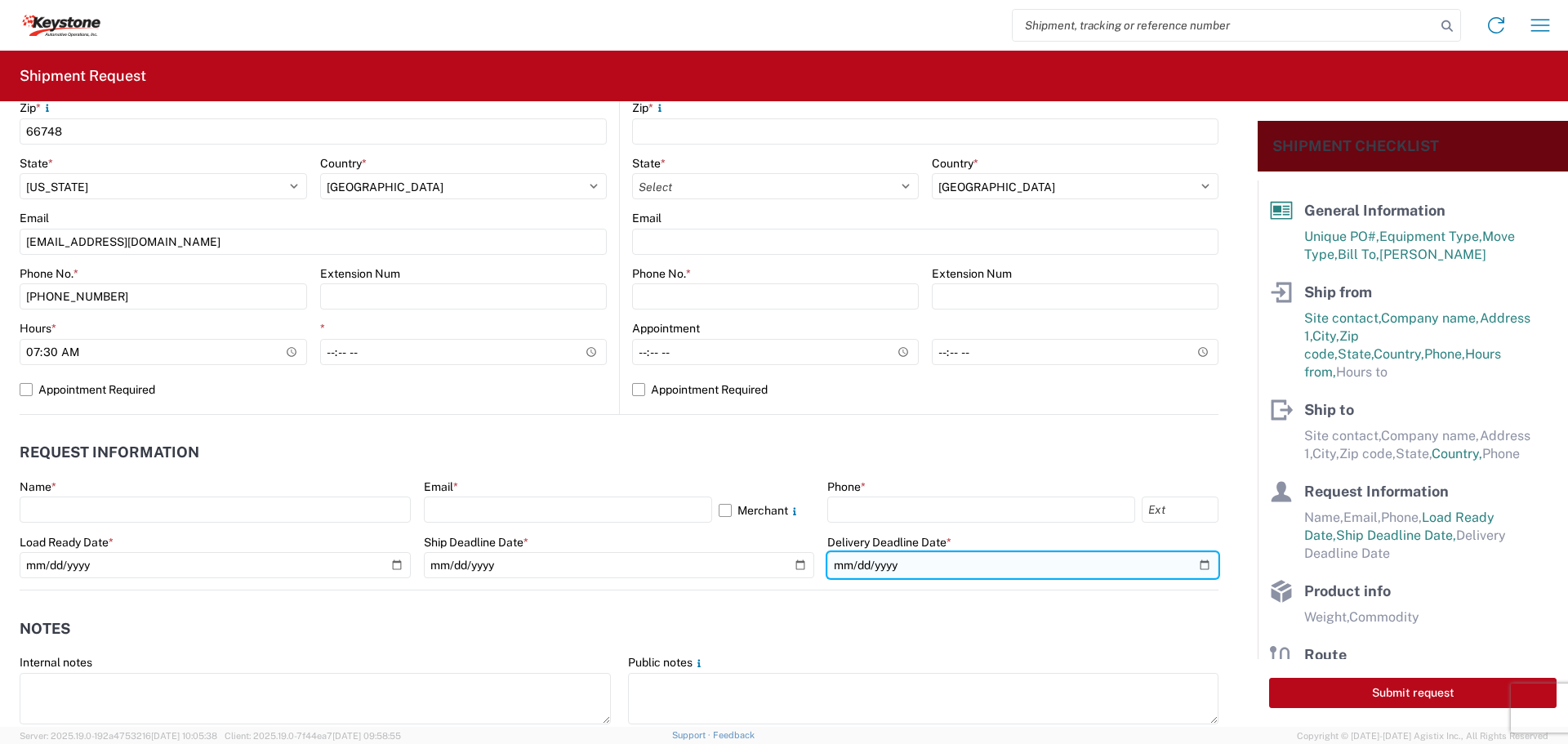
click at [1192, 567] on input "date" at bounding box center [1023, 565] width 392 height 26
type input "[DATE]"
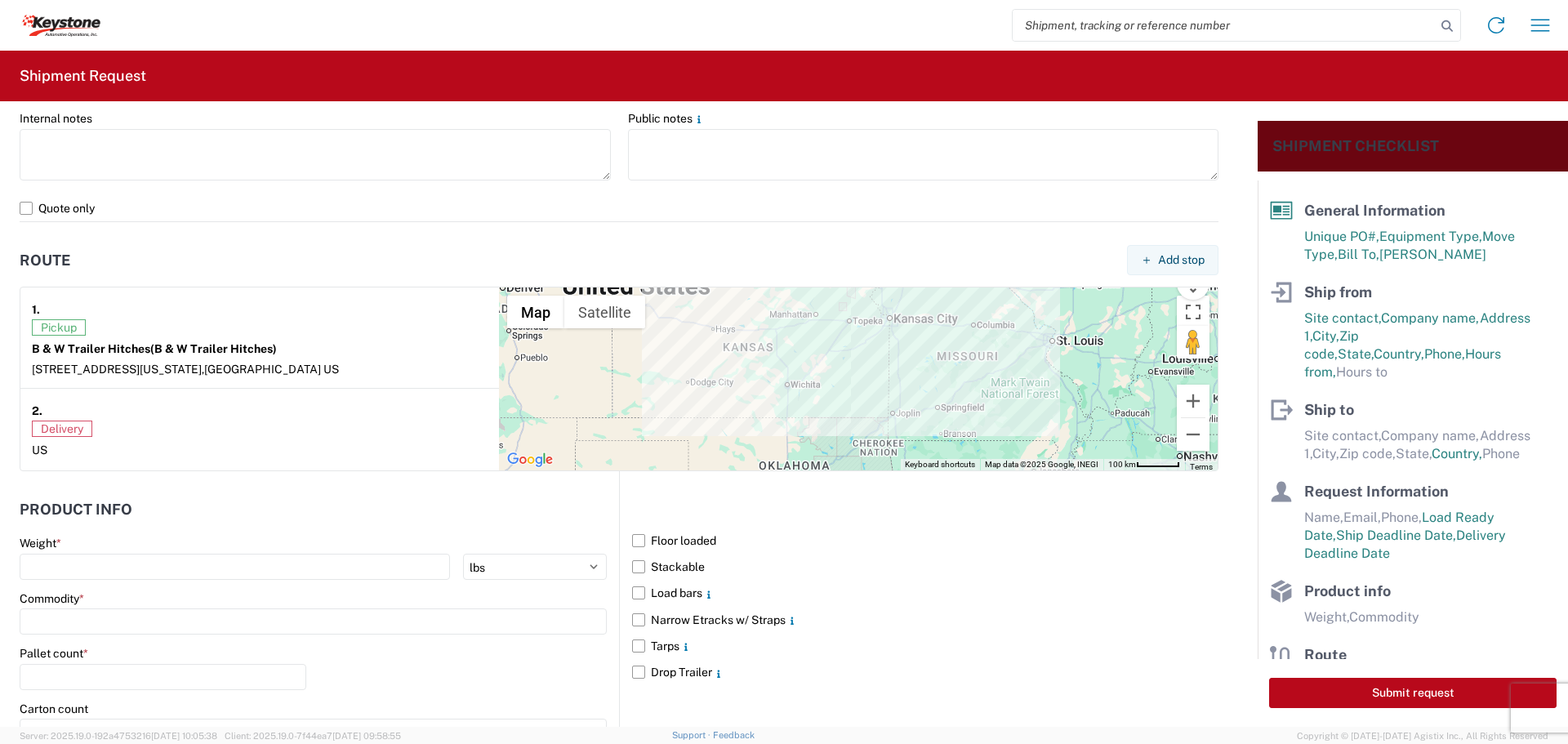
scroll to position [1144, 0]
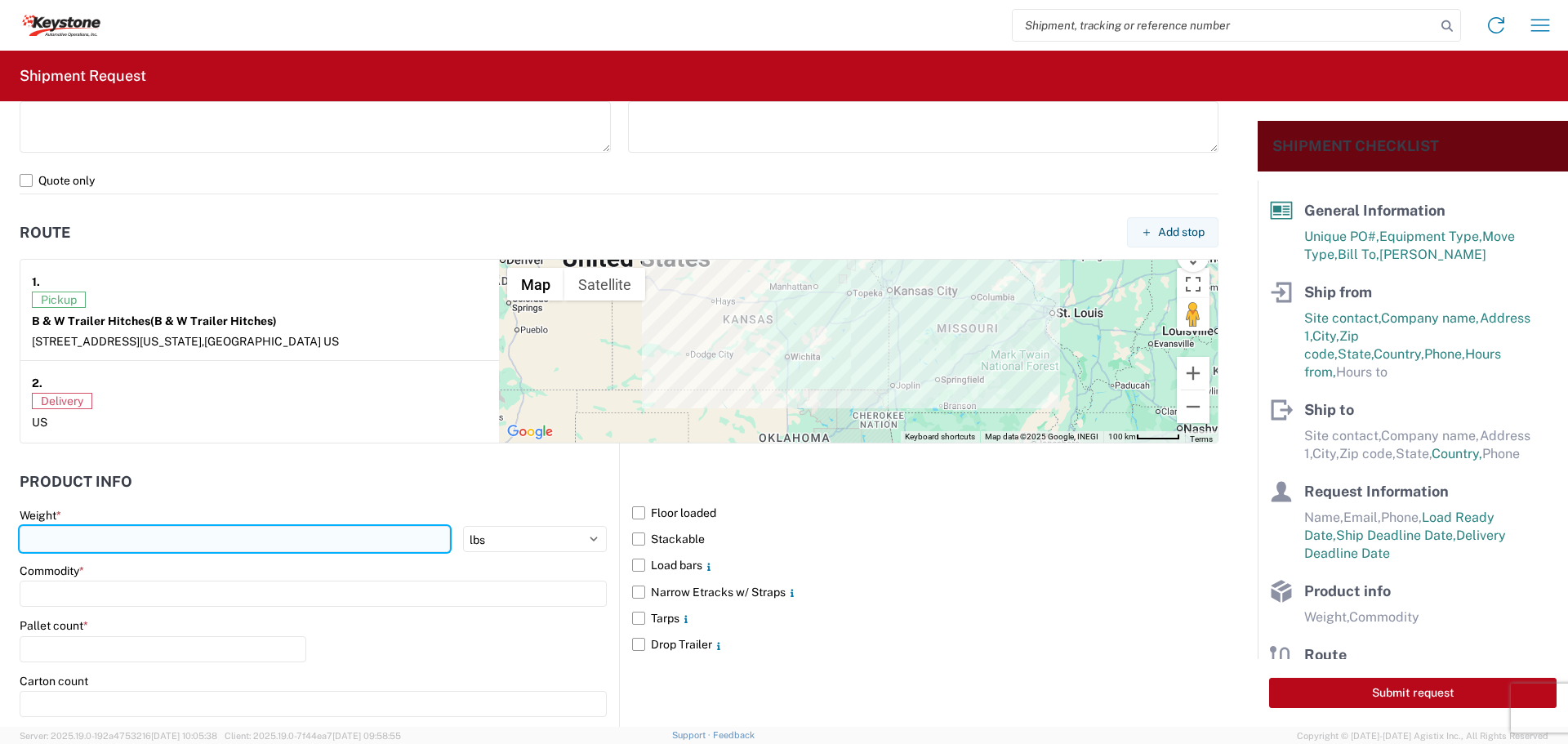
click at [85, 544] on input "number" at bounding box center [234, 539] width 430 height 26
type input "38465"
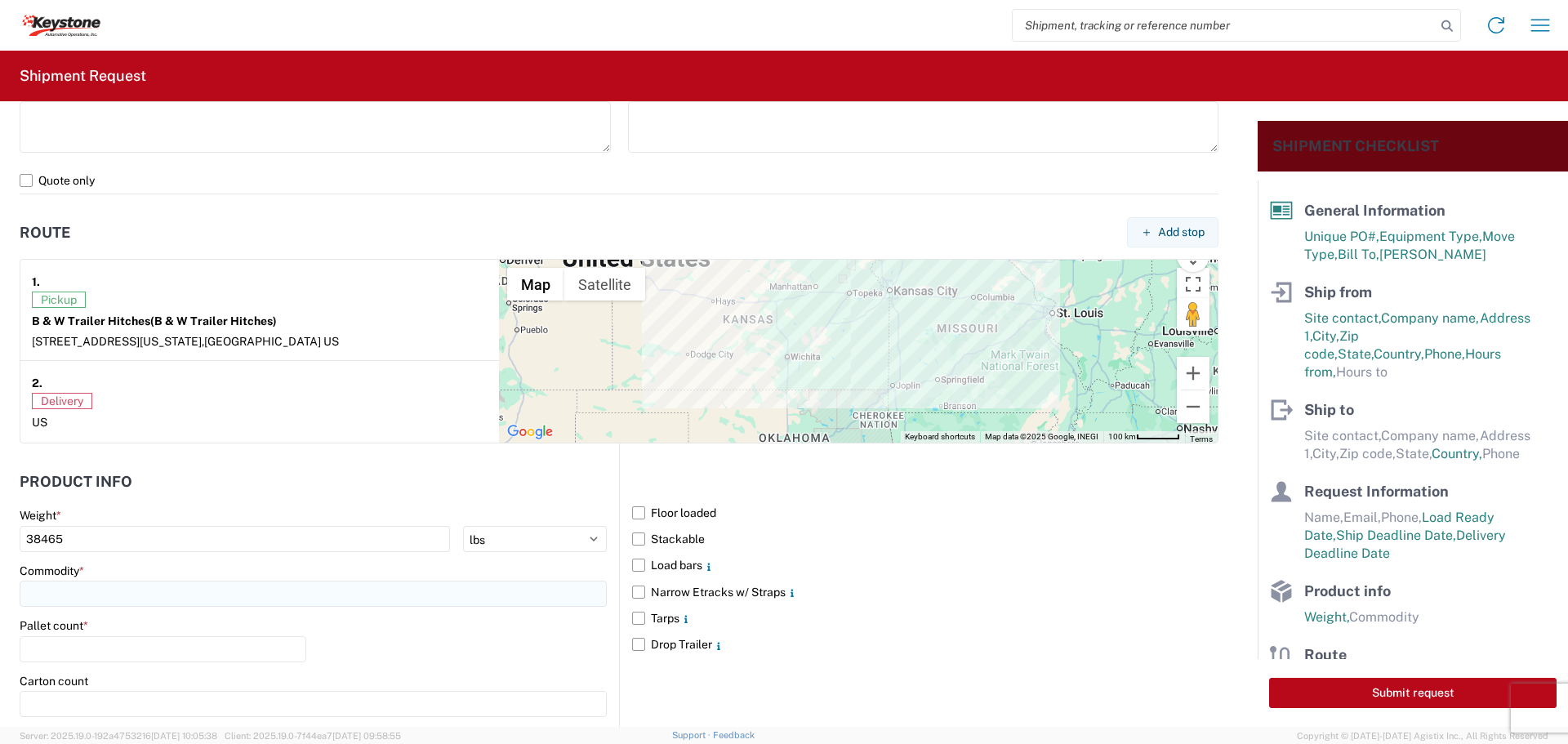
click at [105, 594] on input at bounding box center [313, 594] width 587 height 26
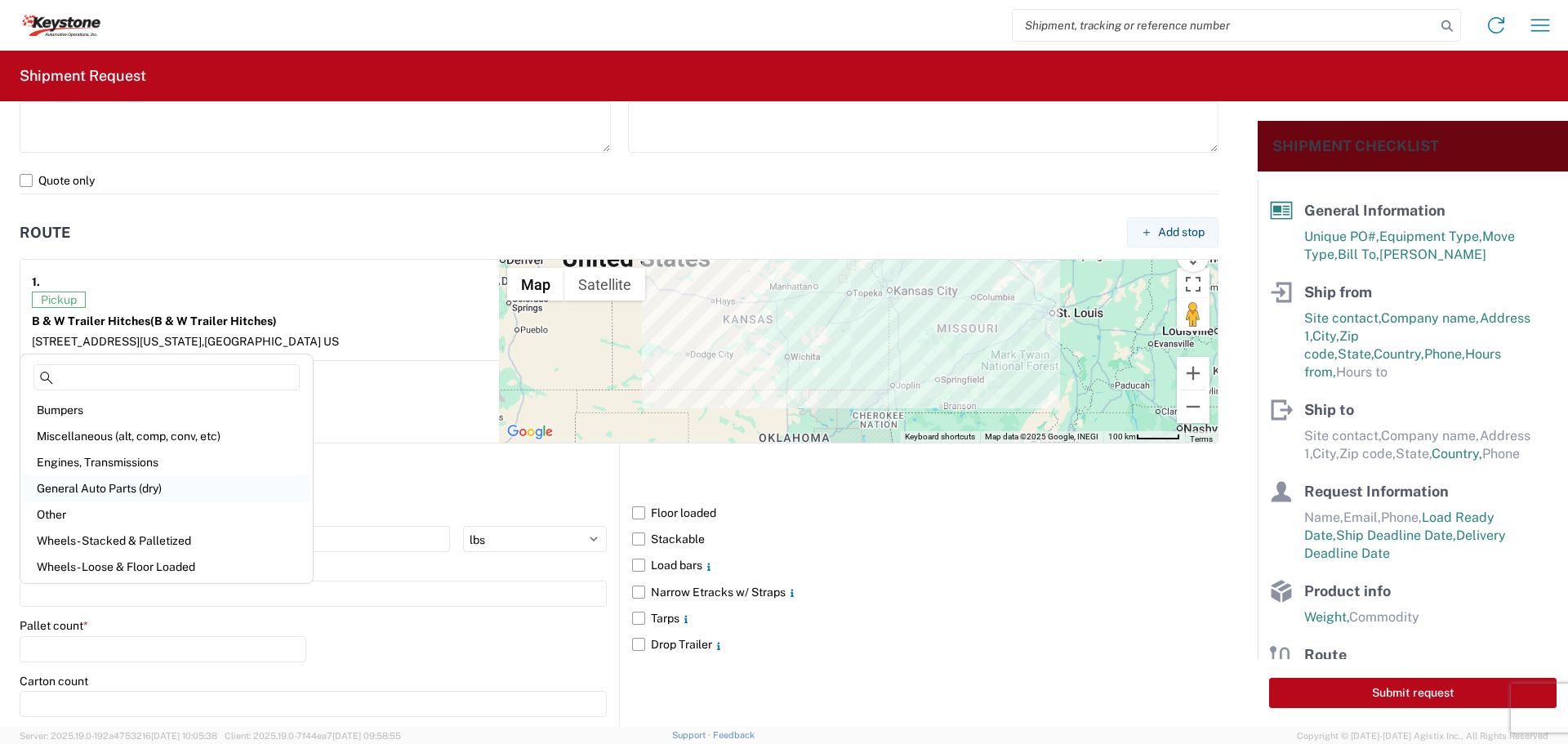
click at [118, 483] on div "General Auto Parts (dry)" at bounding box center [166, 488] width 286 height 26
type input "General Auto Parts (dry)"
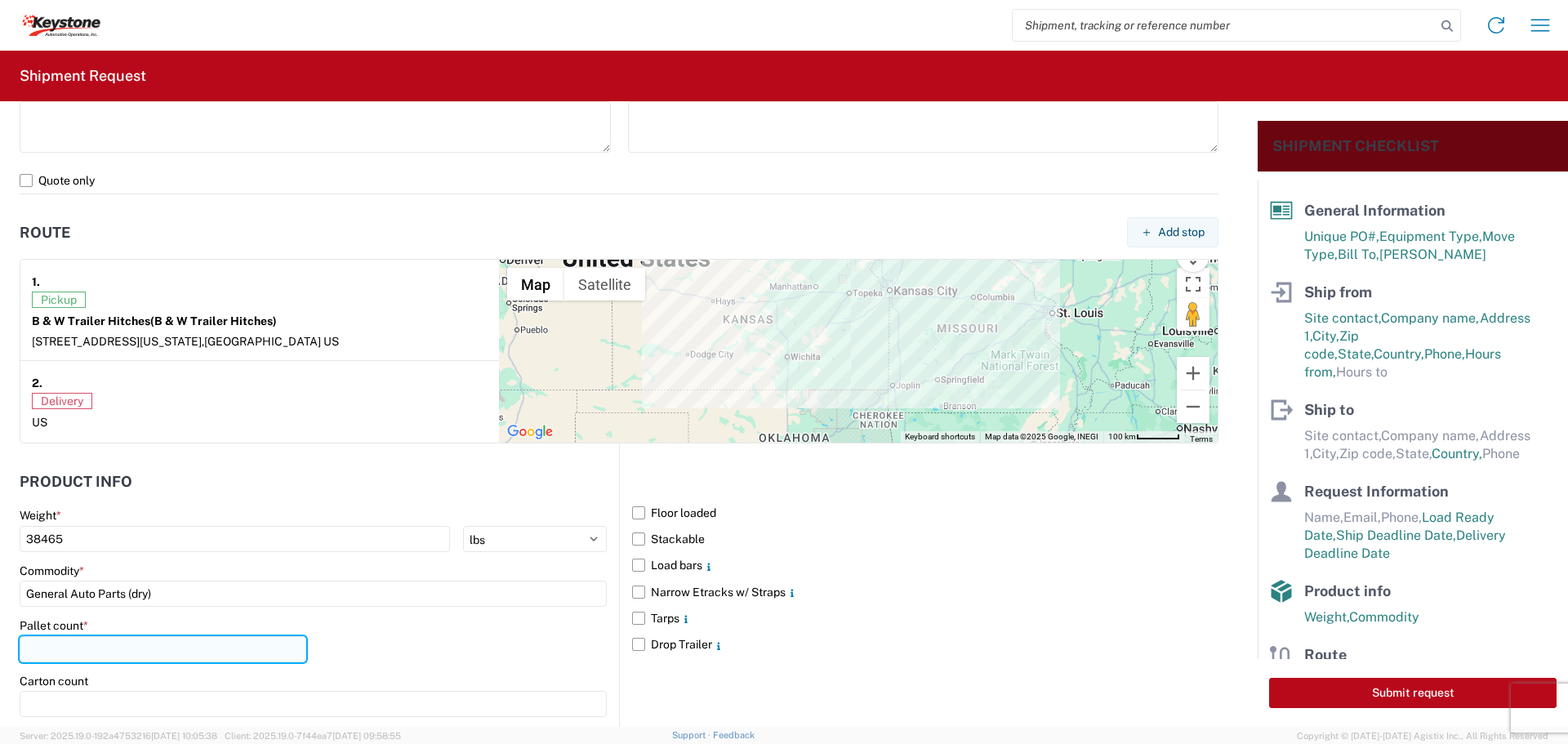
click at [81, 655] on input "number" at bounding box center [162, 649] width 287 height 26
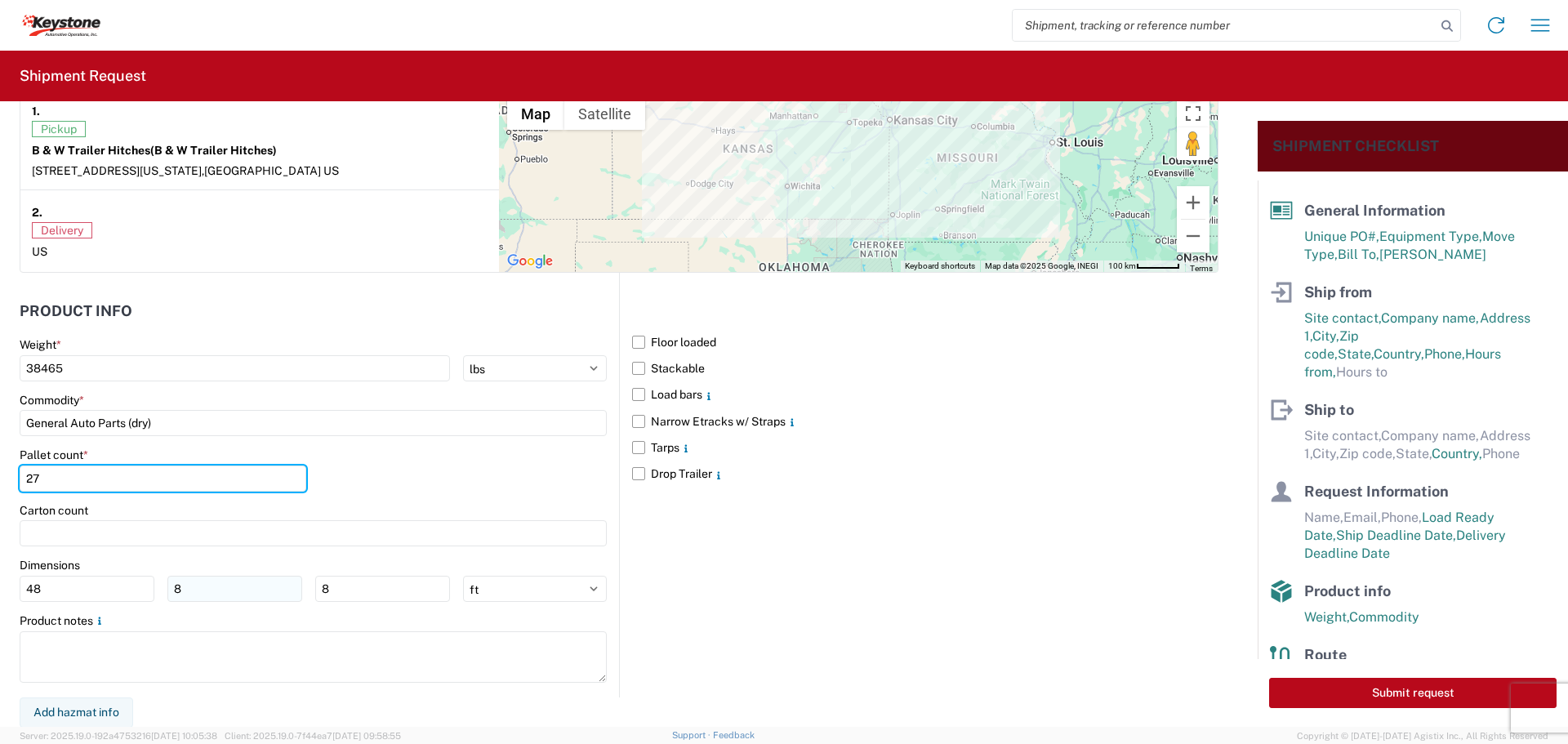
scroll to position [1316, 0]
type input "27"
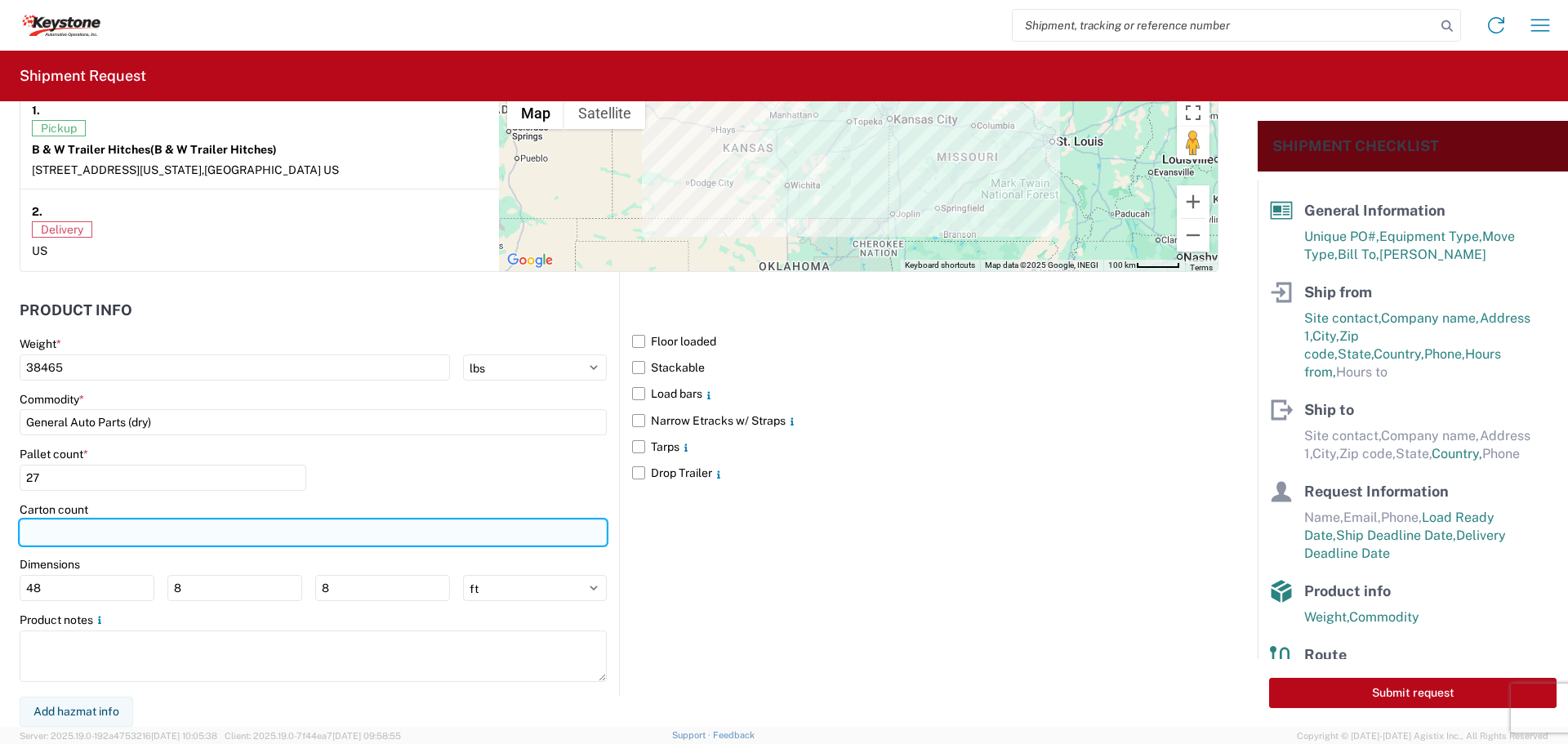
click at [142, 535] on input "number" at bounding box center [313, 532] width 587 height 26
type input "1091"
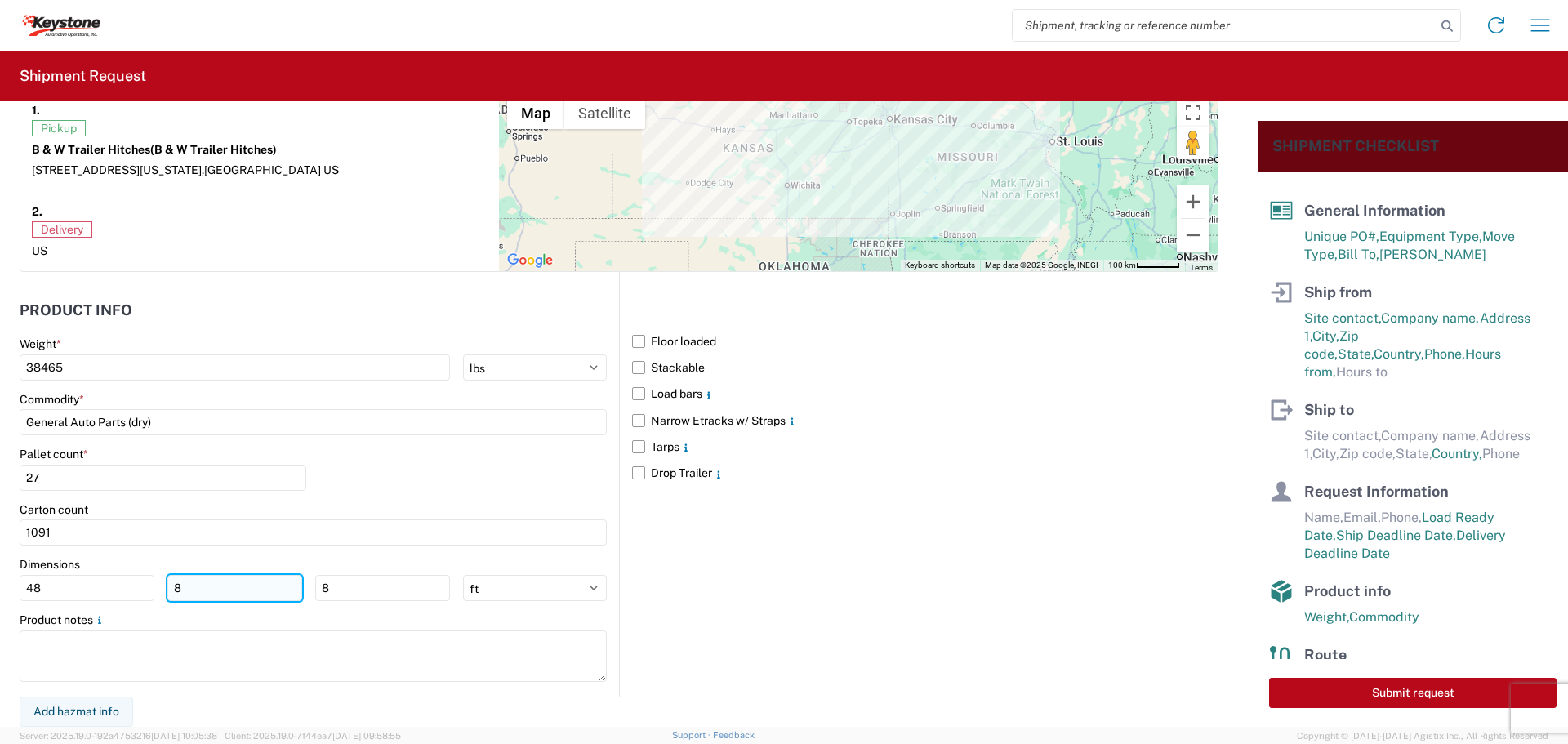
click at [198, 598] on input "8" at bounding box center [234, 588] width 134 height 26
type input "40"
click at [339, 578] on input "8" at bounding box center [382, 588] width 134 height 26
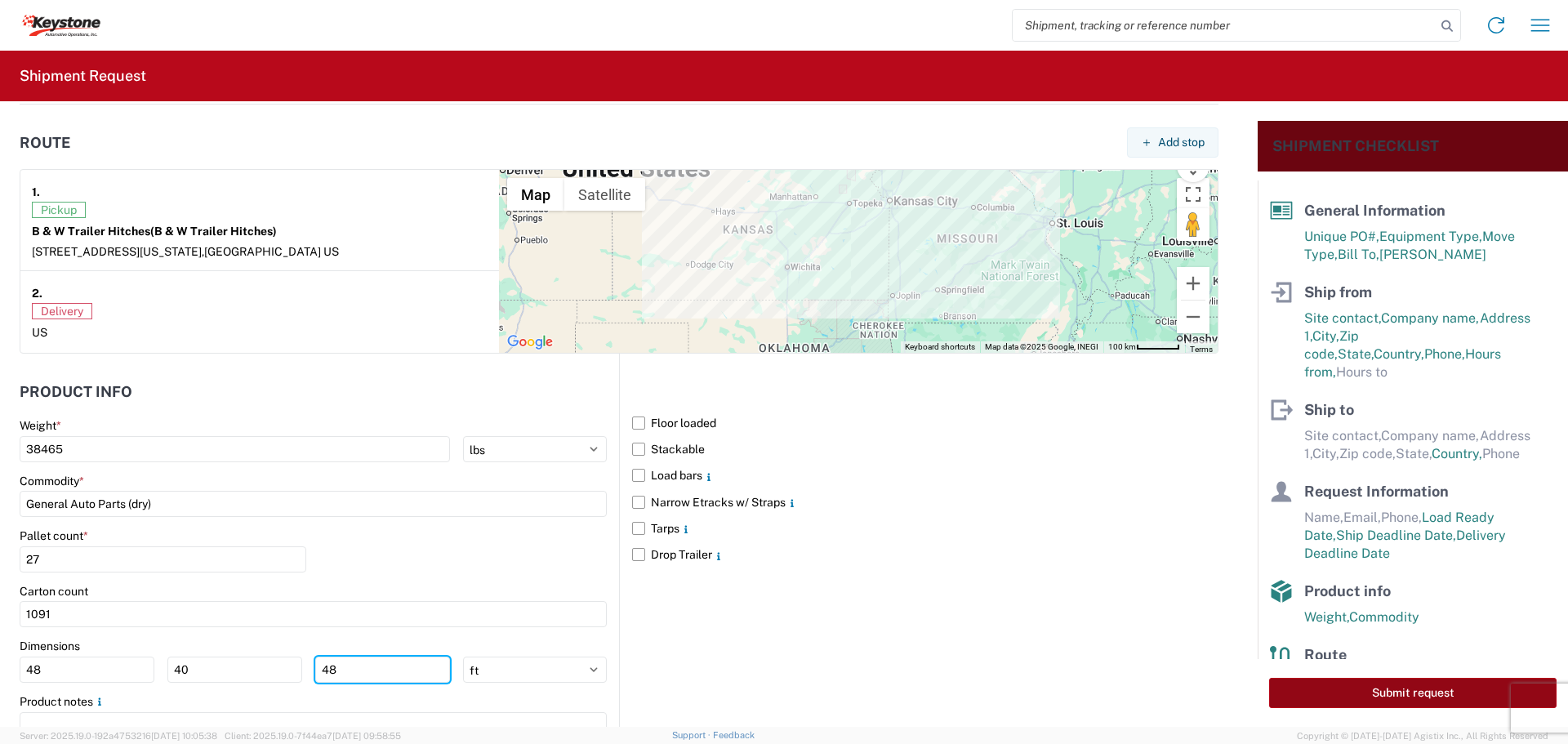
type input "48"
click at [1371, 694] on button "Submit request" at bounding box center [1413, 694] width 287 height 30
select select "US"
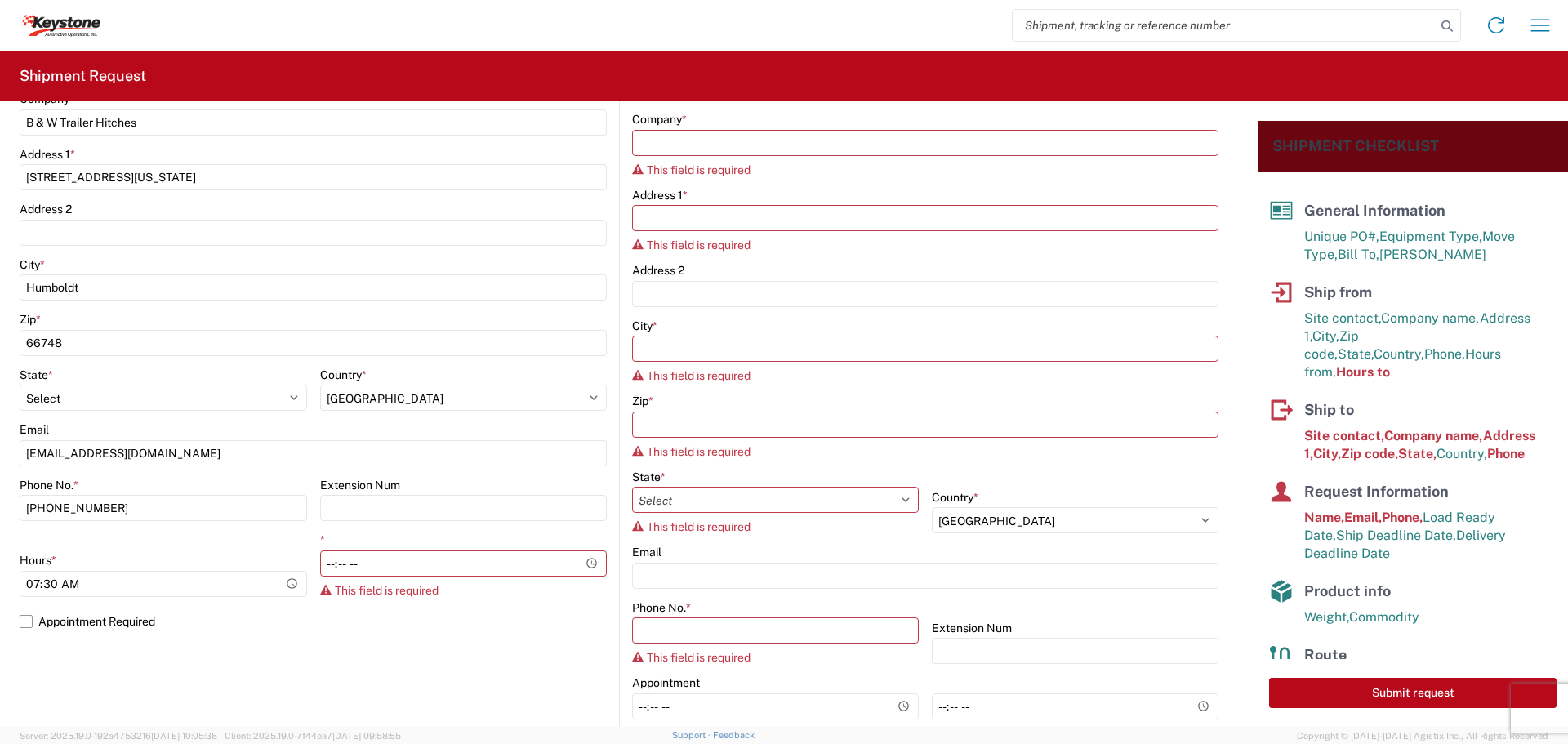
scroll to position [348, 0]
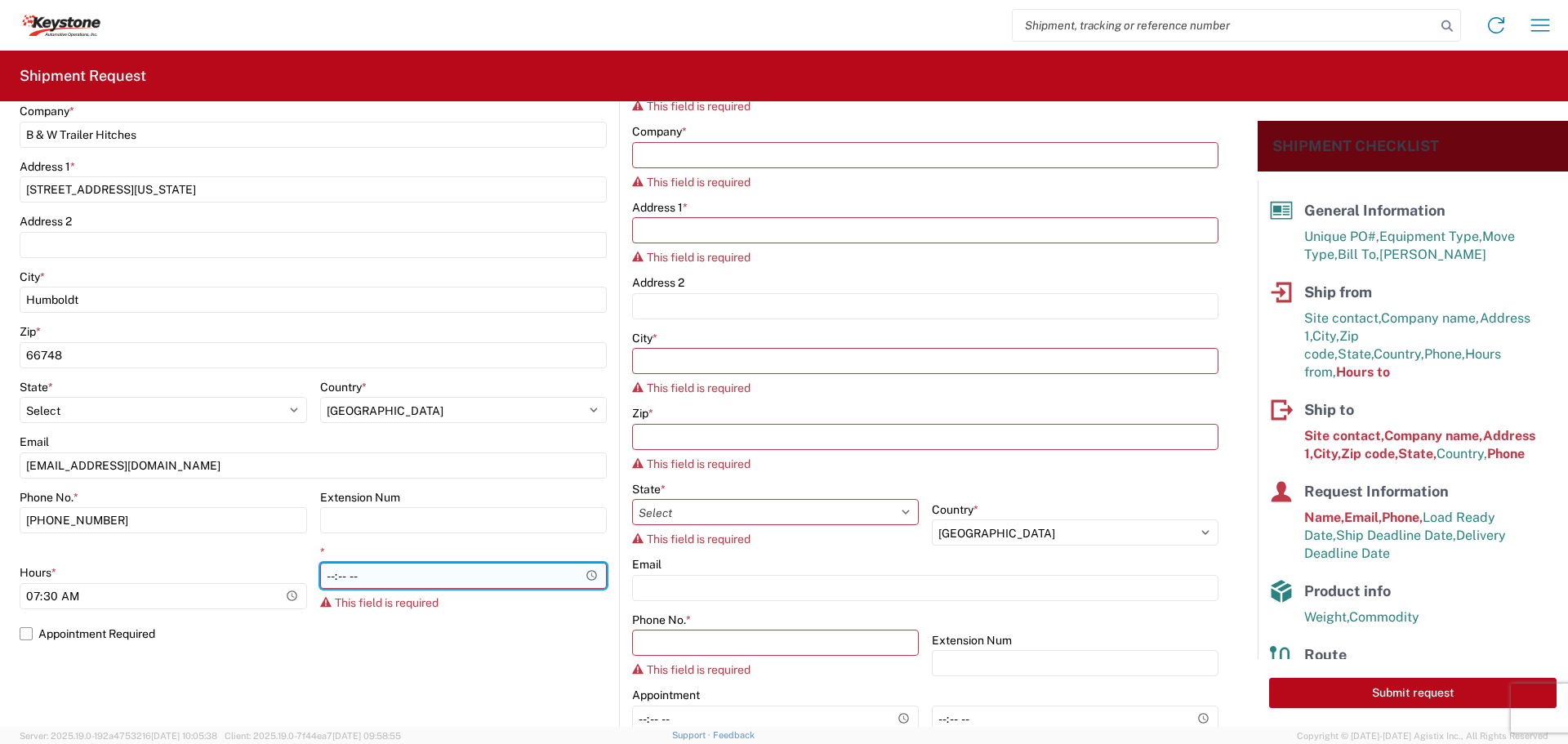
click at [583, 571] on input "*" at bounding box center [464, 576] width 287 height 26
type input "22:00"
click at [533, 568] on input "22:00" at bounding box center [464, 576] width 287 height 26
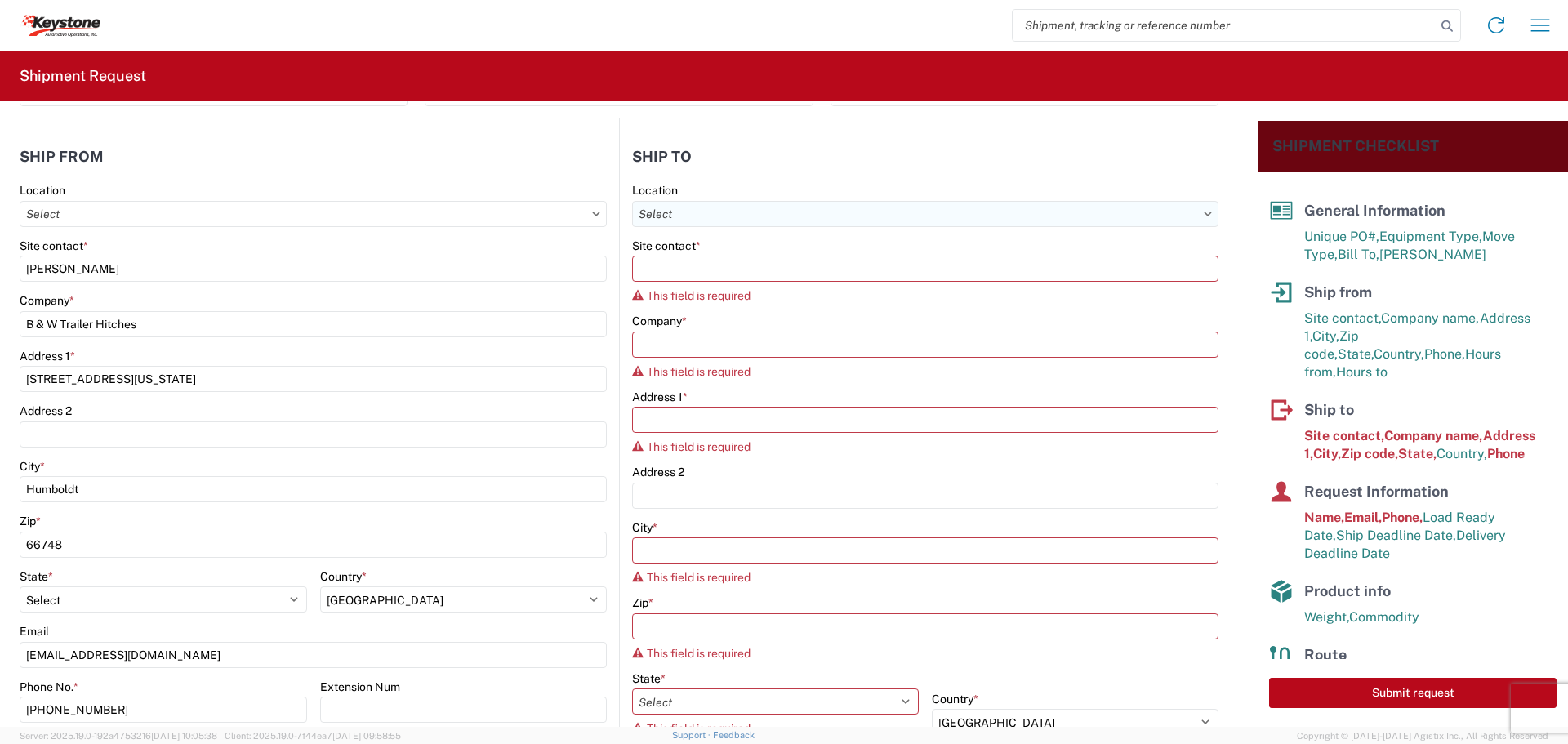
scroll to position [103, 0]
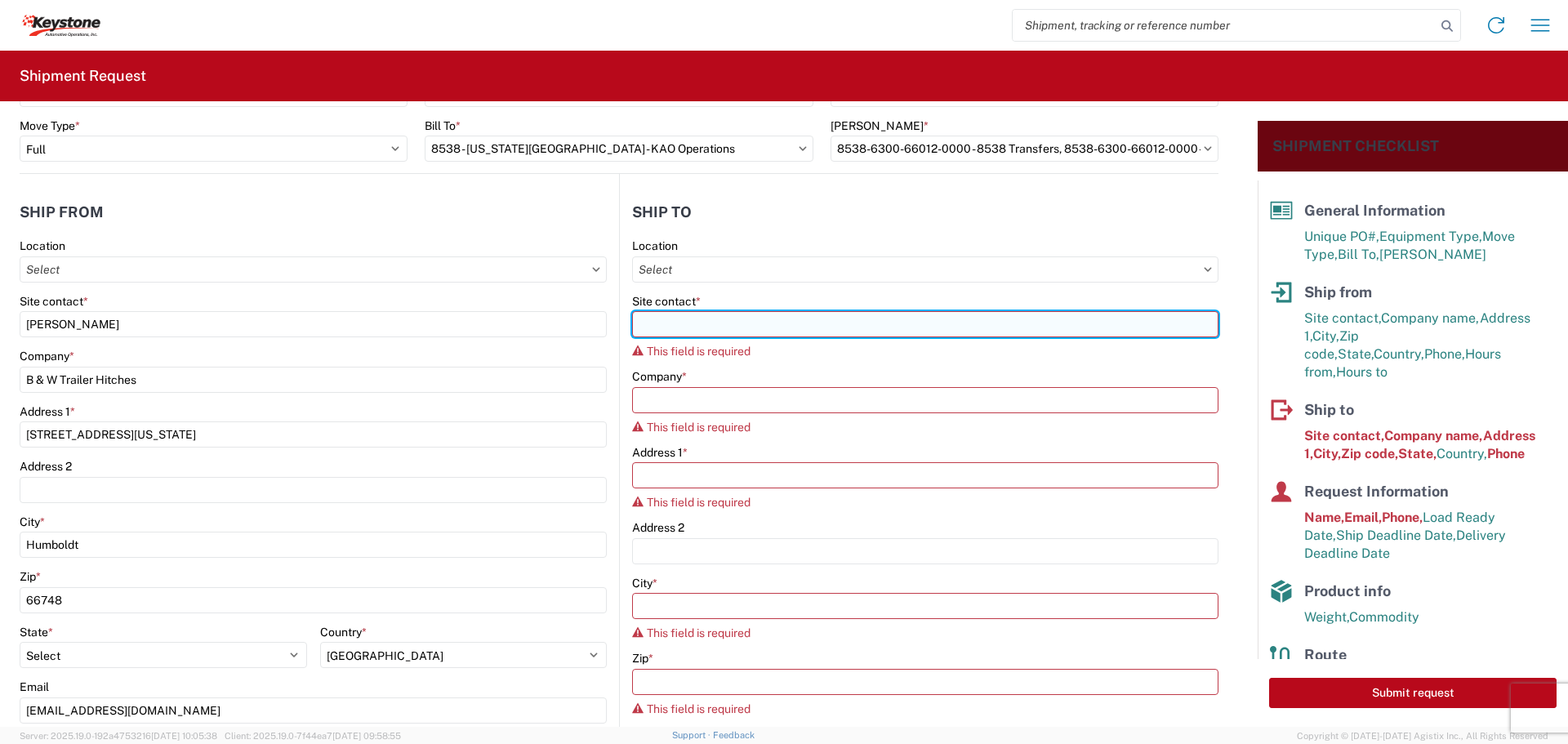
click at [745, 319] on input "Site contact *" at bounding box center [925, 324] width 587 height 26
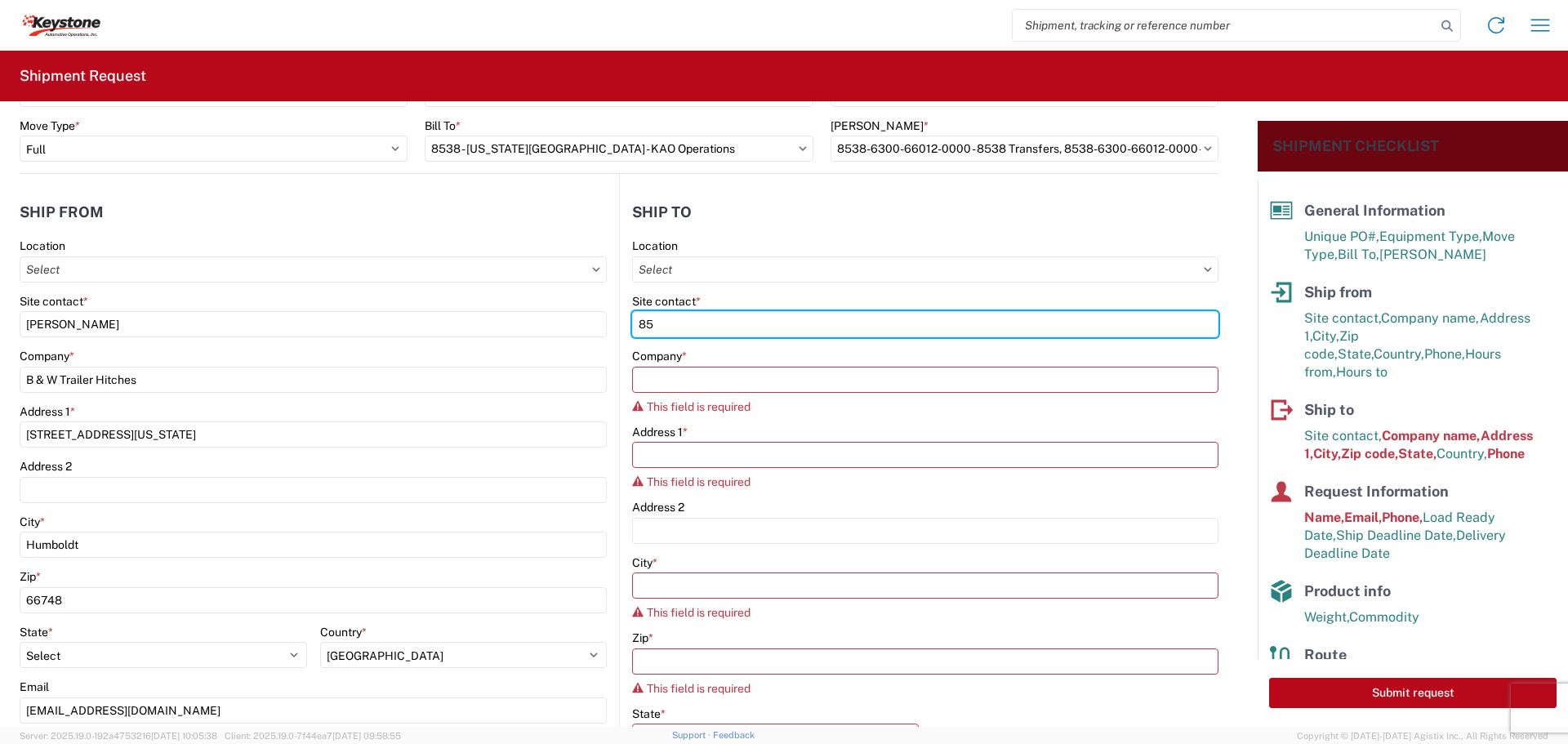
type input "8"
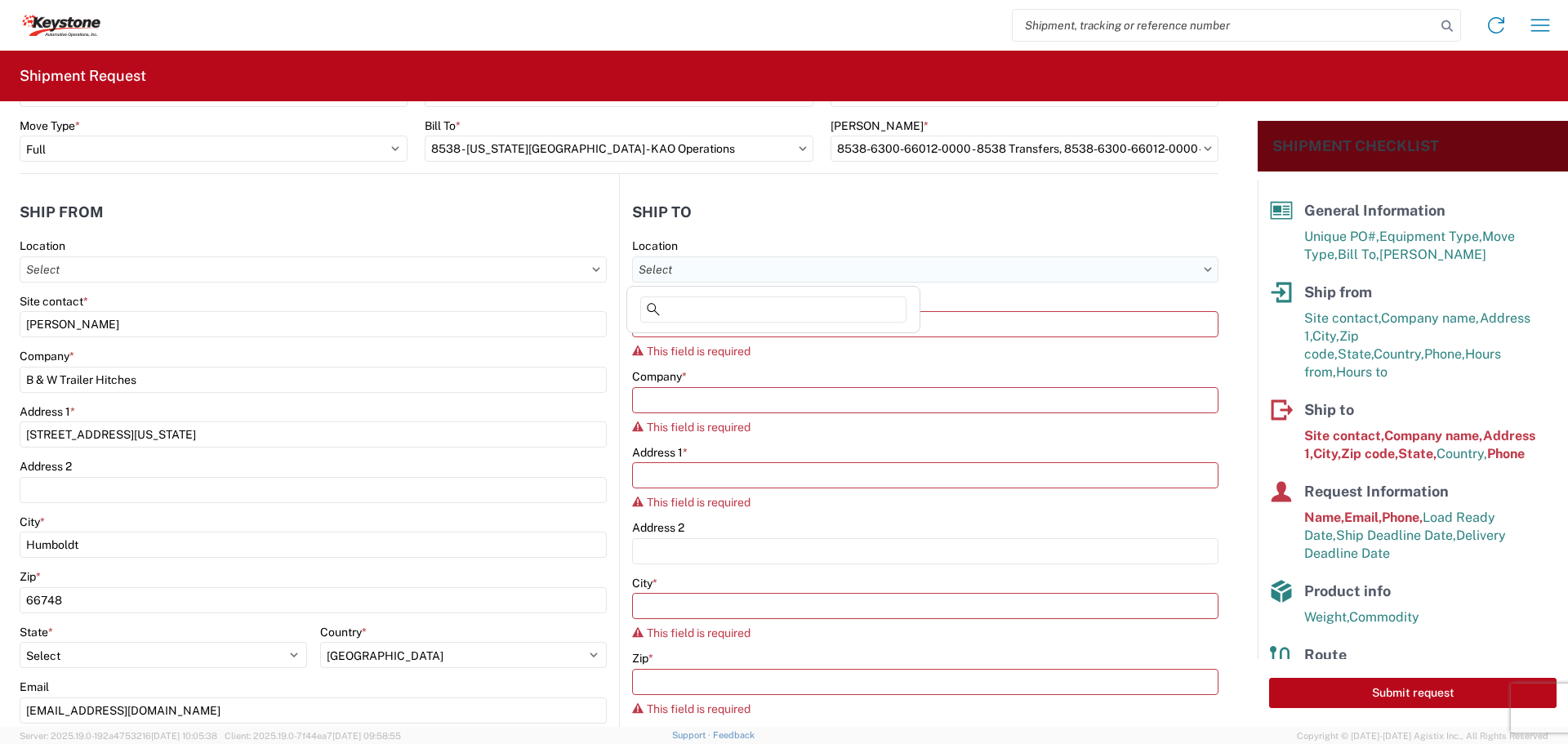
click at [780, 272] on input "text" at bounding box center [925, 269] width 587 height 26
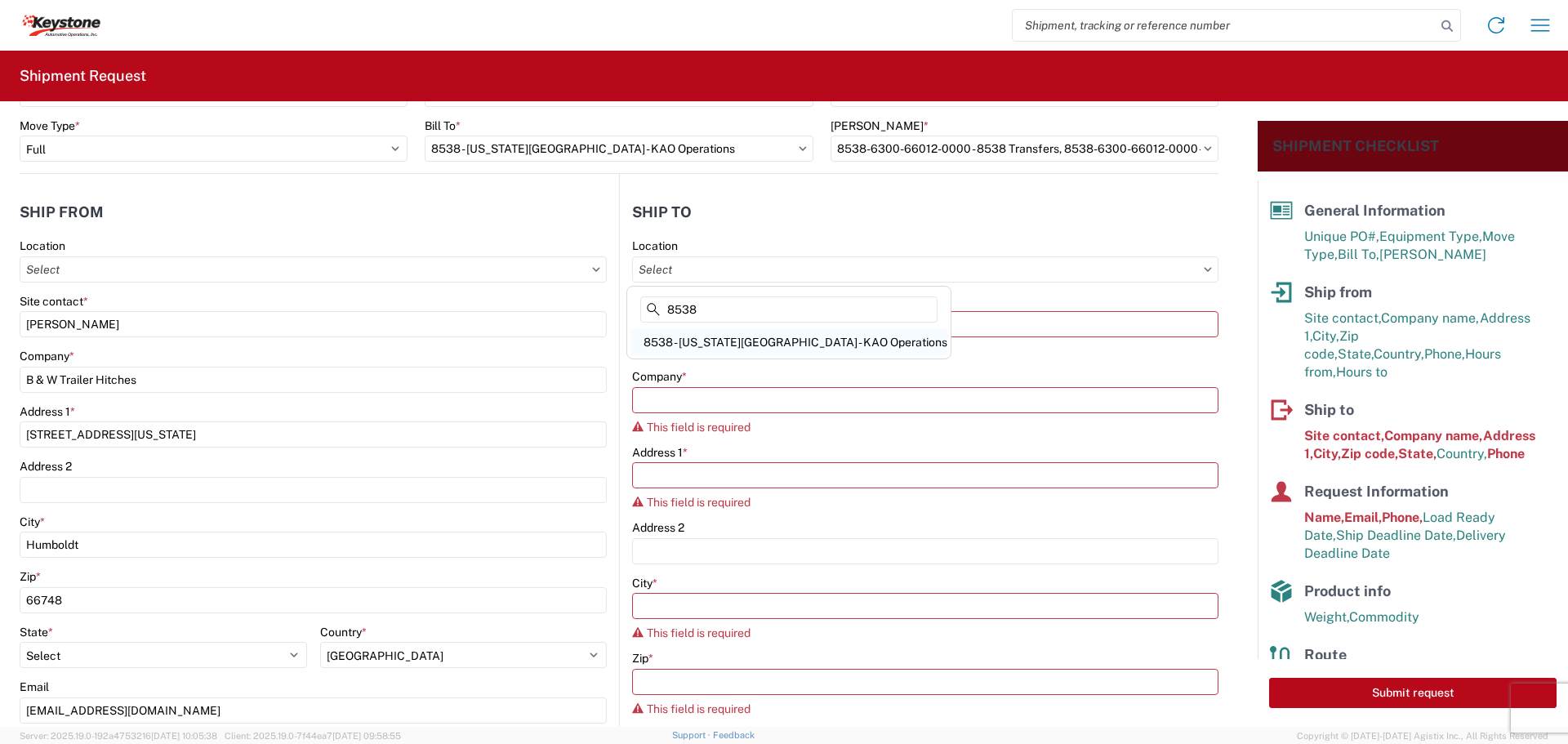
type input "8538"
click at [787, 334] on div "8538 - [US_STATE][GEOGRAPHIC_DATA] - KAO Operations" at bounding box center [788, 342] width 317 height 26
type input "8538 - [US_STATE][GEOGRAPHIC_DATA] - KAO Operations"
type input "KAO"
type input "[STREET_ADDRESS]"
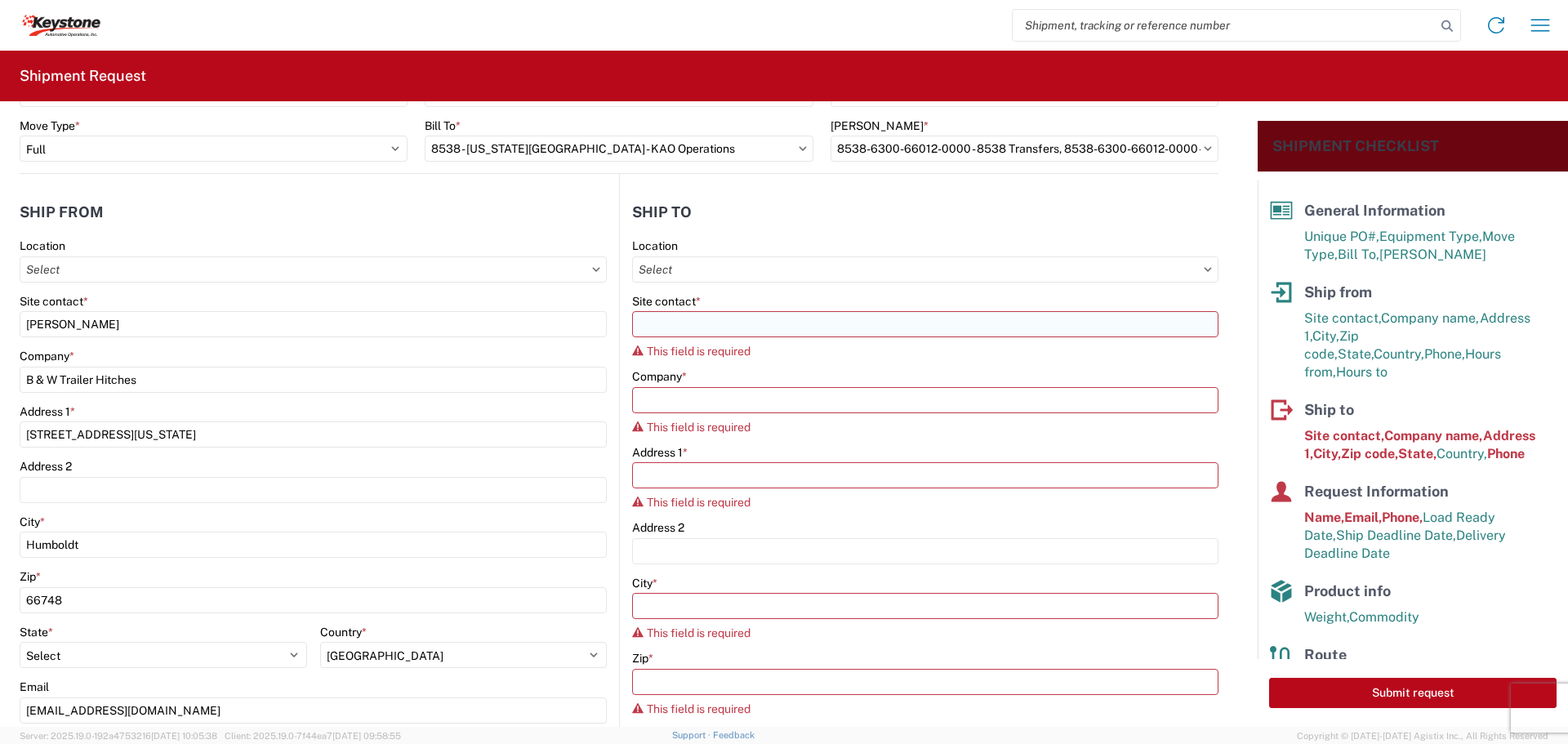
type input "[US_STATE][GEOGRAPHIC_DATA]"
type input "66105"
select select "US"
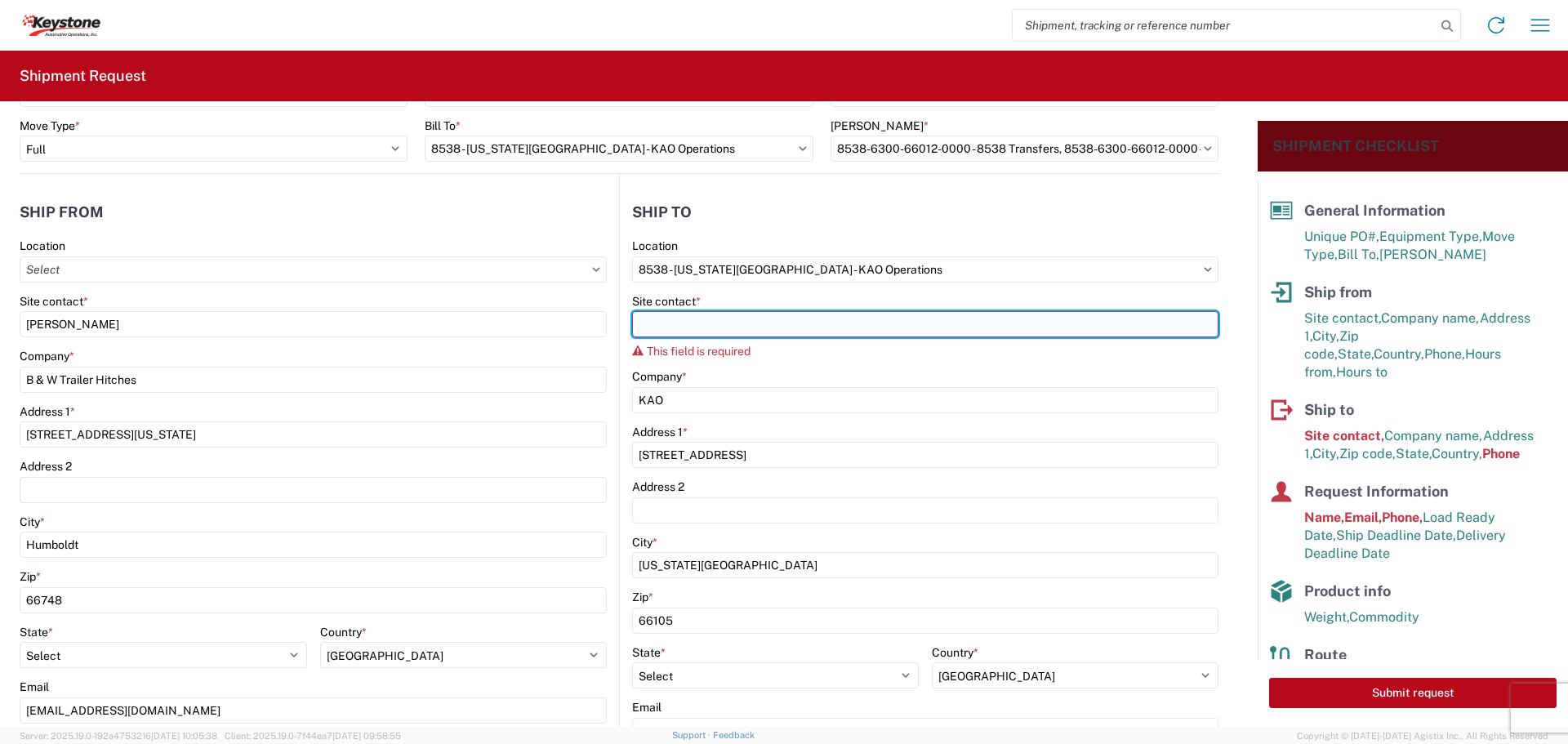
click at [781, 322] on input "Site contact *" at bounding box center [925, 324] width 587 height 26
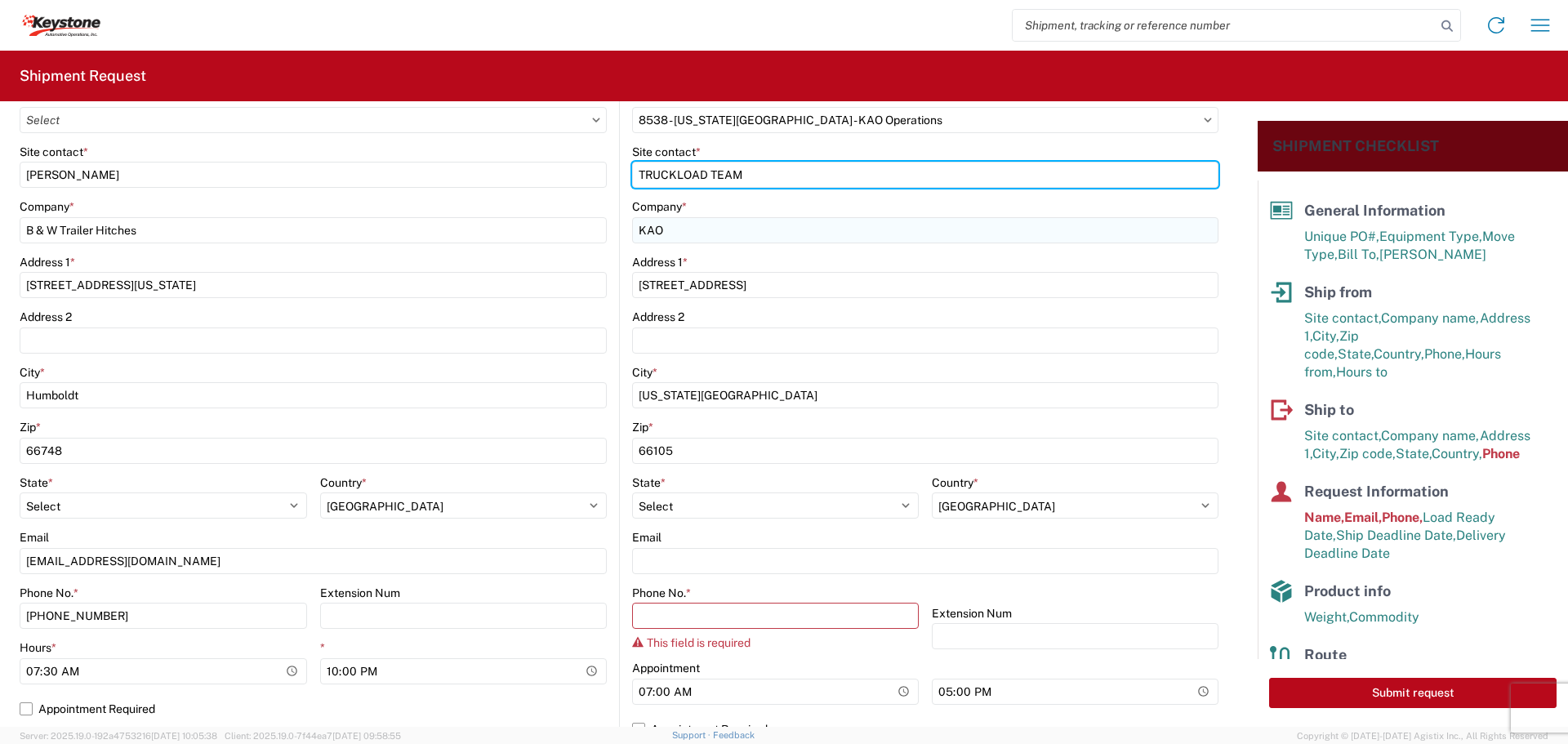
scroll to position [266, 0]
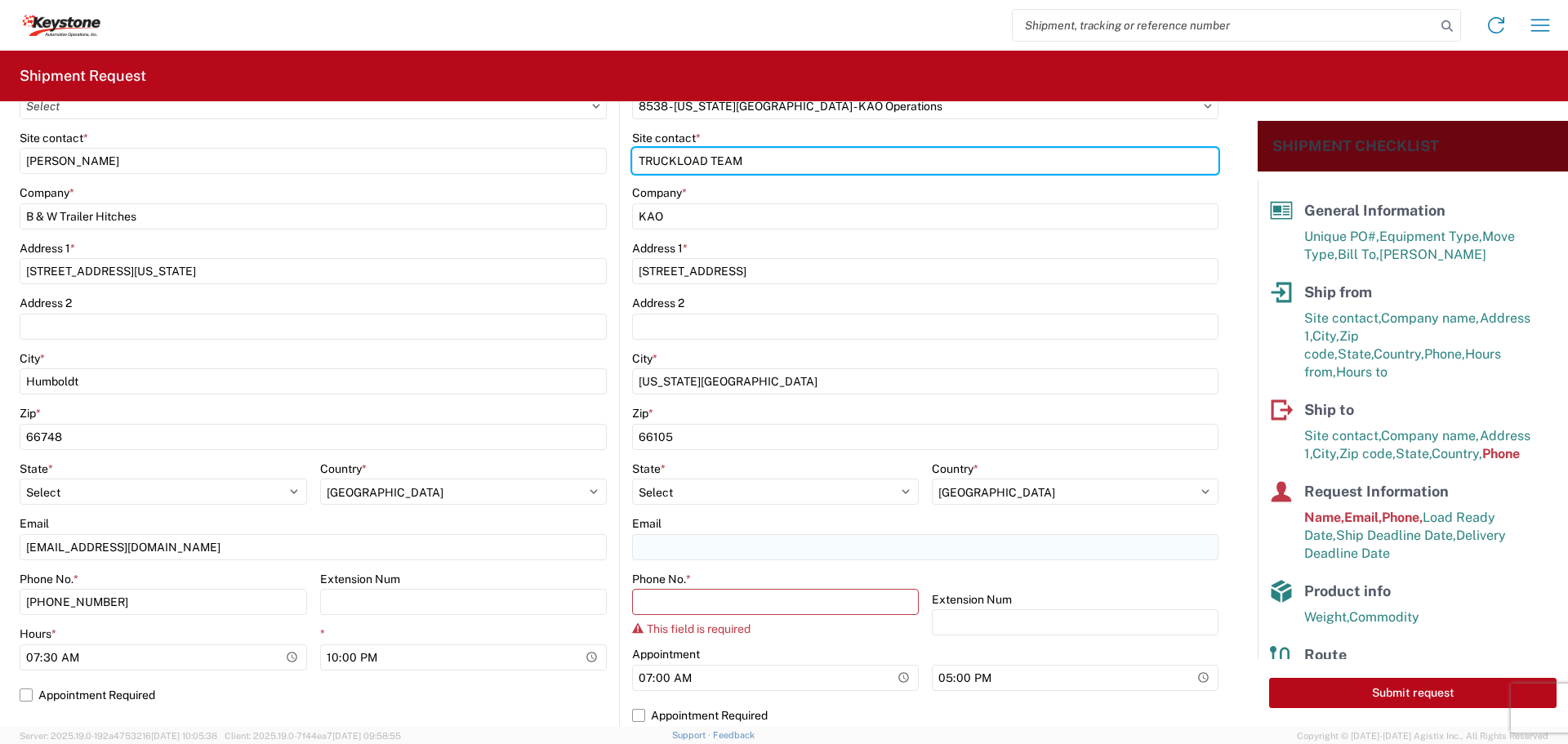
type input "TRUCKLOAD TEAM"
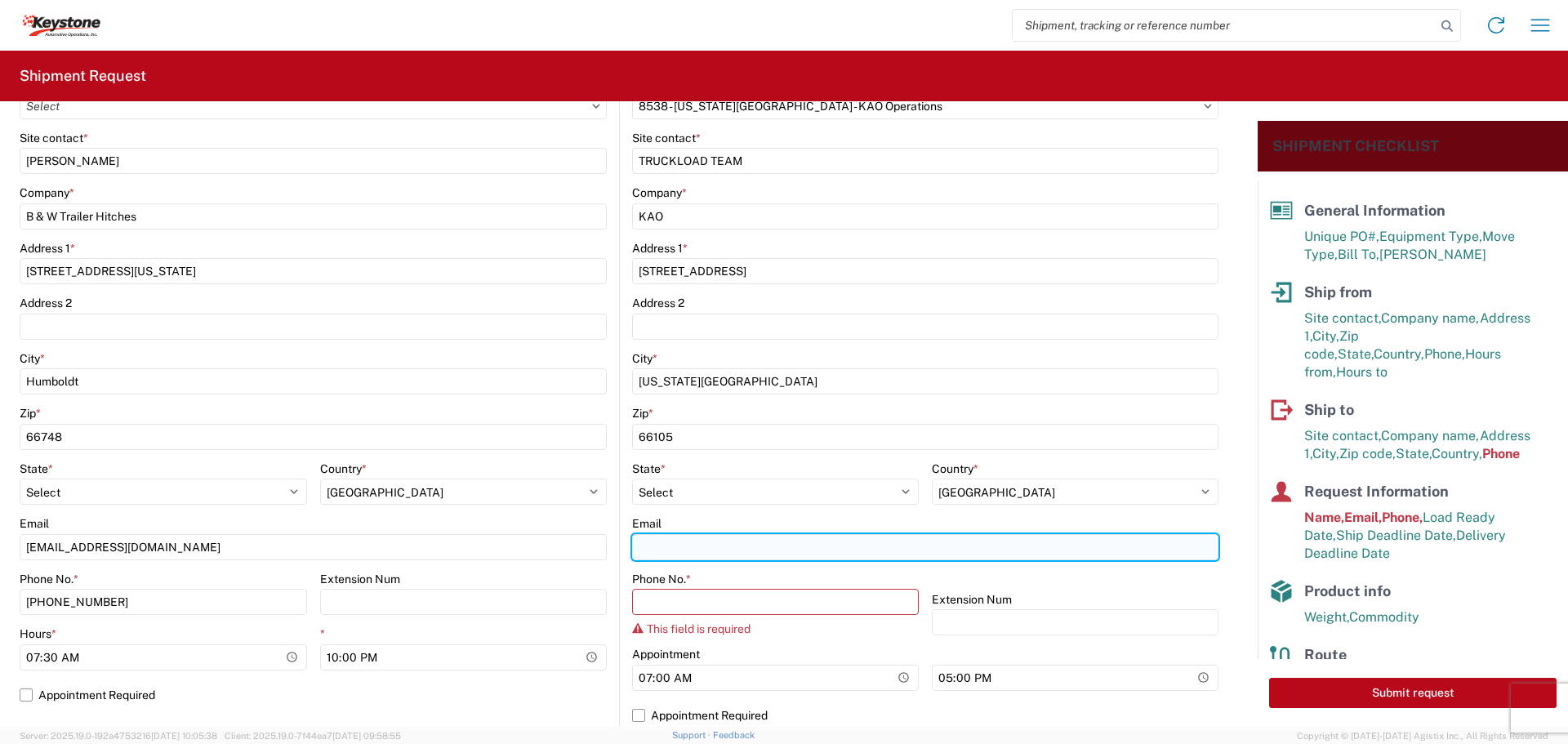
click at [697, 535] on input "Email" at bounding box center [925, 547] width 587 height 26
type input "[EMAIL_ADDRESS][DOMAIN_NAME]"
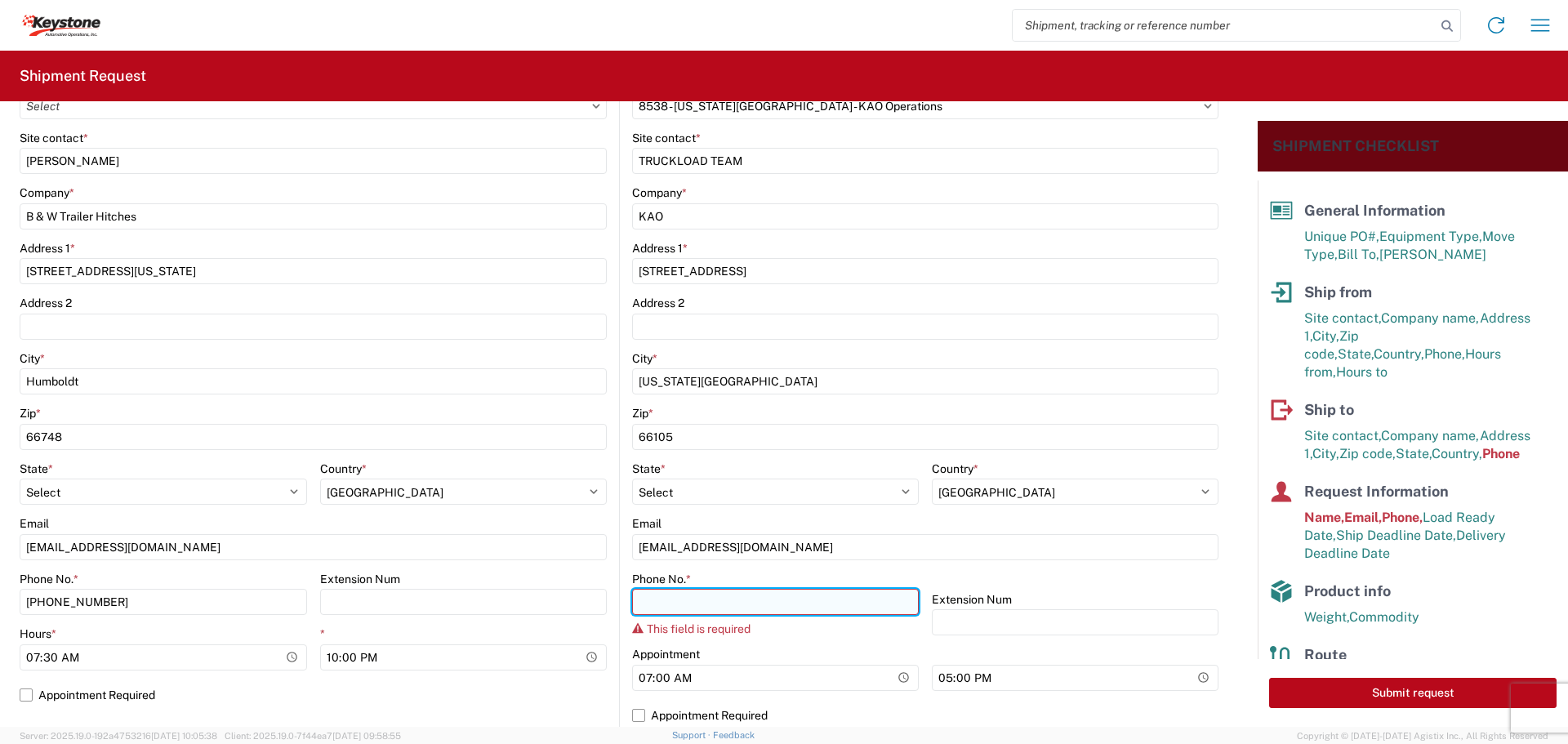
drag, startPoint x: 676, startPoint y: 597, endPoint x: 684, endPoint y: 601, distance: 8.9
click at [684, 601] on input "Phone No. *" at bounding box center [775, 602] width 287 height 26
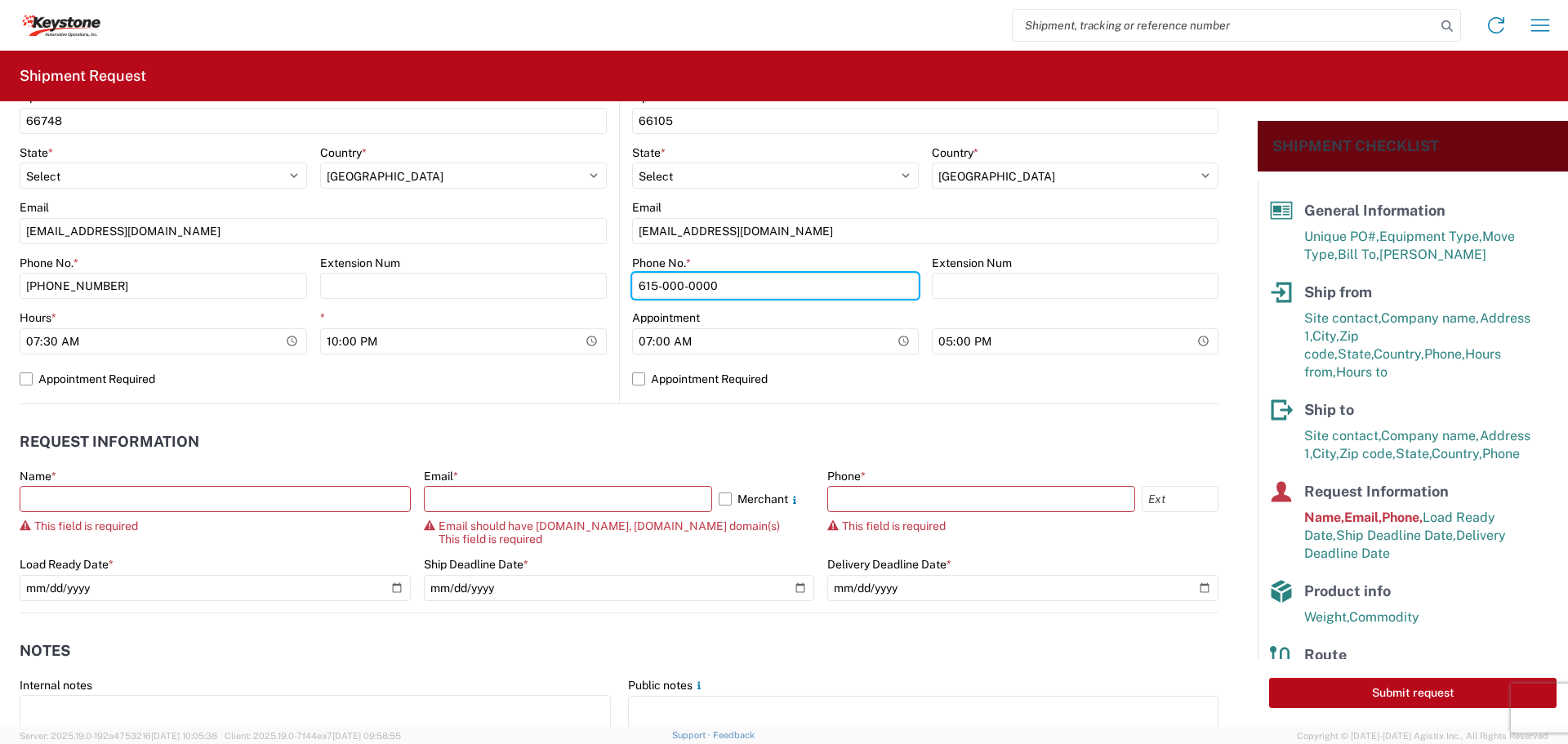
scroll to position [675, 0]
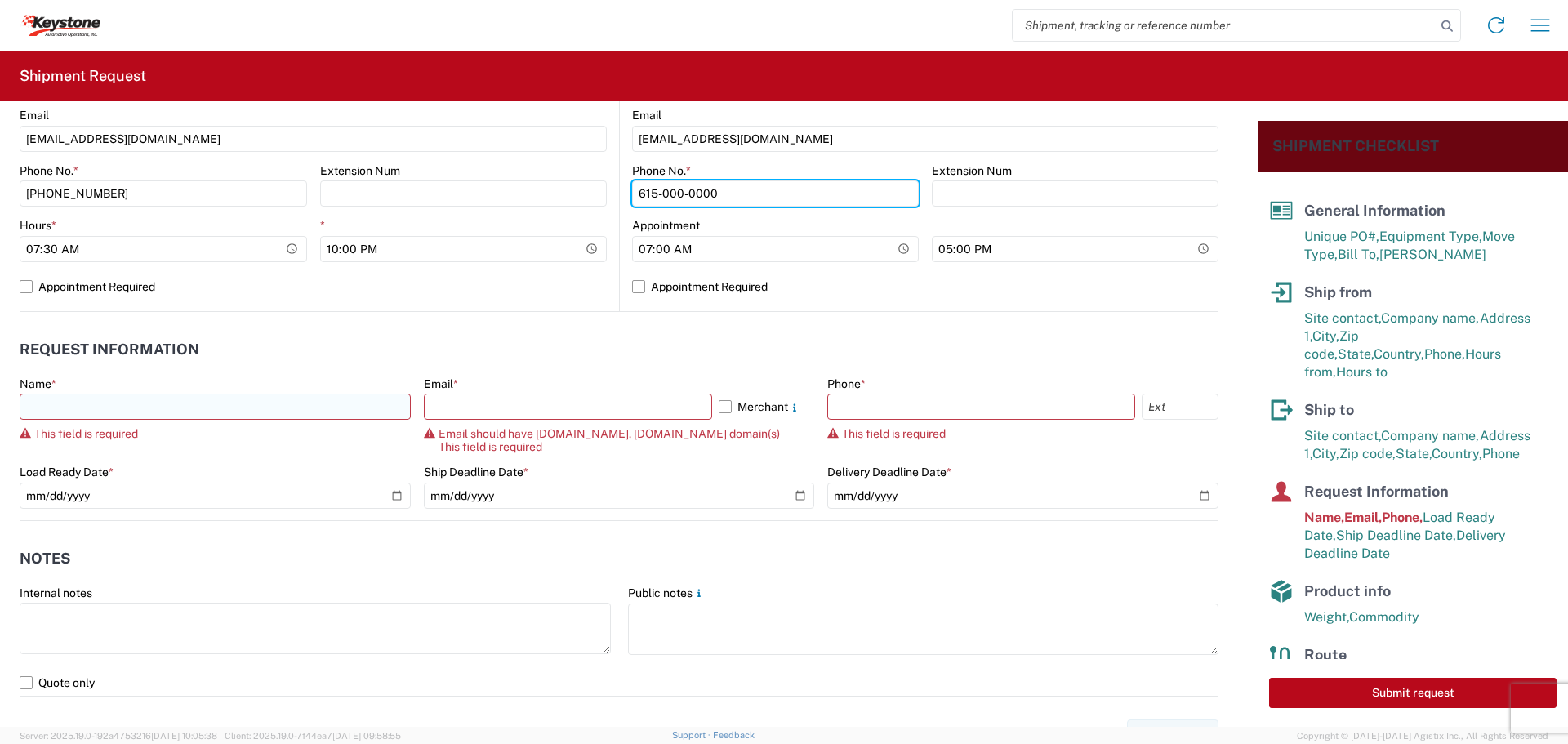
type input "615-000-0000"
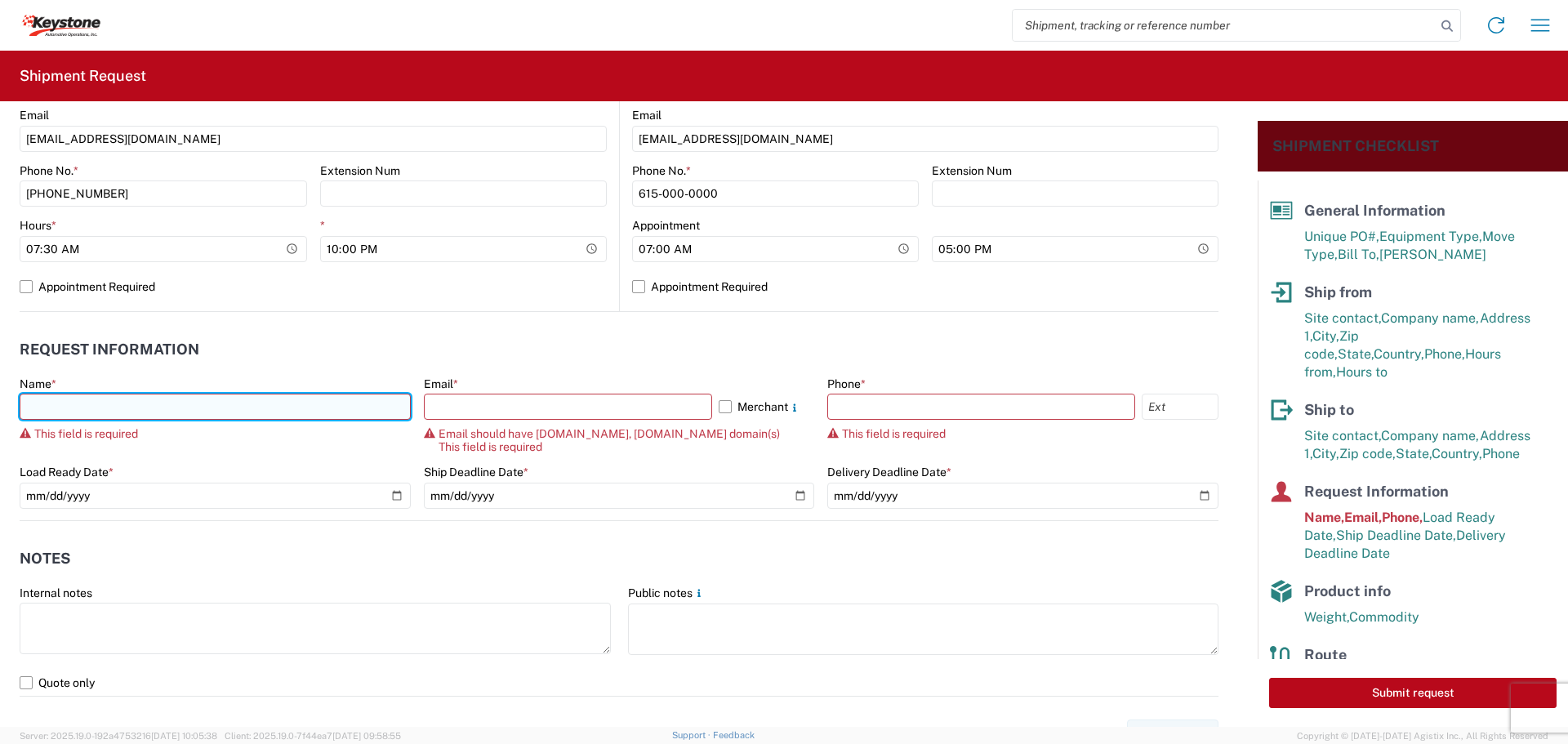
click at [300, 404] on input "text" at bounding box center [215, 406] width 392 height 26
type input "[PERSON_NAME]"
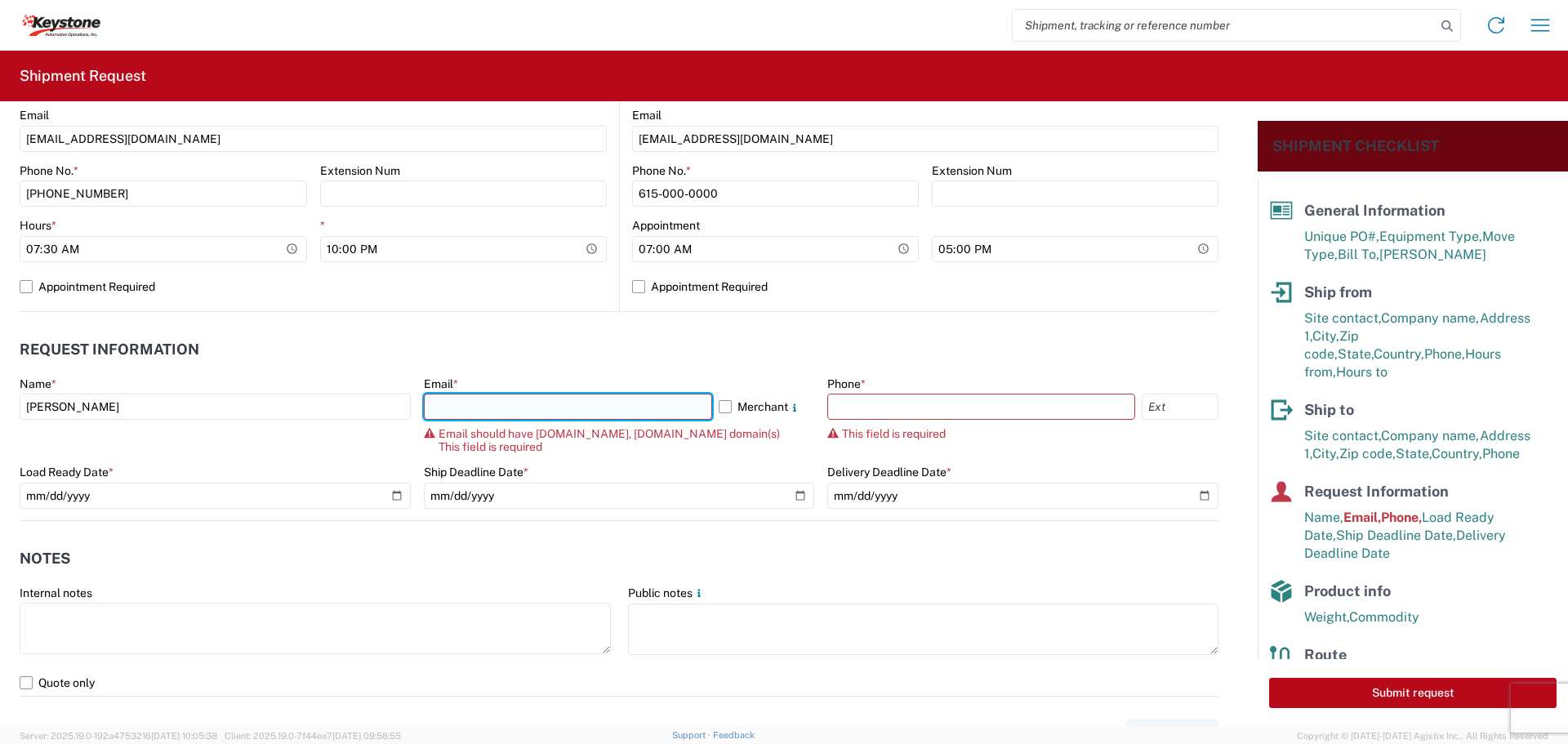
click at [465, 418] on input "text" at bounding box center [567, 406] width 288 height 26
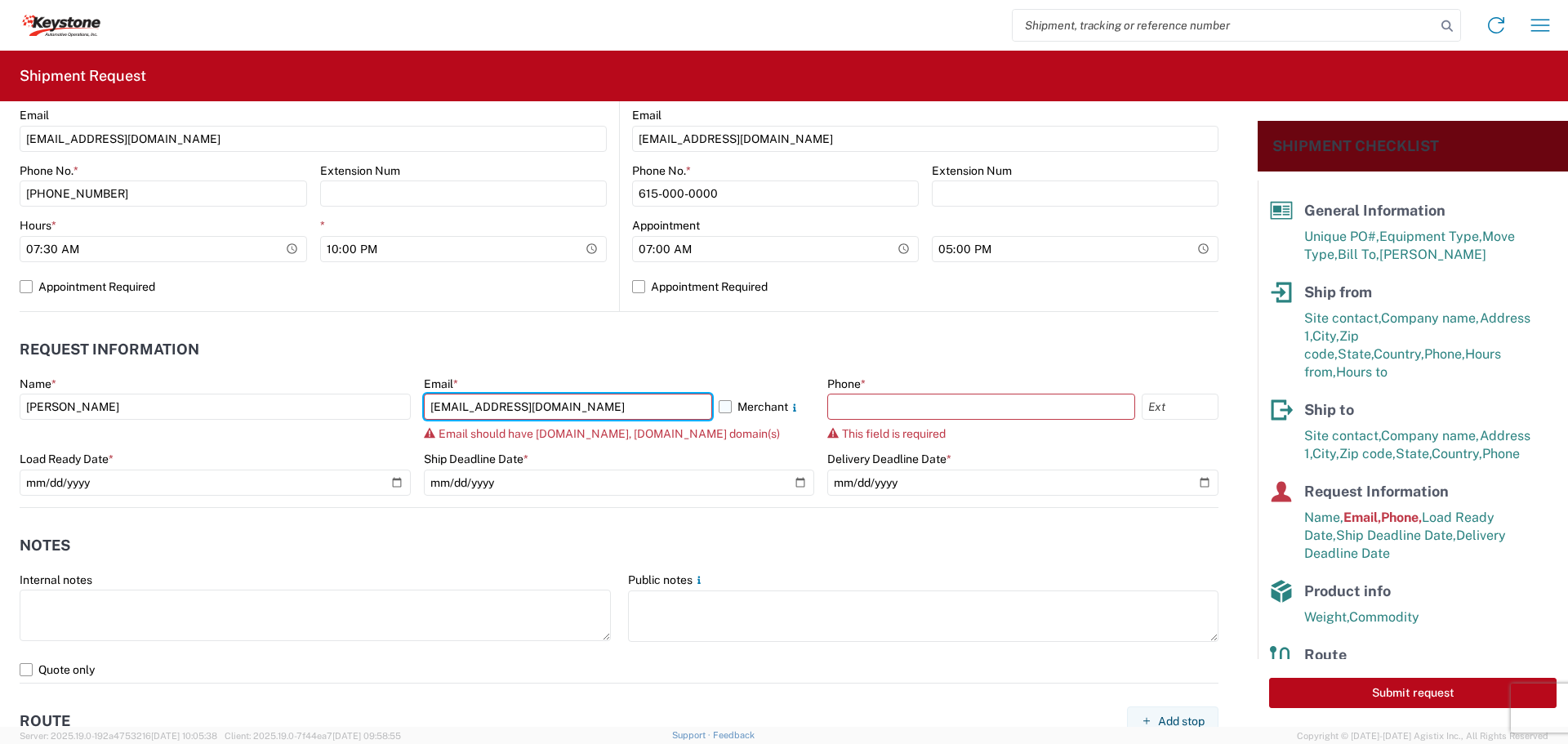
type input "[EMAIL_ADDRESS][DOMAIN_NAME]"
click at [719, 405] on label "Merchant" at bounding box center [766, 406] width 97 height 26
click at [0, 0] on input "Merchant" at bounding box center [0, 0] width 0 height 0
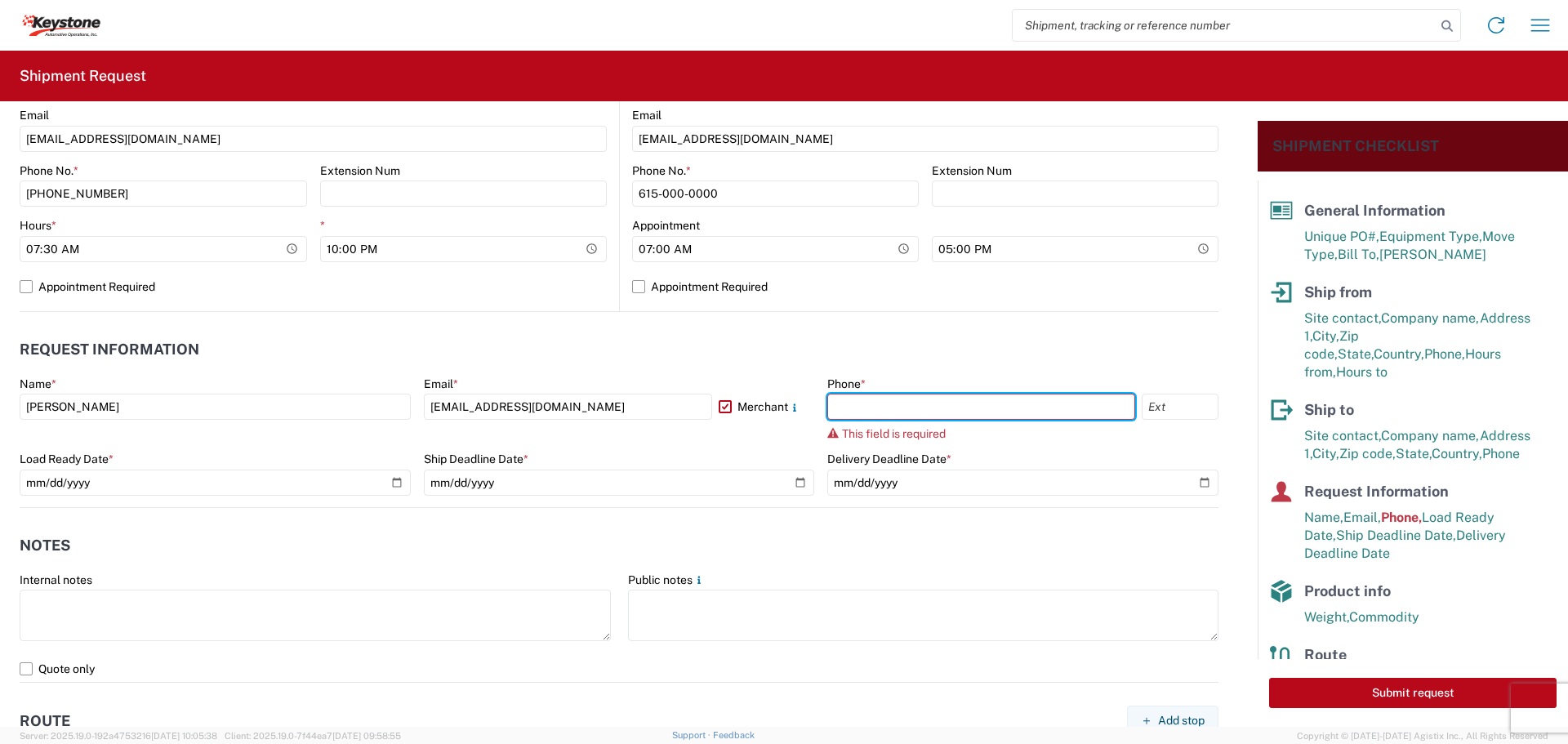
drag, startPoint x: 842, startPoint y: 401, endPoint x: 809, endPoint y: 370, distance: 45.3
click at [842, 401] on input "text" at bounding box center [981, 406] width 308 height 26
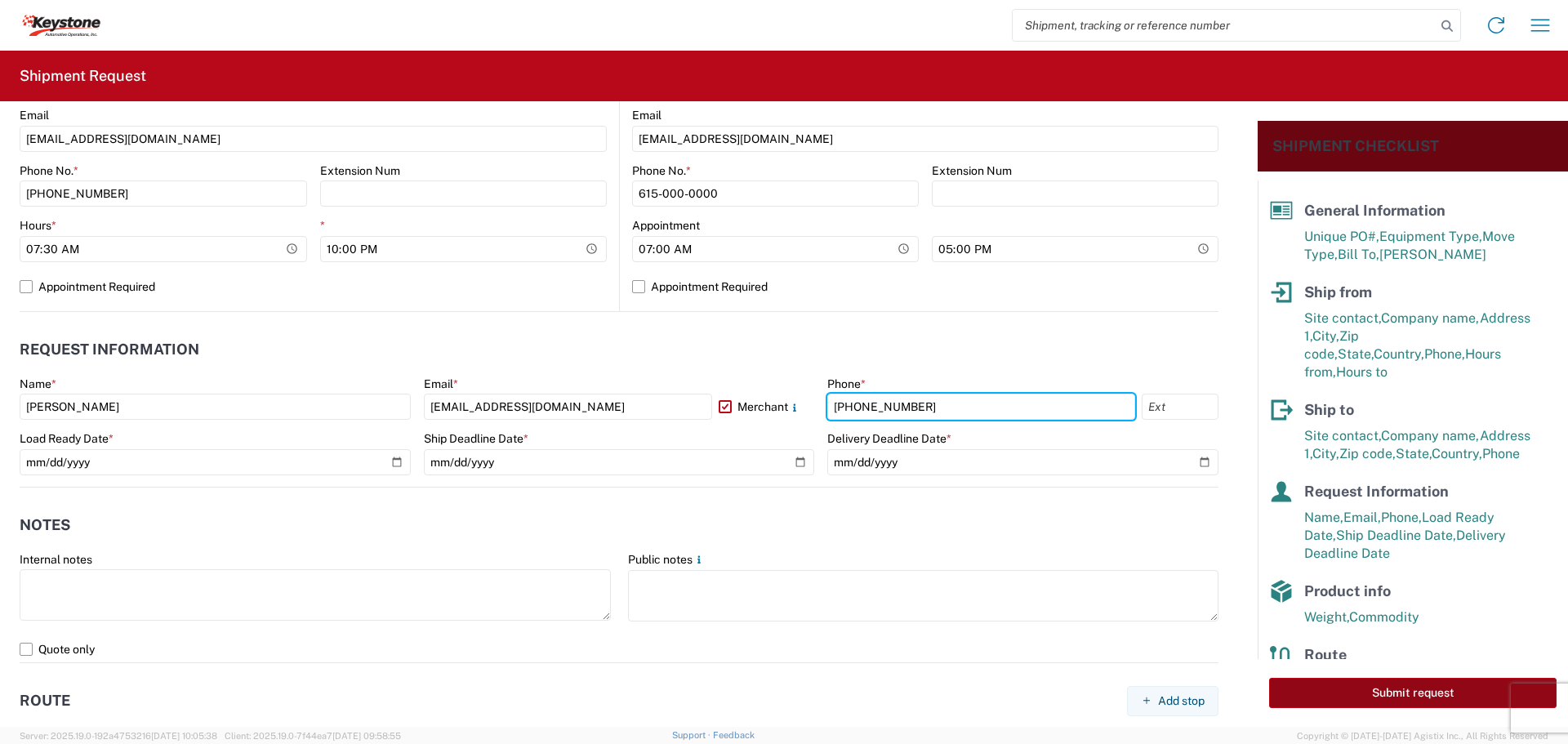
type input "[PHONE_NUMBER]"
click at [1350, 679] on button "Submit request" at bounding box center [1413, 694] width 287 height 30
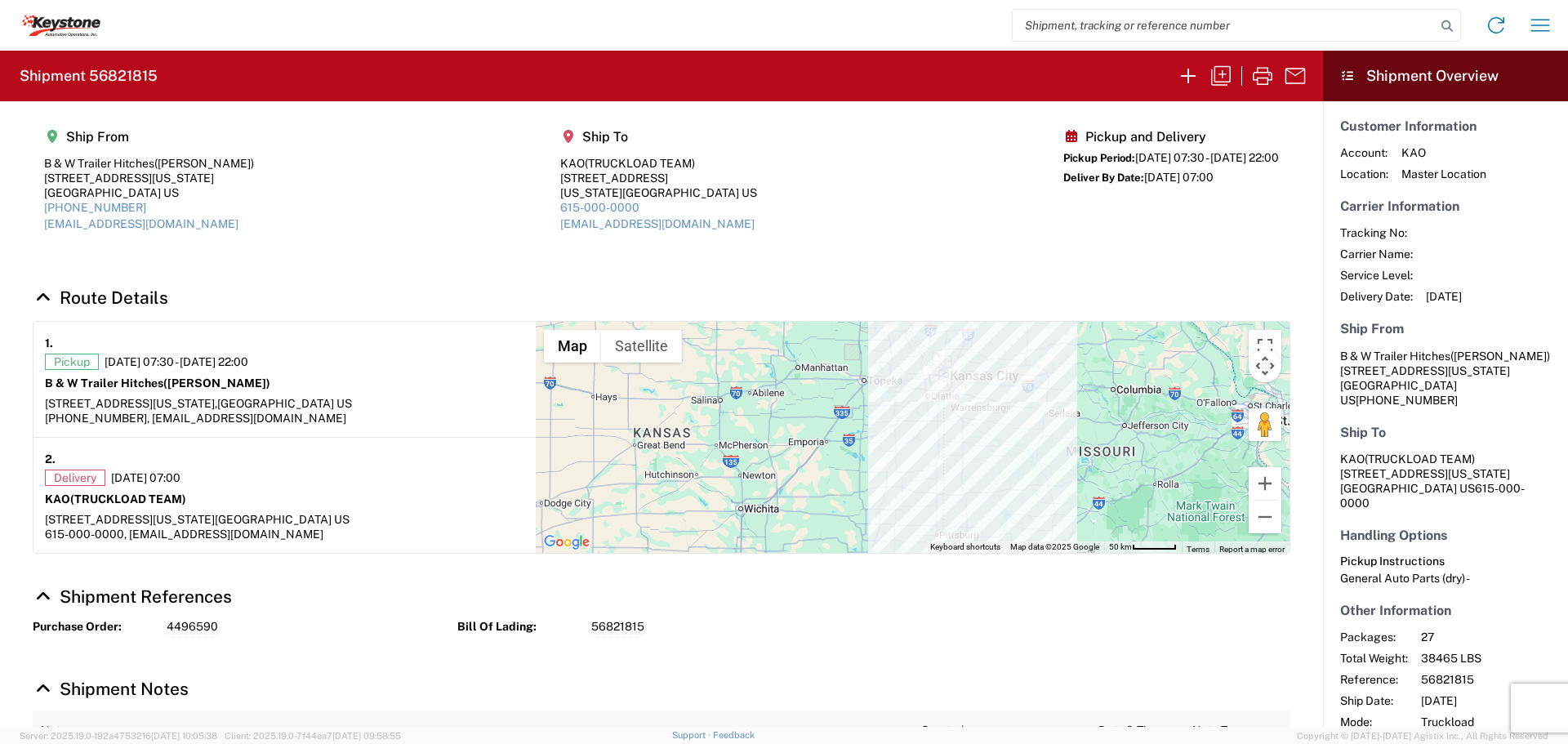
drag, startPoint x: 449, startPoint y: 437, endPoint x: 444, endPoint y: 415, distance: 22.6
